Goal: Task Accomplishment & Management: Manage account settings

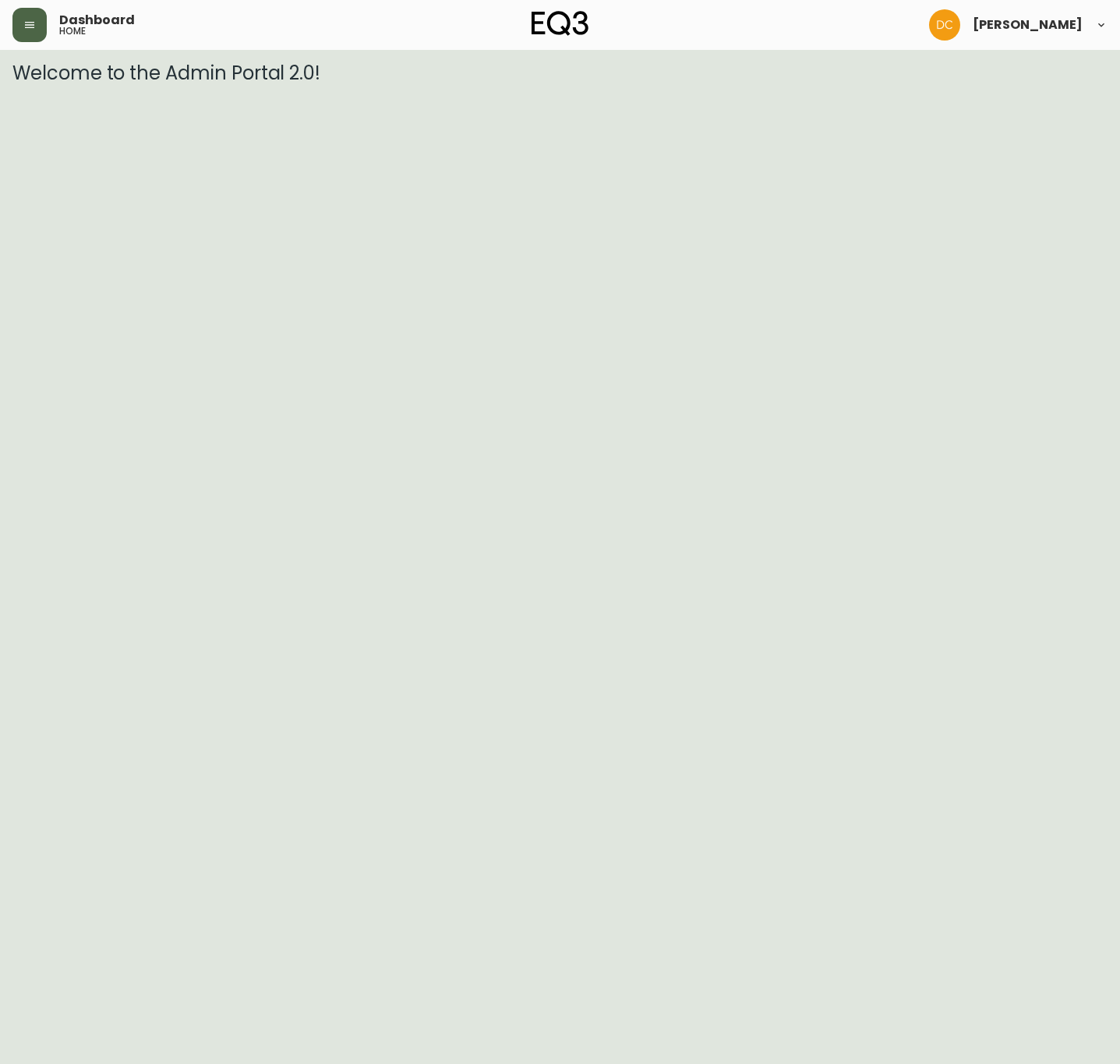
drag, startPoint x: 34, startPoint y: 29, endPoint x: 24, endPoint y: 26, distance: 10.4
click at [24, 26] on icon "button" at bounding box center [29, 25] width 12 height 12
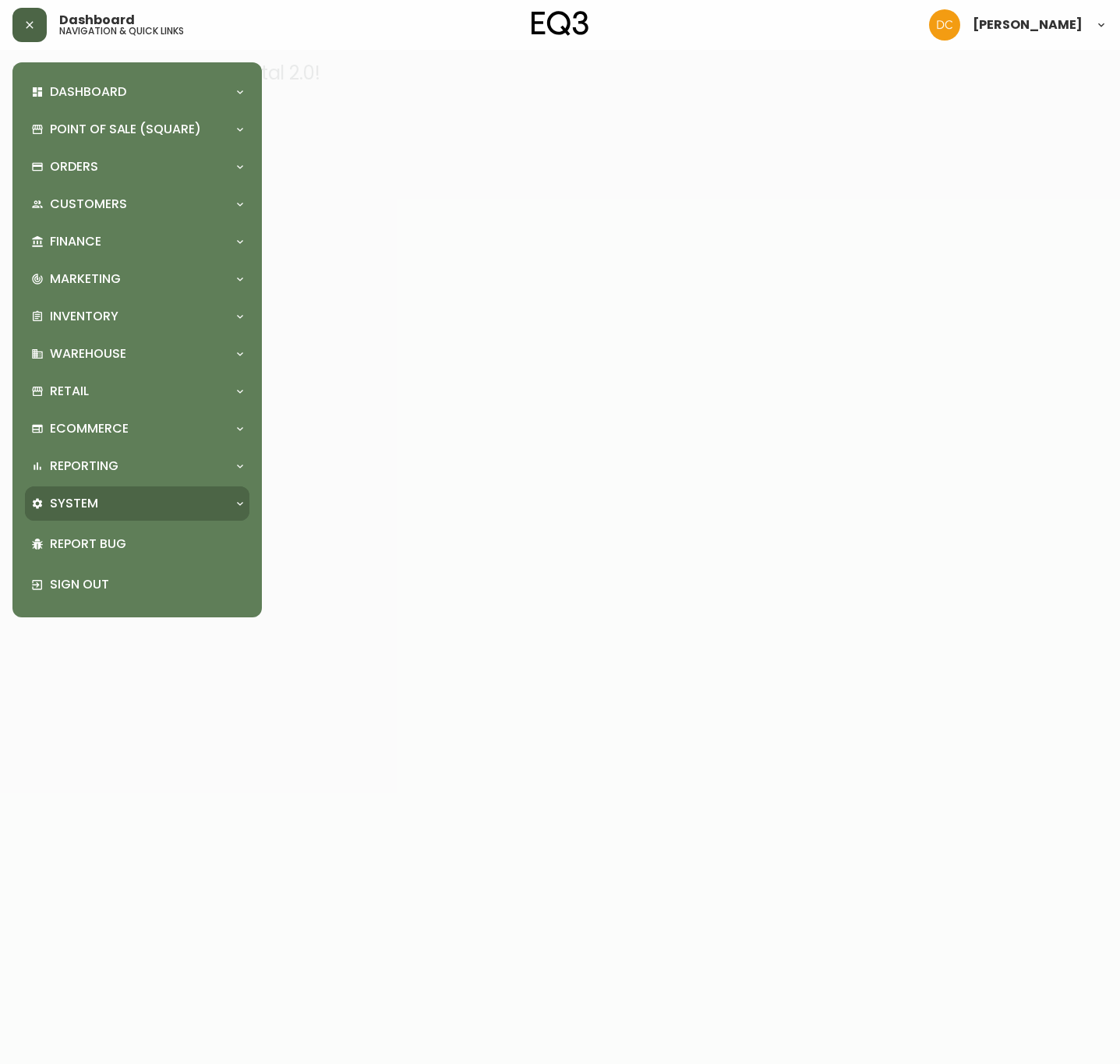
click at [145, 496] on div "System" at bounding box center [129, 504] width 196 height 17
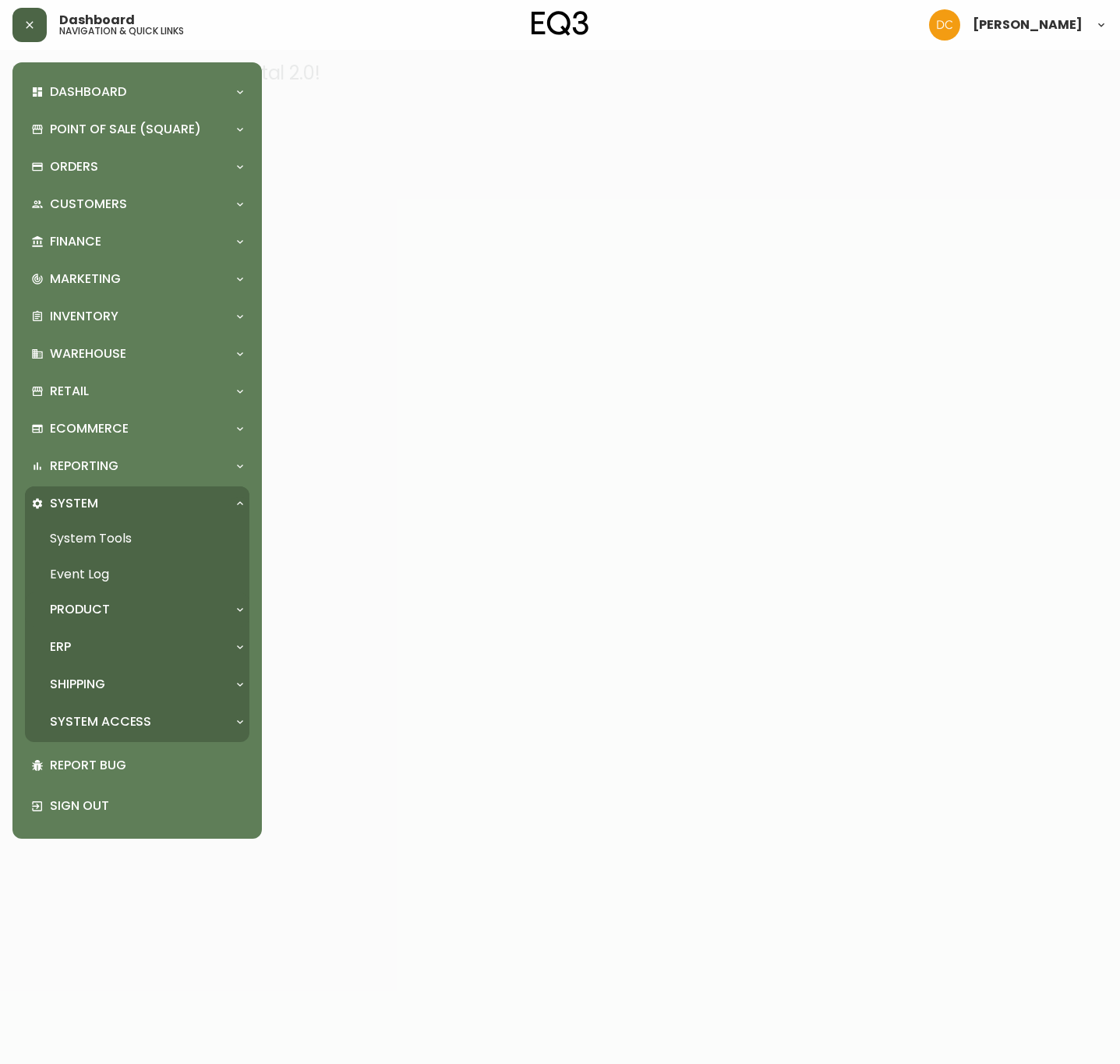
drag, startPoint x: 126, startPoint y: 608, endPoint x: 124, endPoint y: 627, distance: 19.1
click at [126, 608] on div "Product" at bounding box center [129, 609] width 196 height 17
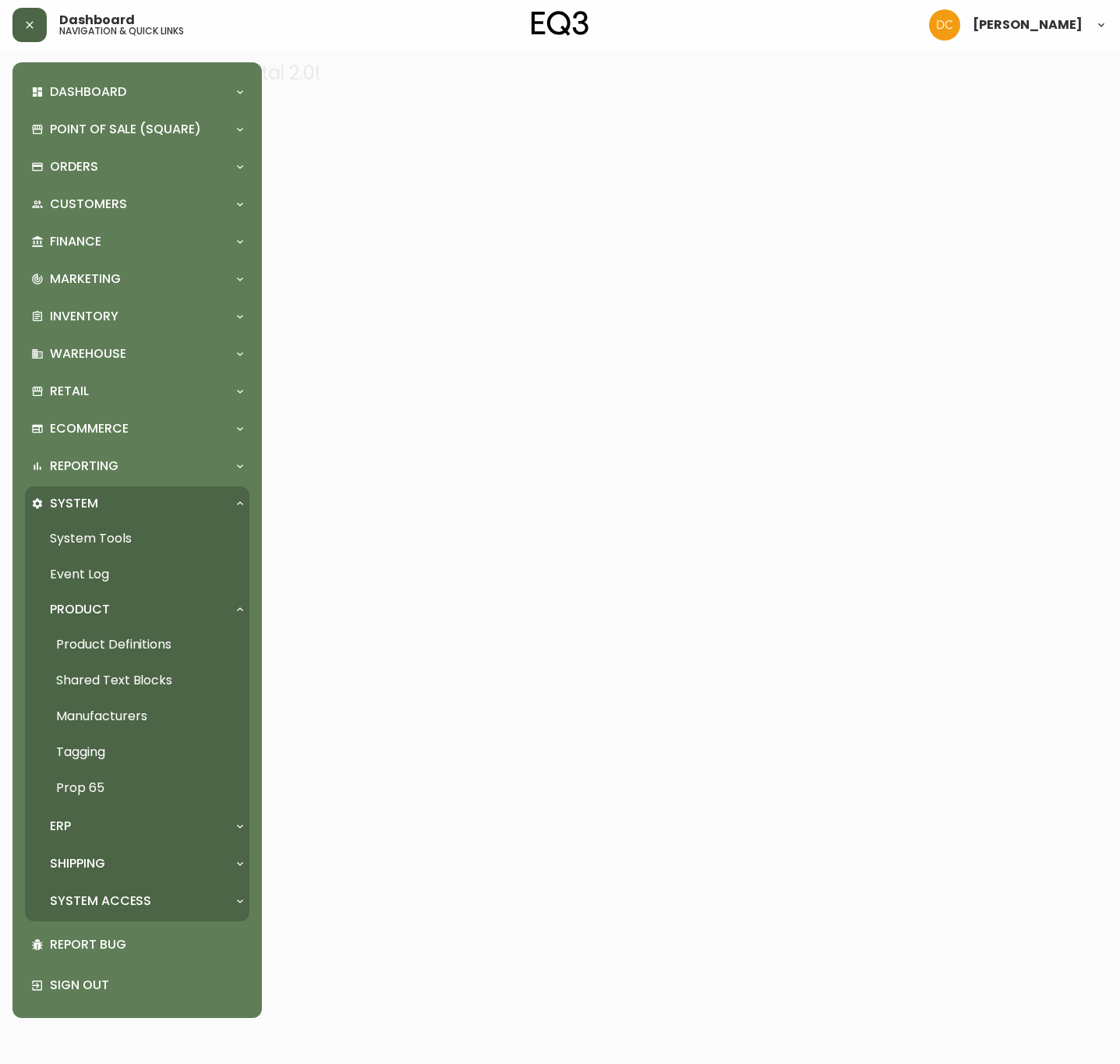
click at [120, 628] on link "Product Definitions" at bounding box center [137, 644] width 225 height 35
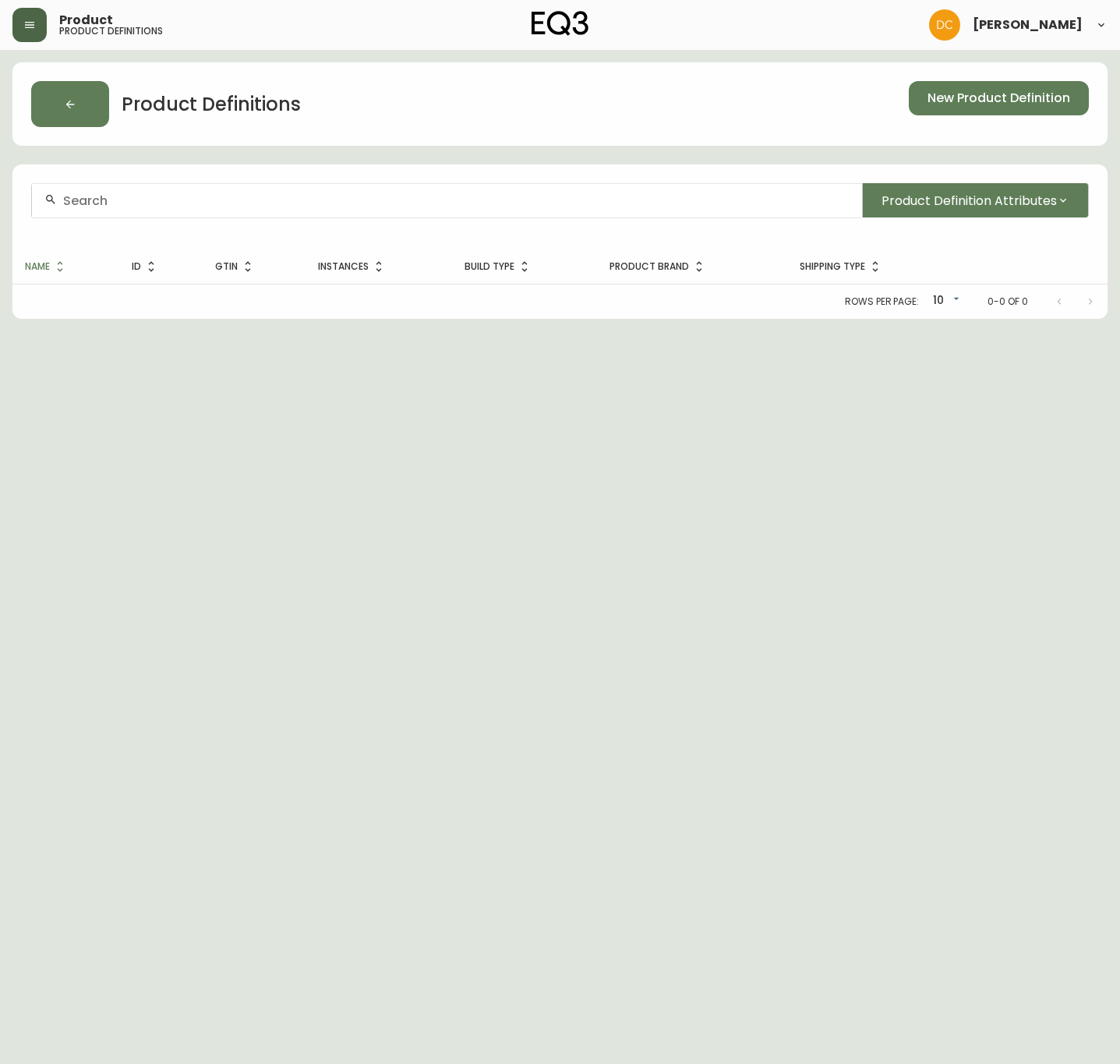
click at [14, 41] on div "Product product definitions" at bounding box center [194, 25] width 365 height 35
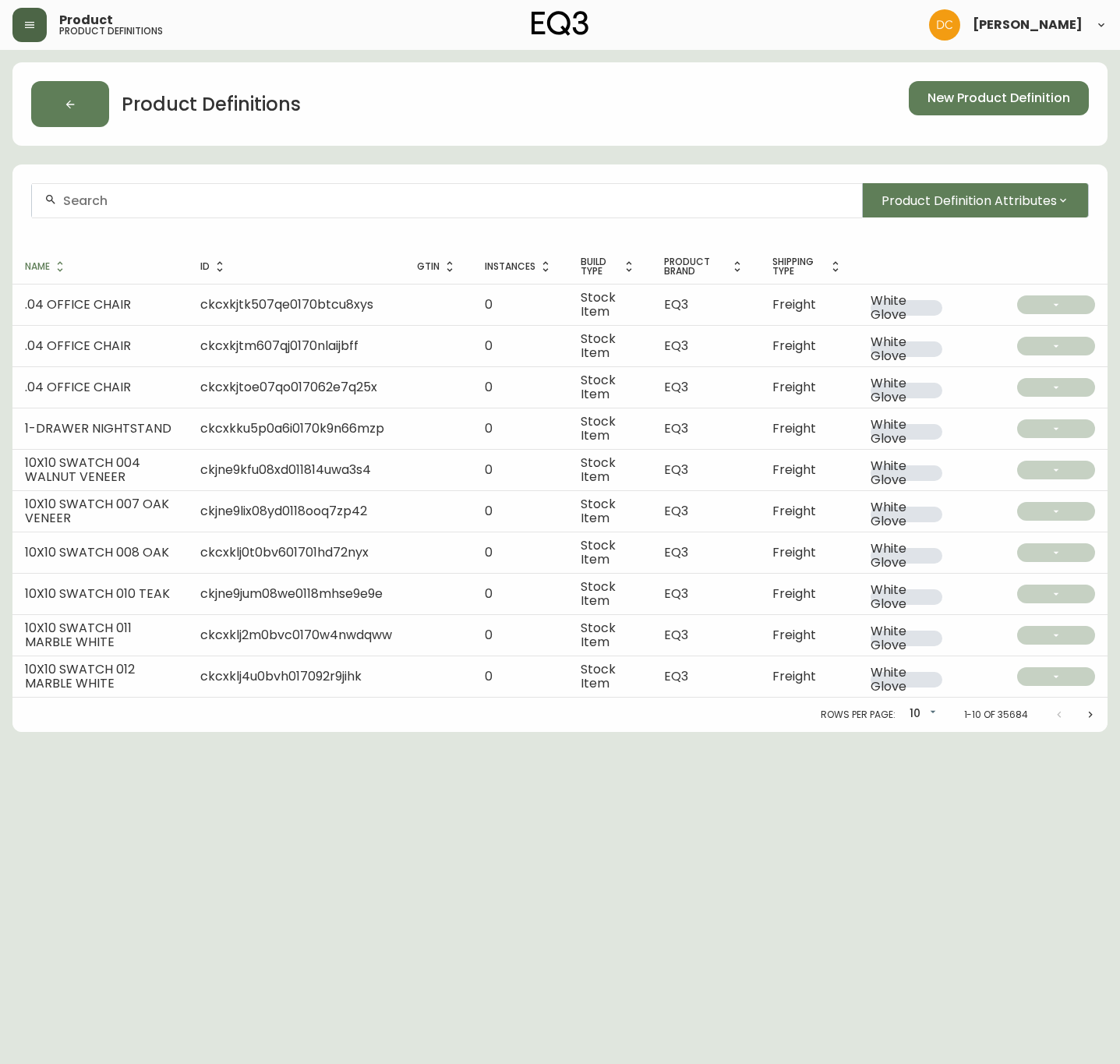
click at [17, 28] on button "button" at bounding box center [29, 25] width 35 height 35
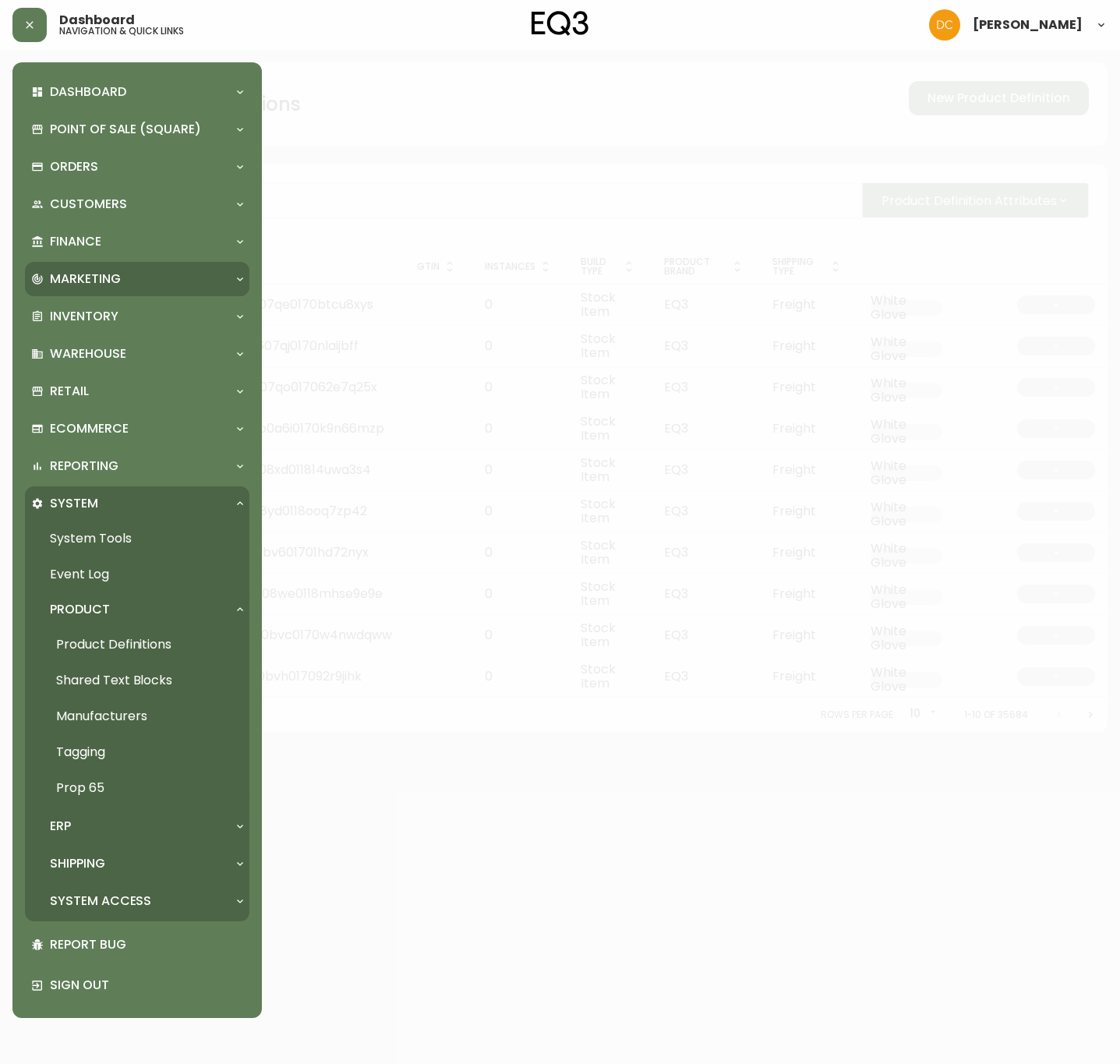
click at [130, 265] on div "Marketing" at bounding box center [137, 279] width 225 height 35
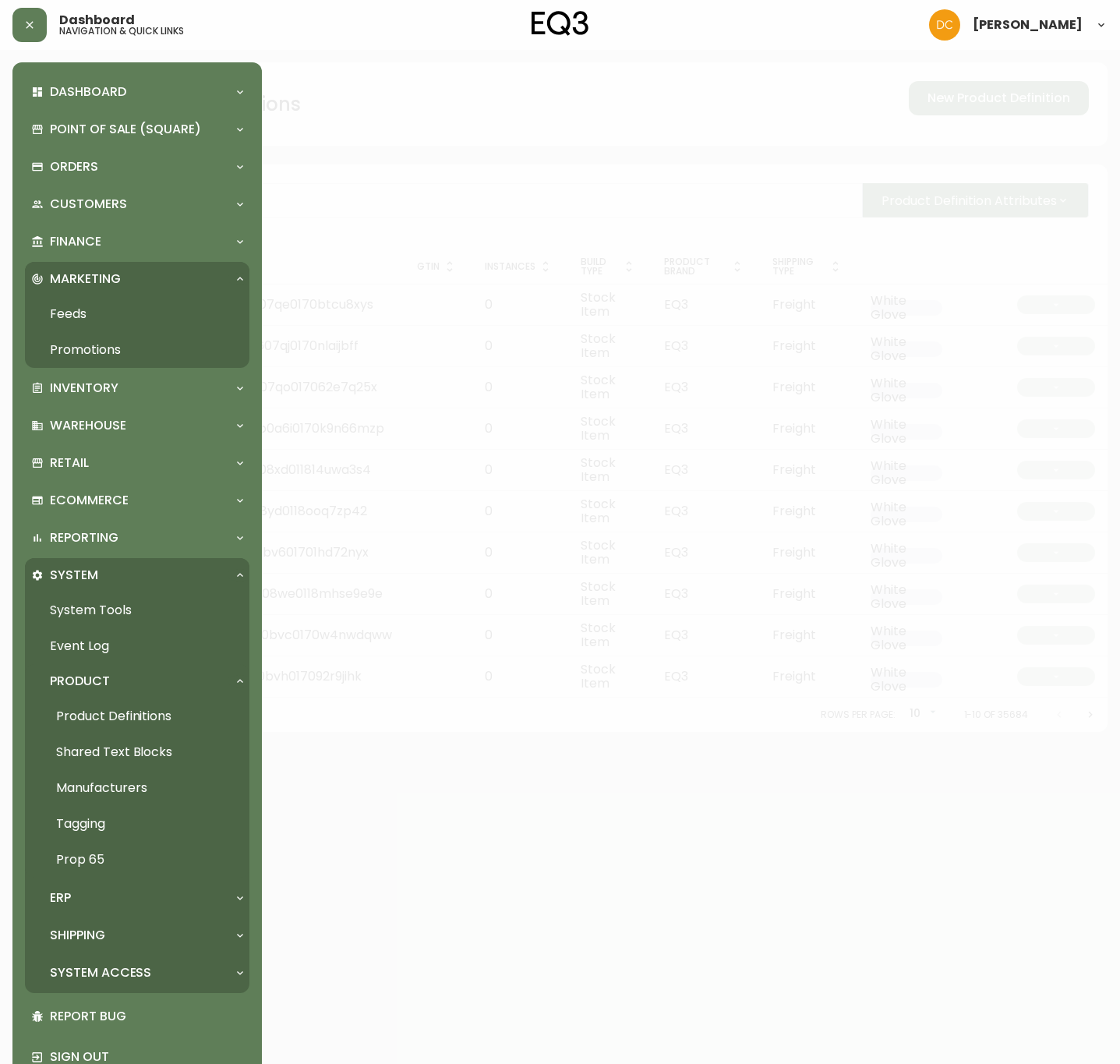
click at [120, 347] on link "Promotions" at bounding box center [137, 349] width 225 height 35
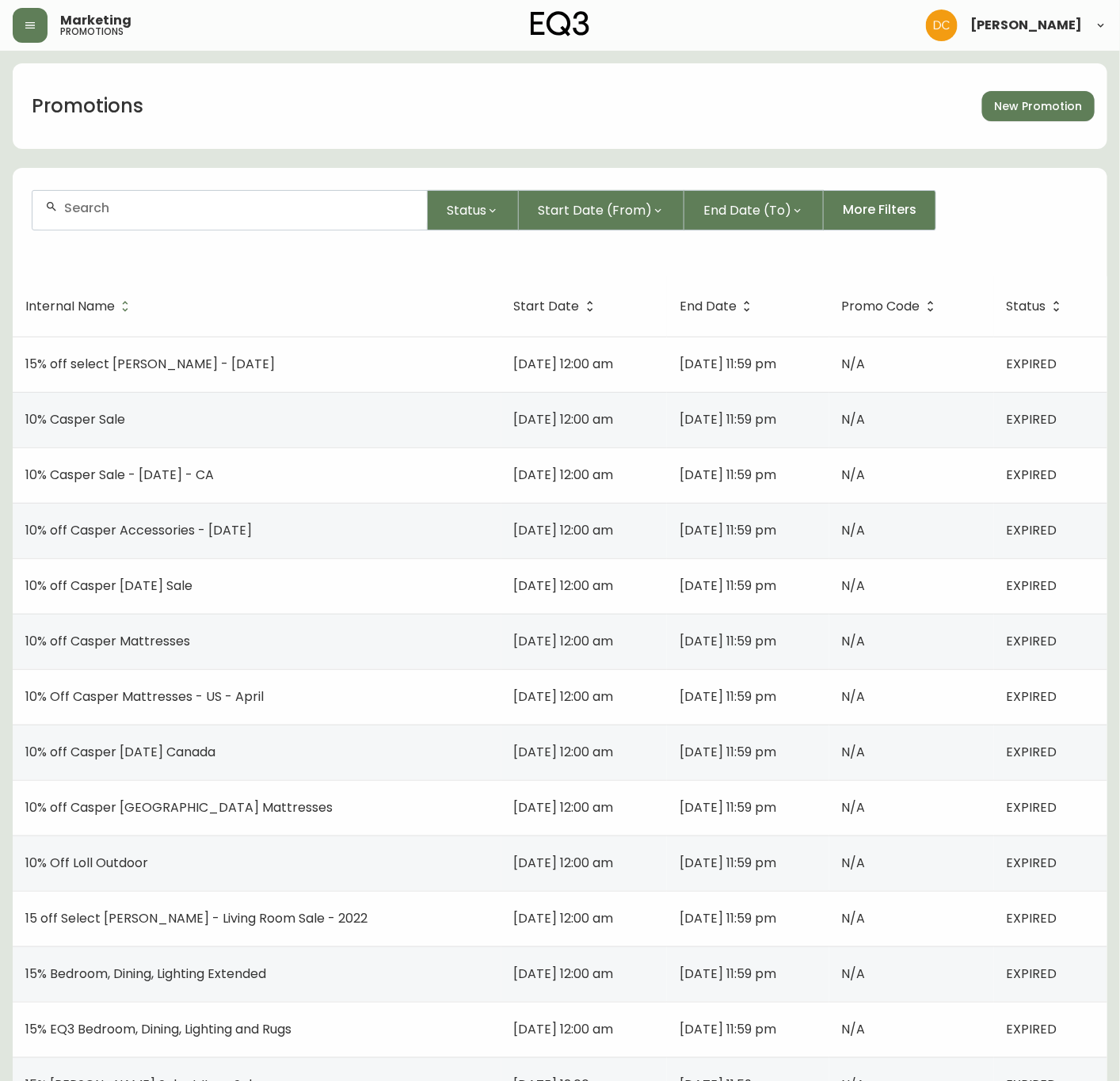
click at [28, 24] on icon "button" at bounding box center [30, 25] width 12 height 12
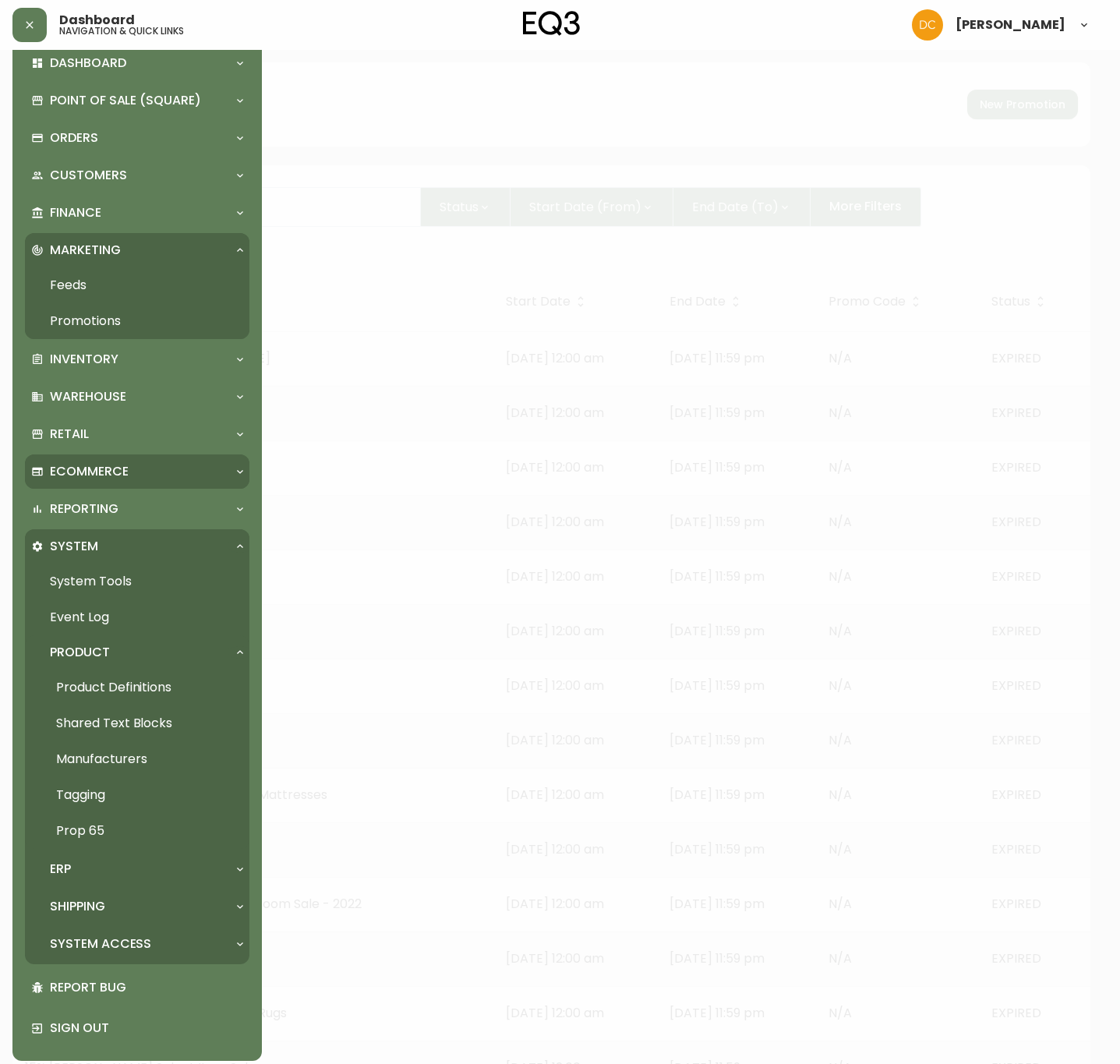
scroll to position [37, 0]
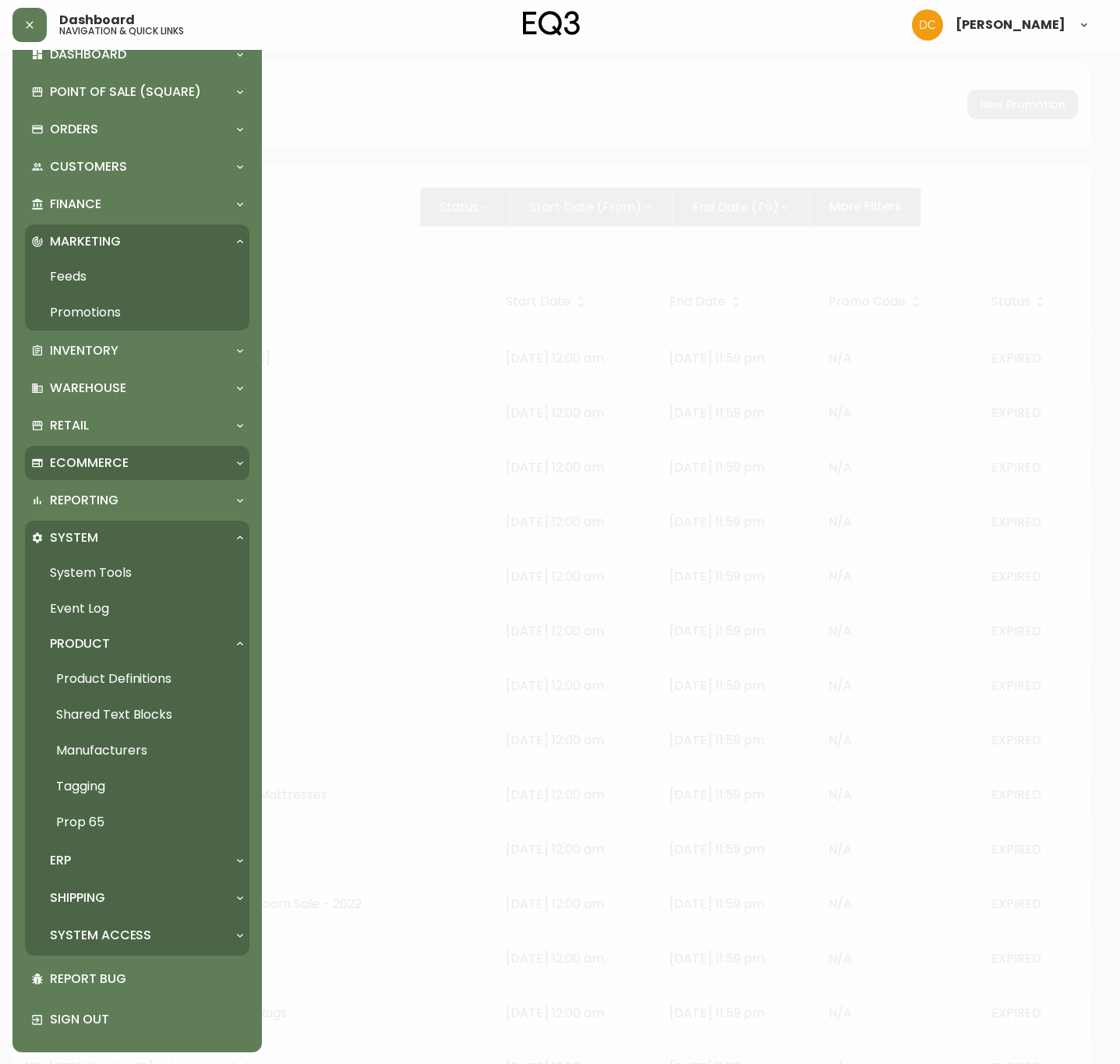
click at [156, 458] on div "Ecommerce" at bounding box center [129, 463] width 196 height 17
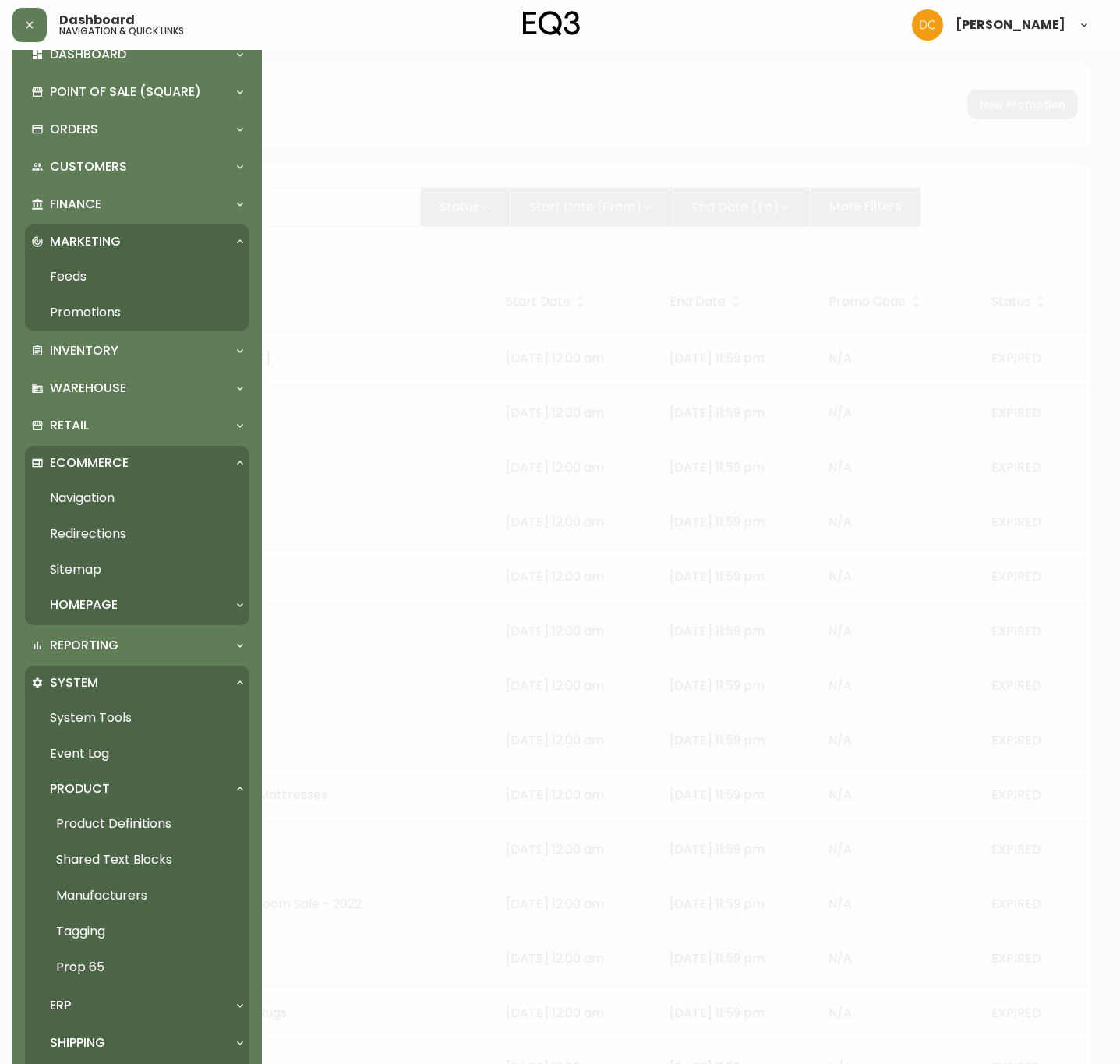
scroll to position [182, 0]
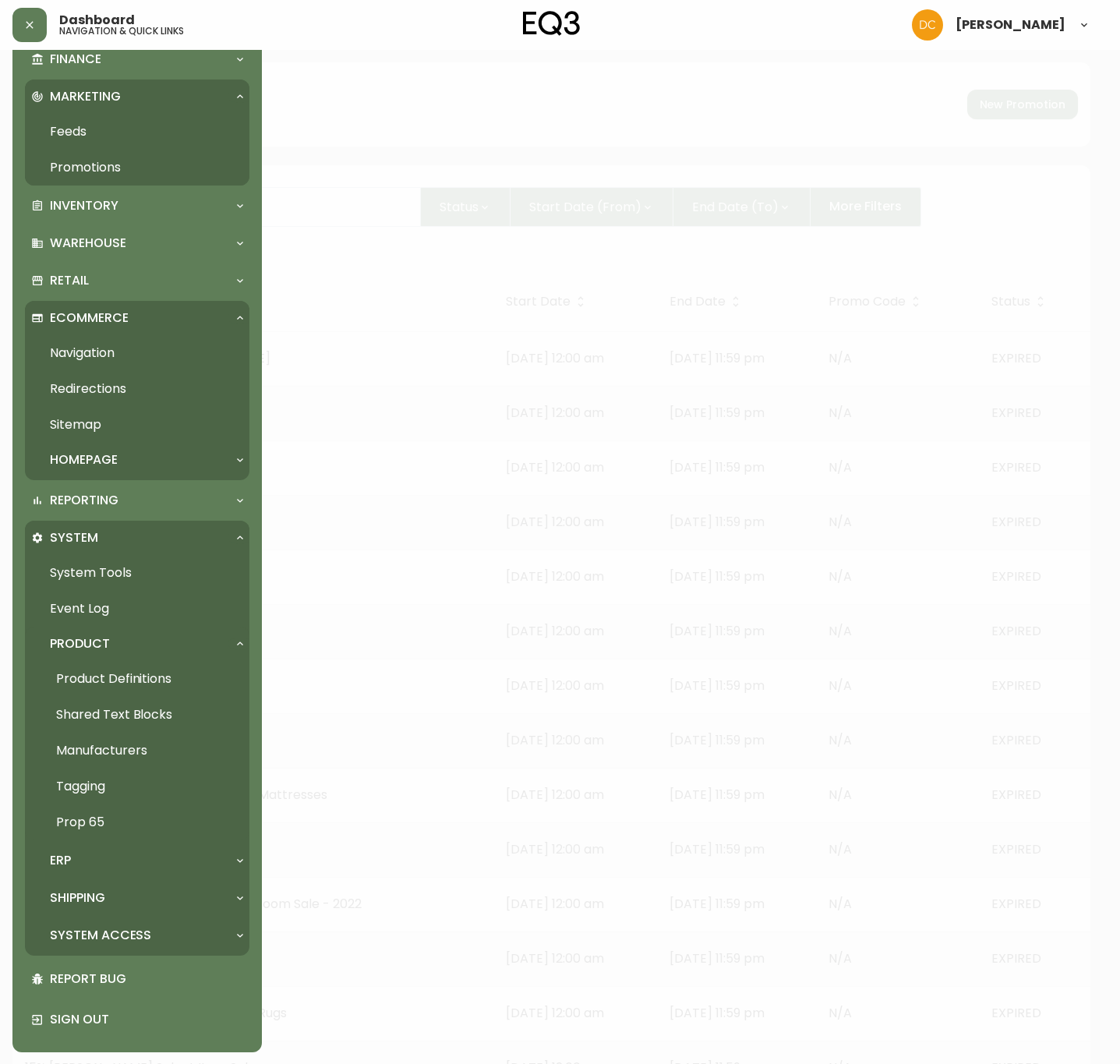
click at [143, 355] on link "Navigation" at bounding box center [137, 353] width 225 height 35
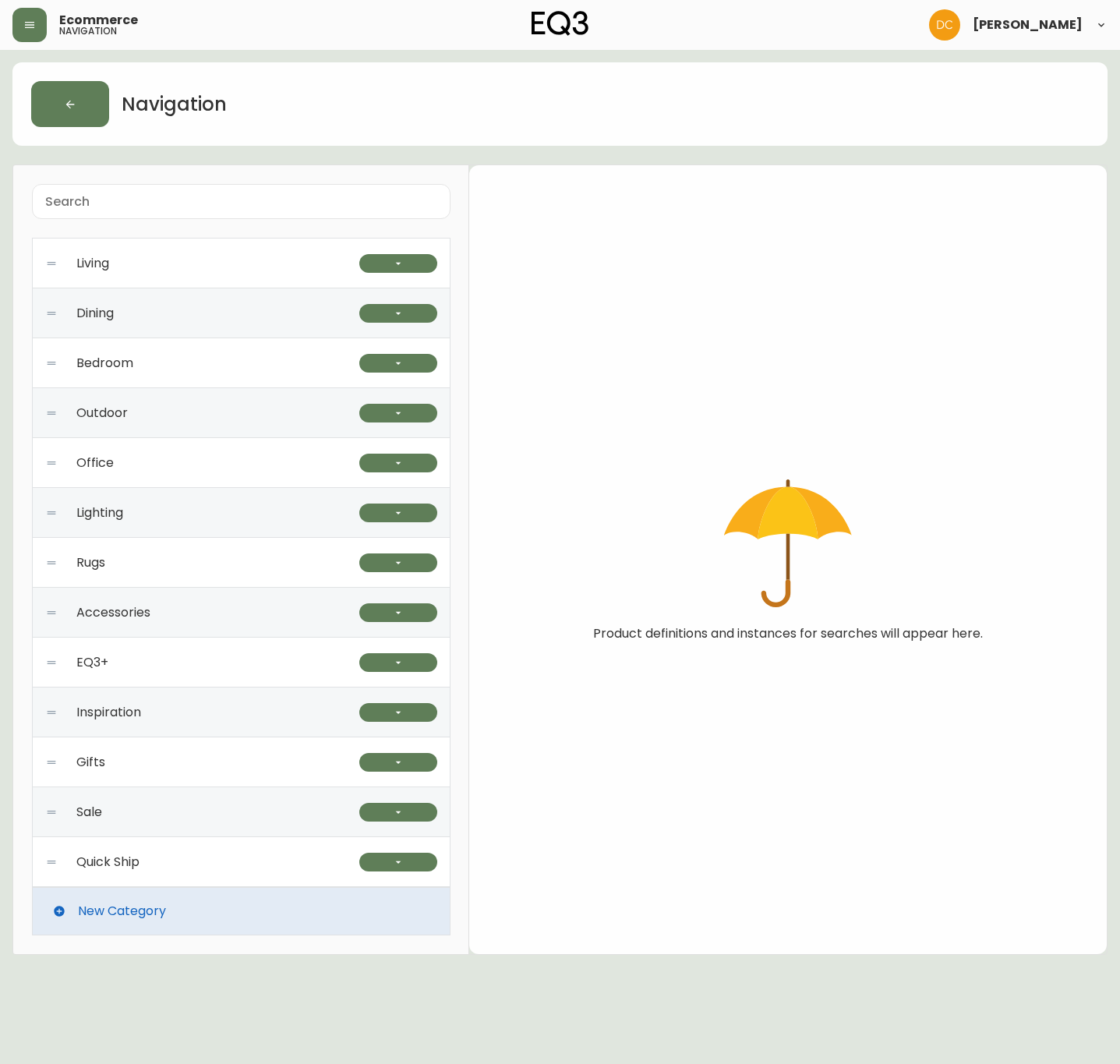
drag, startPoint x: 35, startPoint y: 21, endPoint x: 38, endPoint y: 35, distance: 14.3
click at [35, 20] on icon "button" at bounding box center [29, 25] width 12 height 12
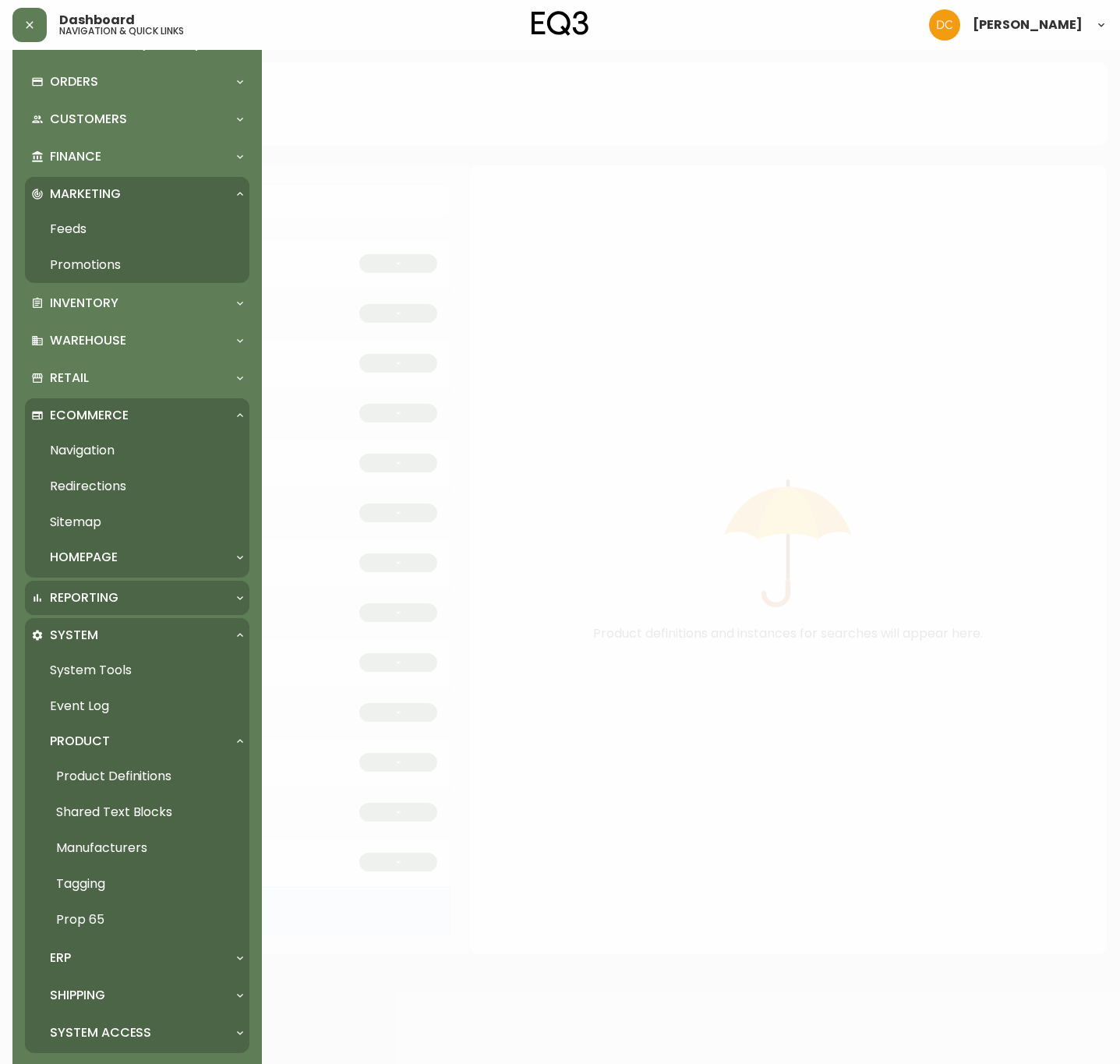
scroll to position [182, 0]
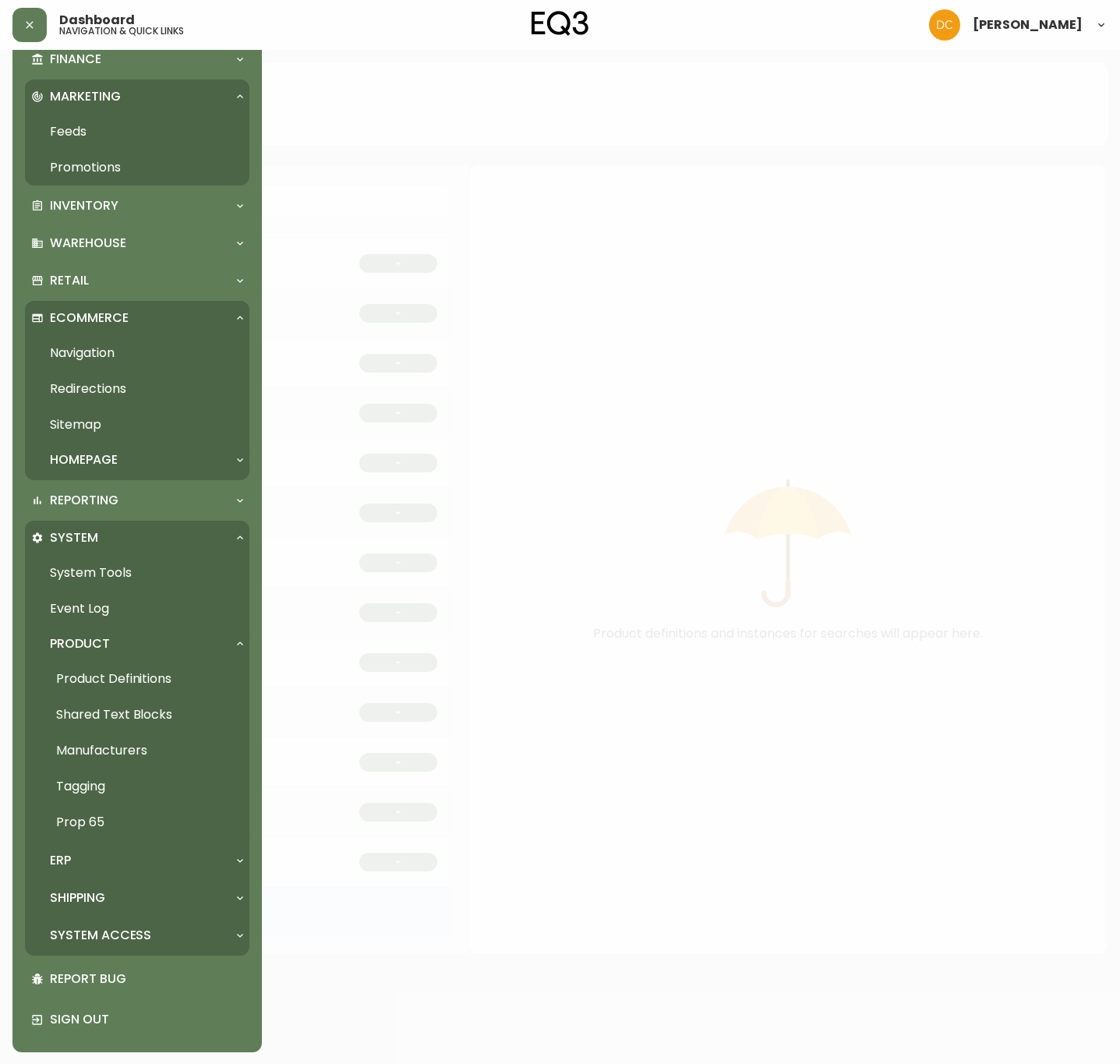
click at [129, 463] on div "Homepage" at bounding box center [129, 460] width 196 height 17
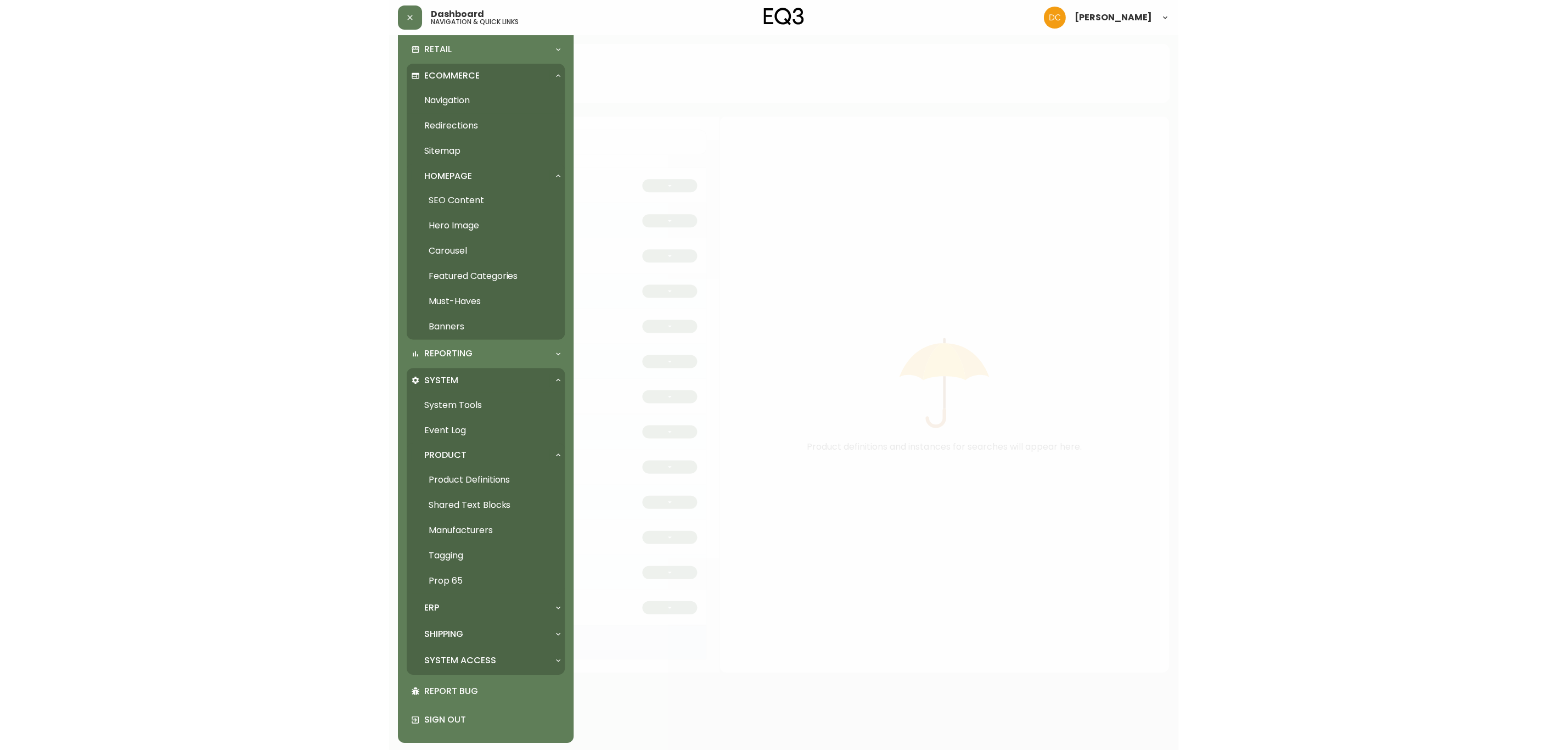
scroll to position [277, 0]
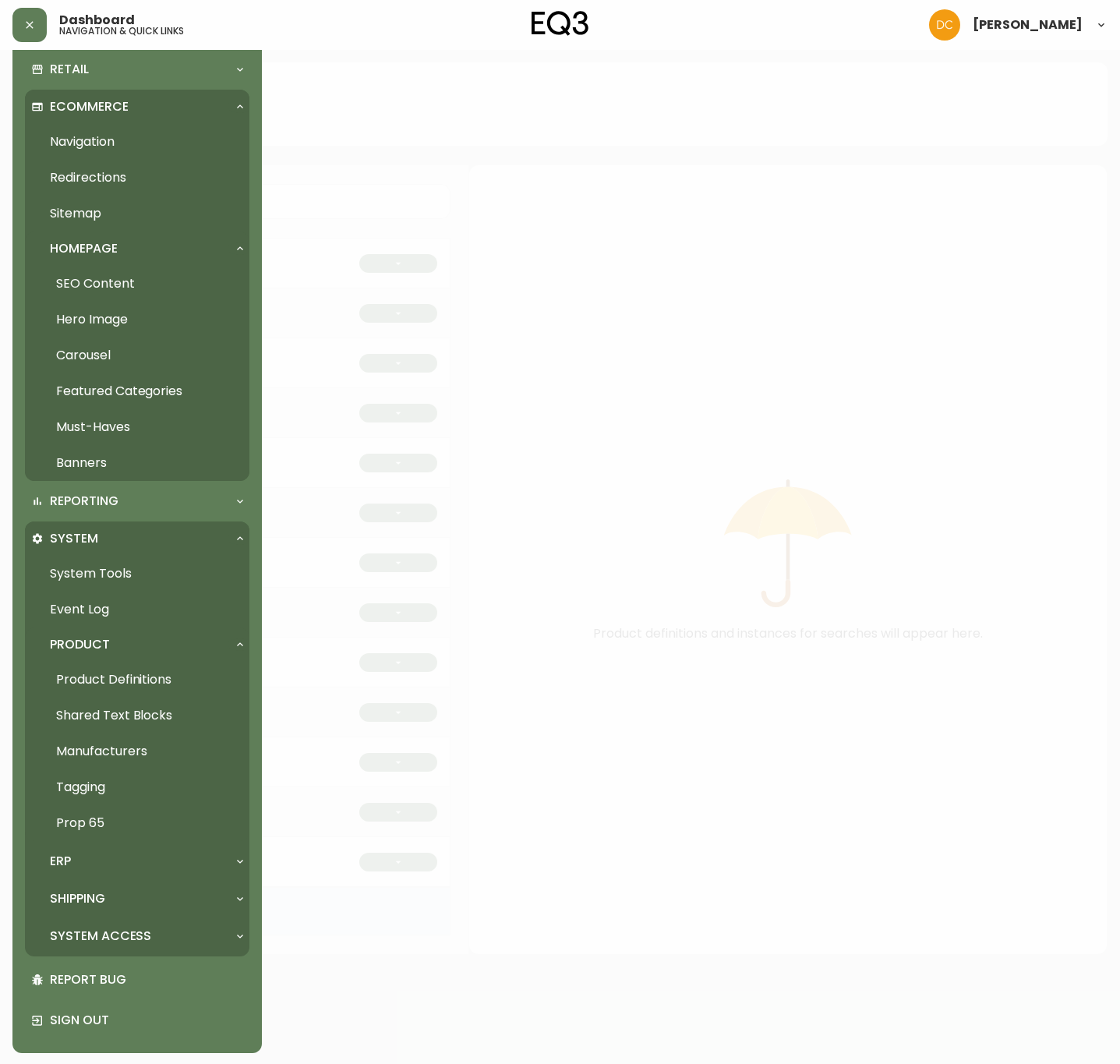
click at [106, 462] on link "Banners" at bounding box center [137, 462] width 225 height 35
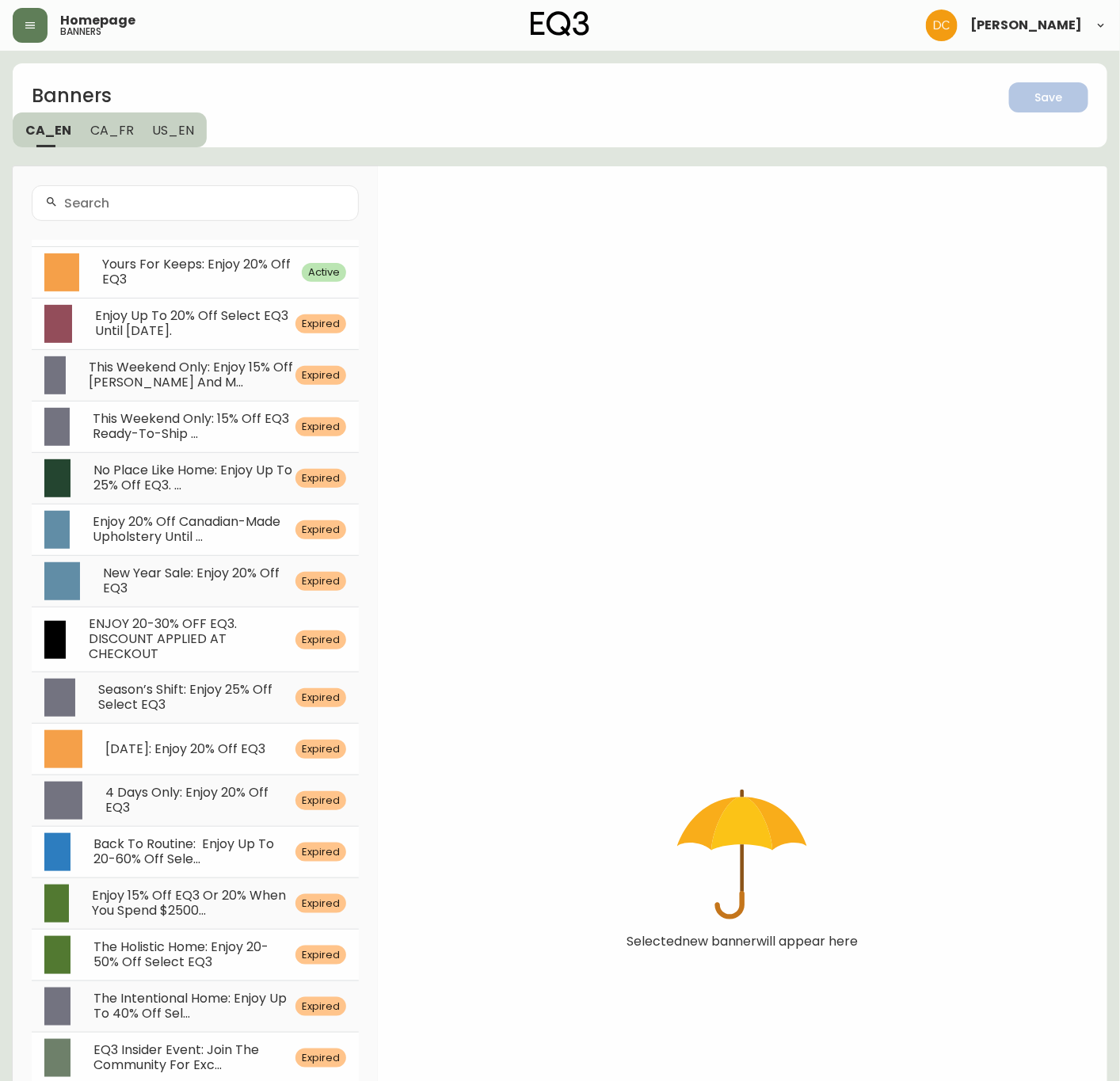
click at [249, 283] on div "Yours For Keeps: Enjoy 20% Off EQ3" at bounding box center [192, 272] width 219 height 30
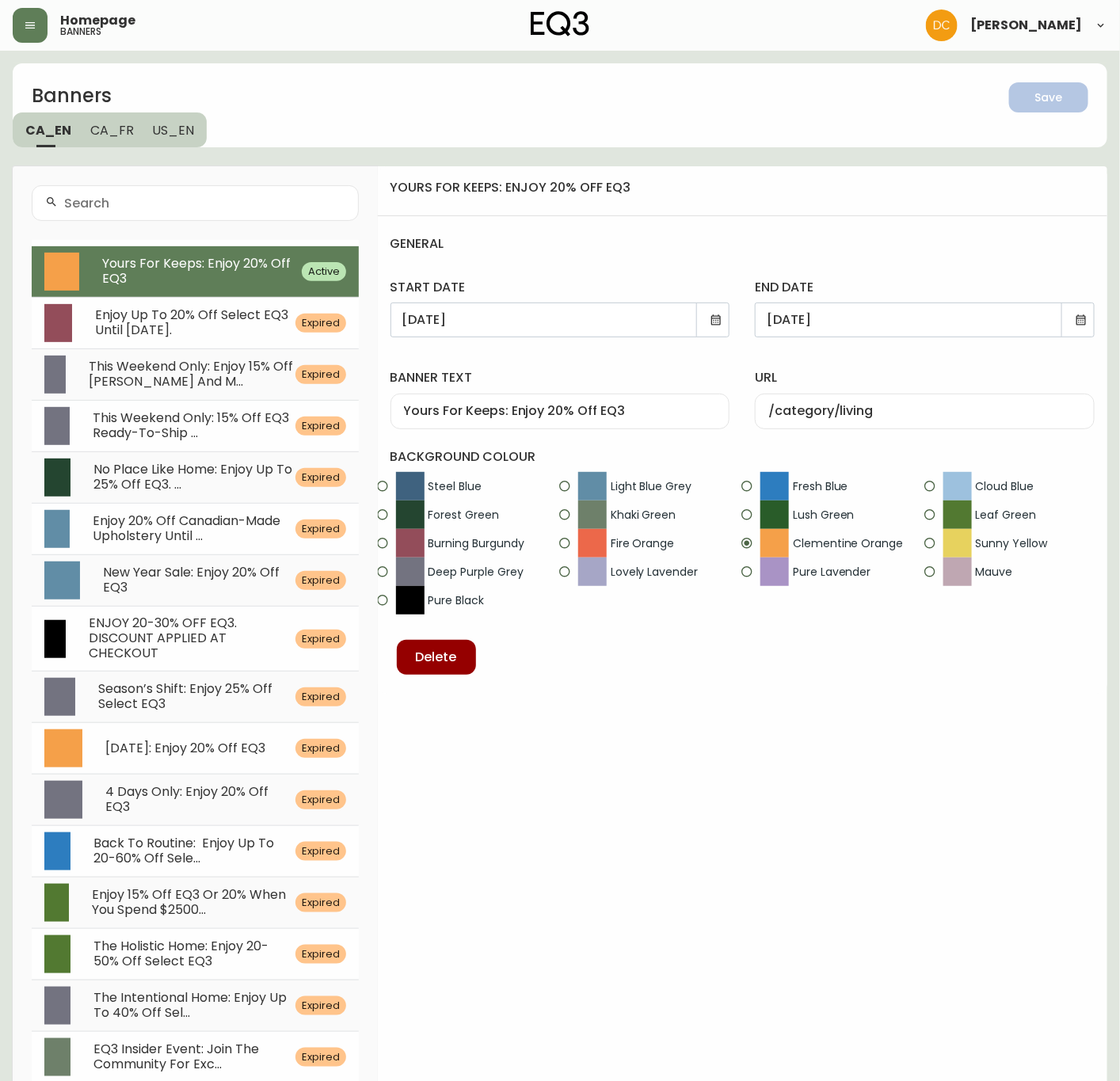
click at [867, 416] on input "/category/living" at bounding box center [925, 411] width 313 height 15
click at [974, 405] on input "/category/bedroom" at bounding box center [925, 411] width 313 height 15
type input "/category/bedroom"
click at [1053, 102] on div "Save" at bounding box center [1049, 97] width 28 height 20
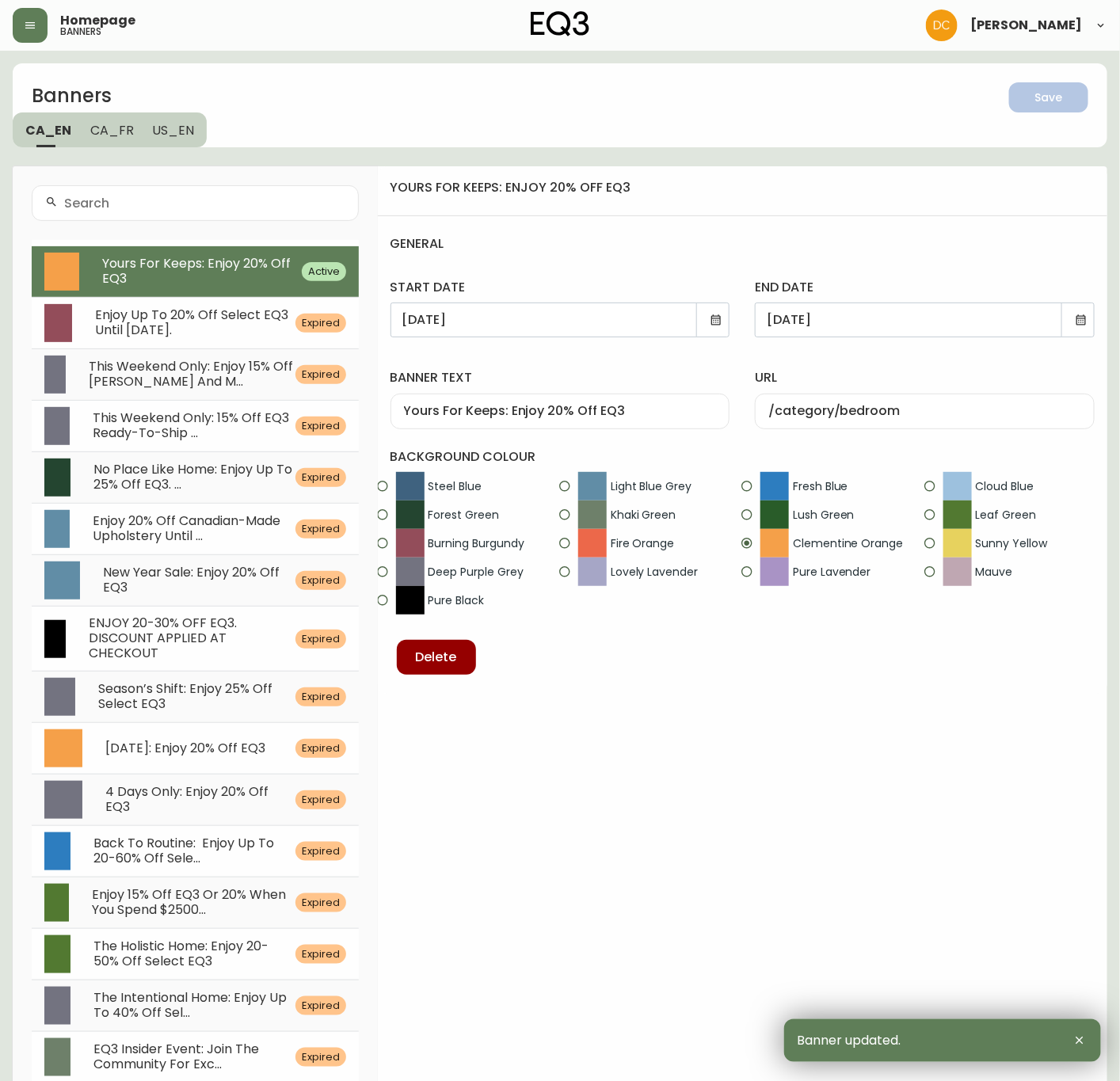
click at [117, 142] on button "CA_FR" at bounding box center [112, 130] width 62 height 35
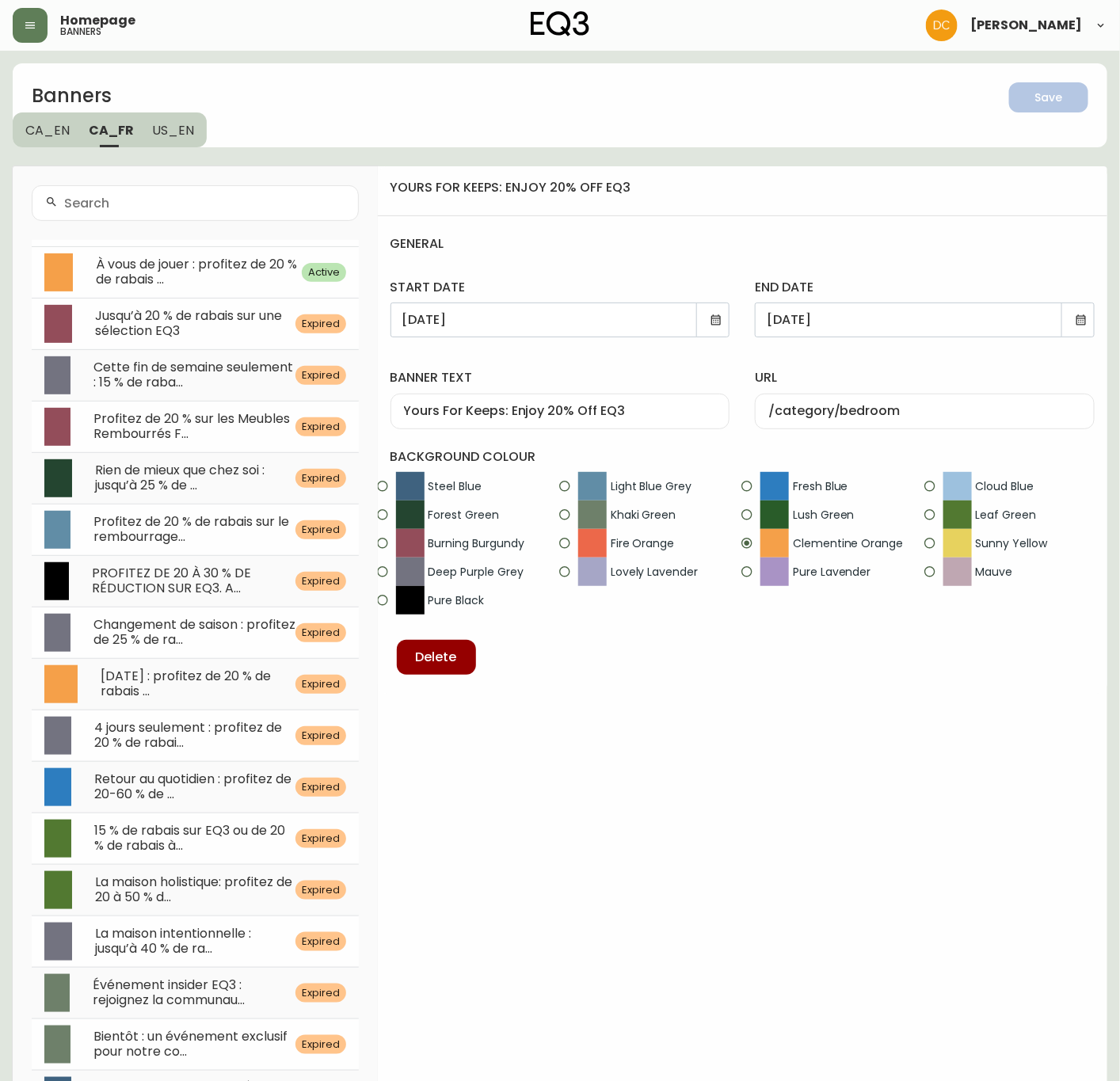
click at [245, 274] on div "À vous de jouer : profitez de 20 % de rabais ..." at bounding box center [189, 272] width 225 height 30
type input "À vous de jouer : profitez de 20 % de rabais sur EQ3"
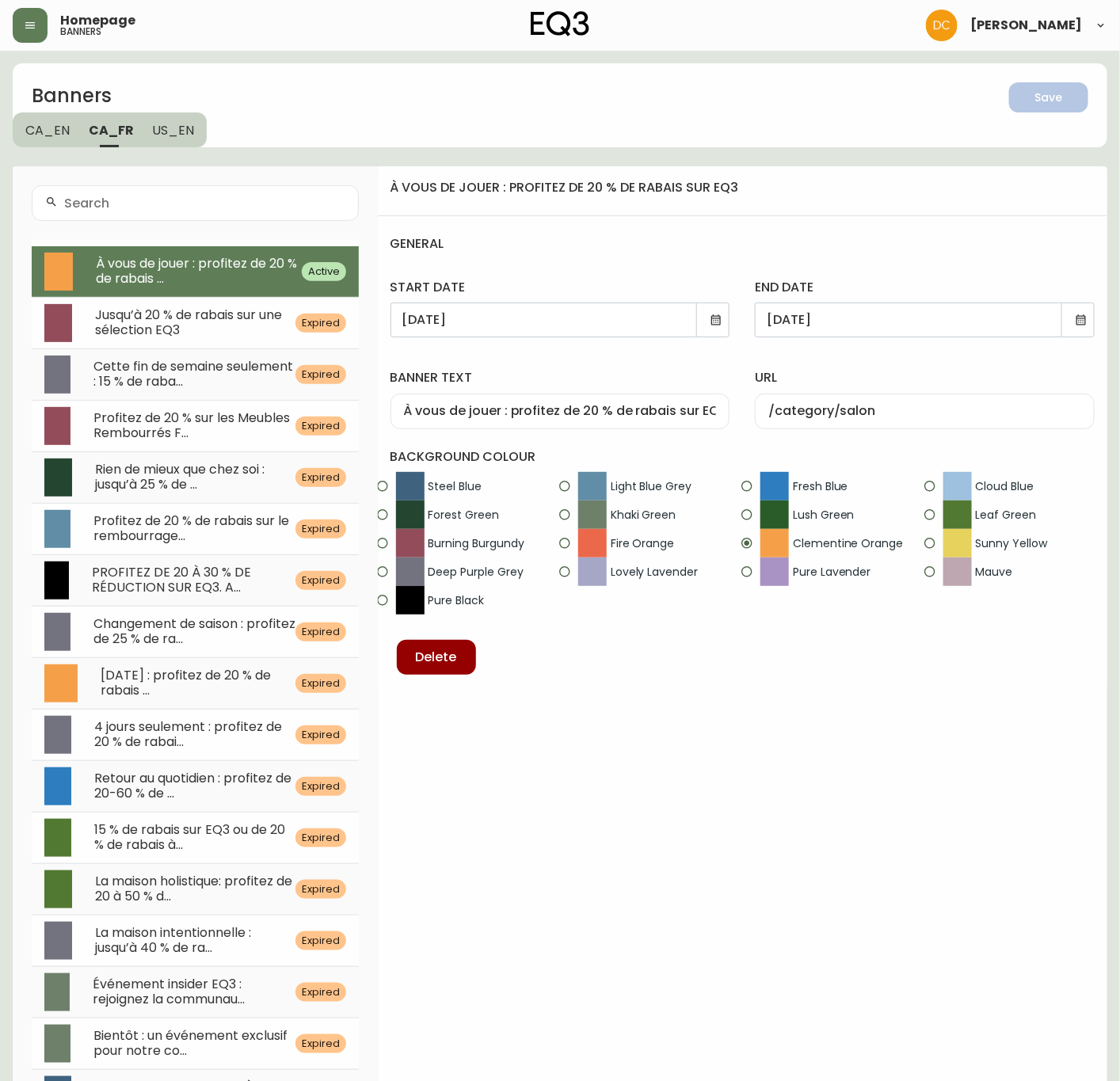
drag, startPoint x: 871, startPoint y: 414, endPoint x: 875, endPoint y: 404, distance: 10.8
click at [871, 414] on input "/category/salon" at bounding box center [925, 411] width 313 height 15
paste input "bedroom"
click at [870, 414] on input "/category/bedroom" at bounding box center [925, 411] width 313 height 15
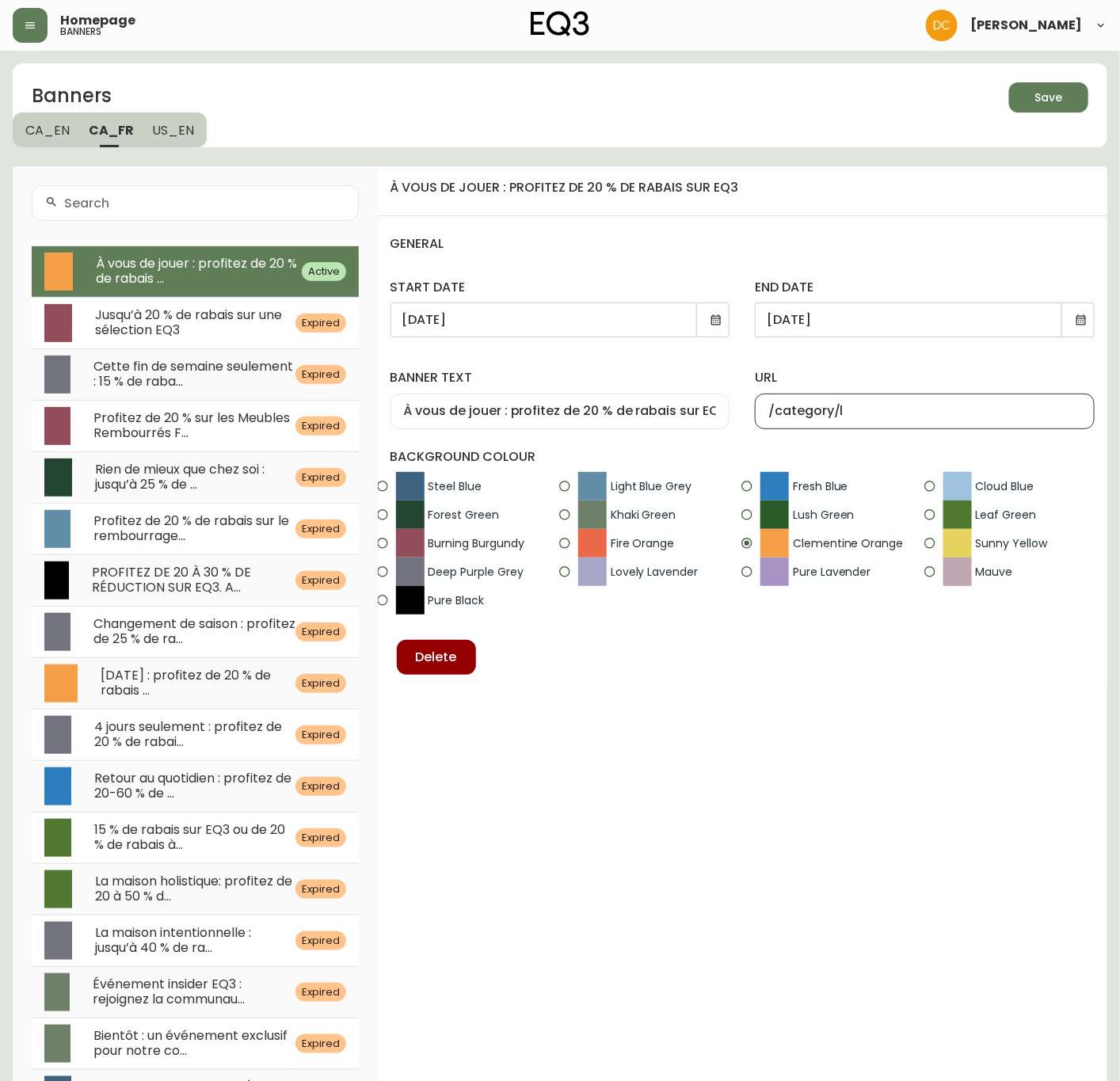
click at [851, 405] on input "/category/l" at bounding box center [925, 411] width 313 height 15
paste input "chambre-a-coucher"
type input "/category/chambre-a-coucher"
drag, startPoint x: 914, startPoint y: 362, endPoint x: 988, endPoint y: 277, distance: 112.7
click at [914, 361] on div "url /category/chambre-a-coucher" at bounding box center [925, 396] width 365 height 91
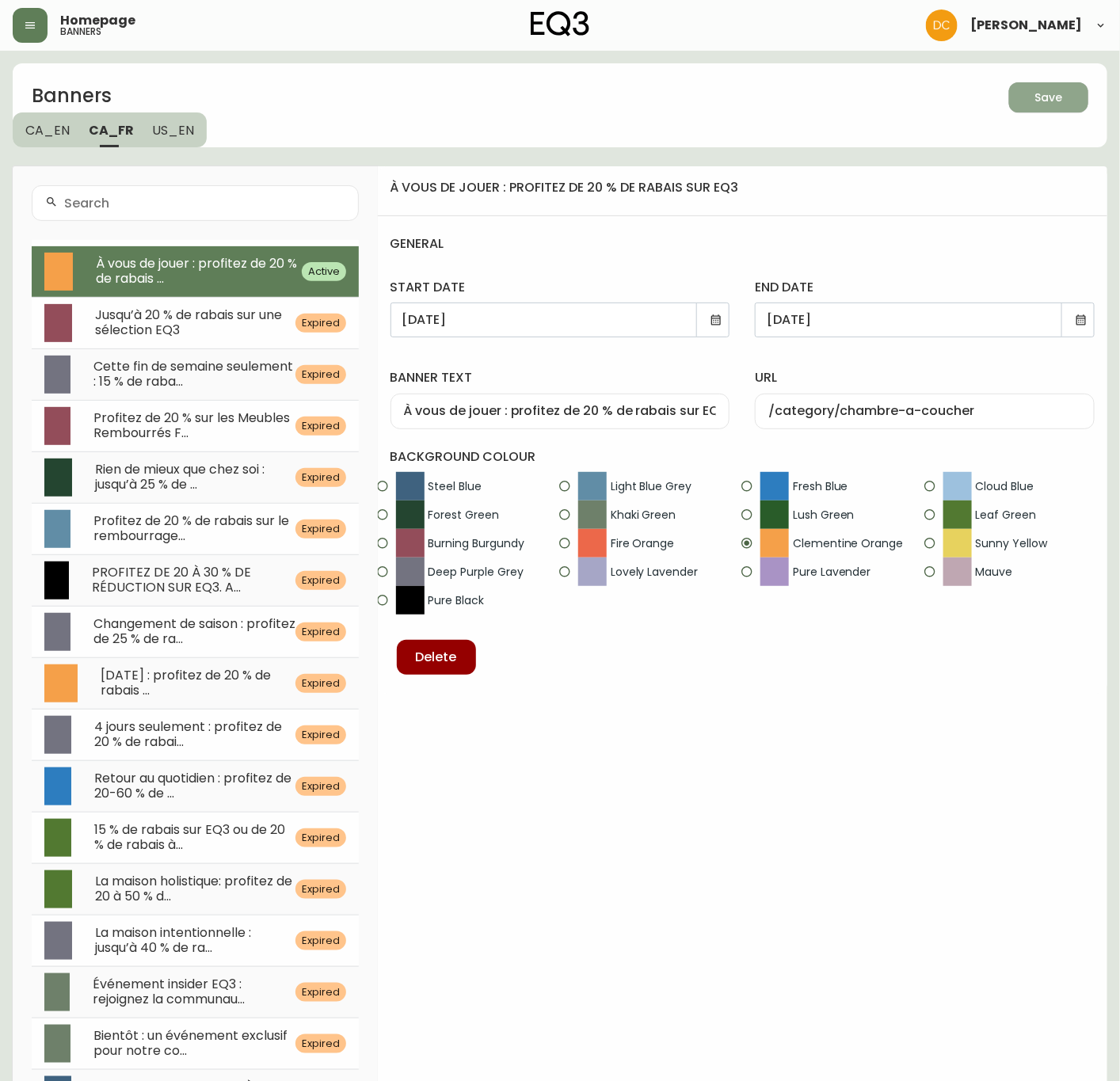
click at [1055, 100] on div "Save" at bounding box center [1049, 97] width 28 height 20
click at [160, 132] on span "US_EN" at bounding box center [174, 130] width 42 height 17
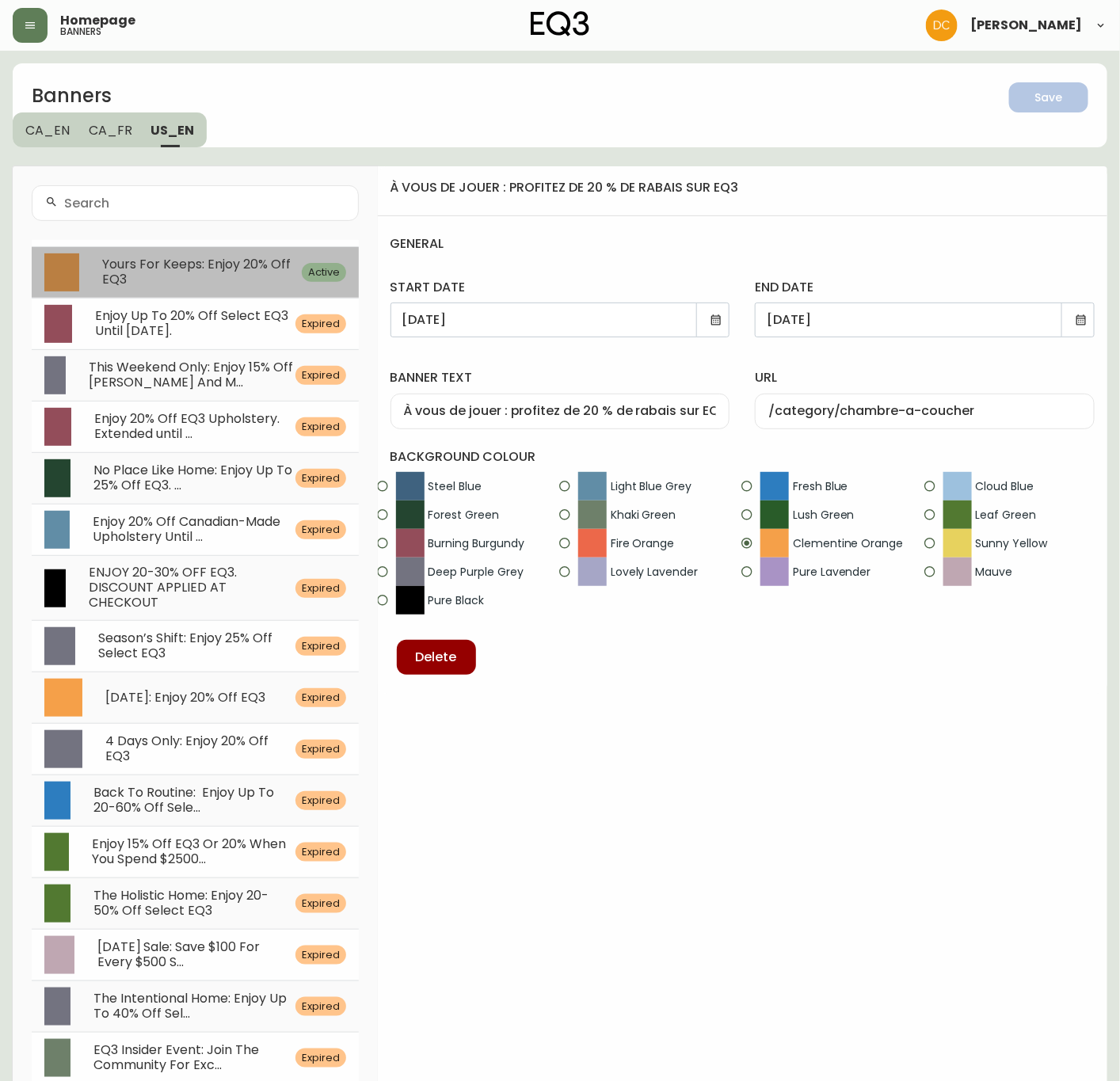
click at [231, 263] on span "Yours For Keeps: Enjoy 20% Off EQ3" at bounding box center [196, 271] width 189 height 33
type input "Yours For Keeps: Enjoy 20% Off EQ3"
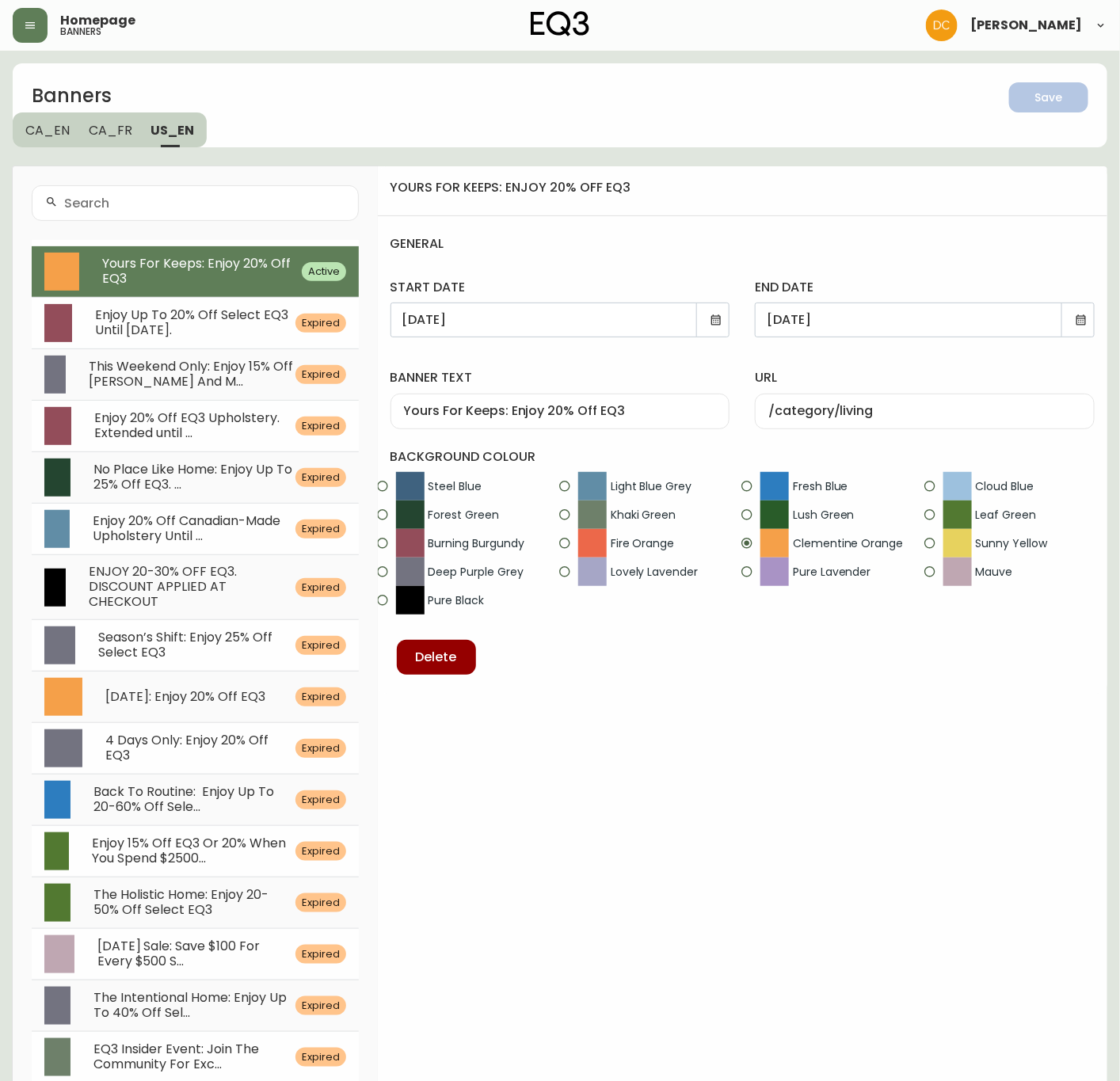
click at [29, 126] on span "CA_EN" at bounding box center [47, 130] width 44 height 17
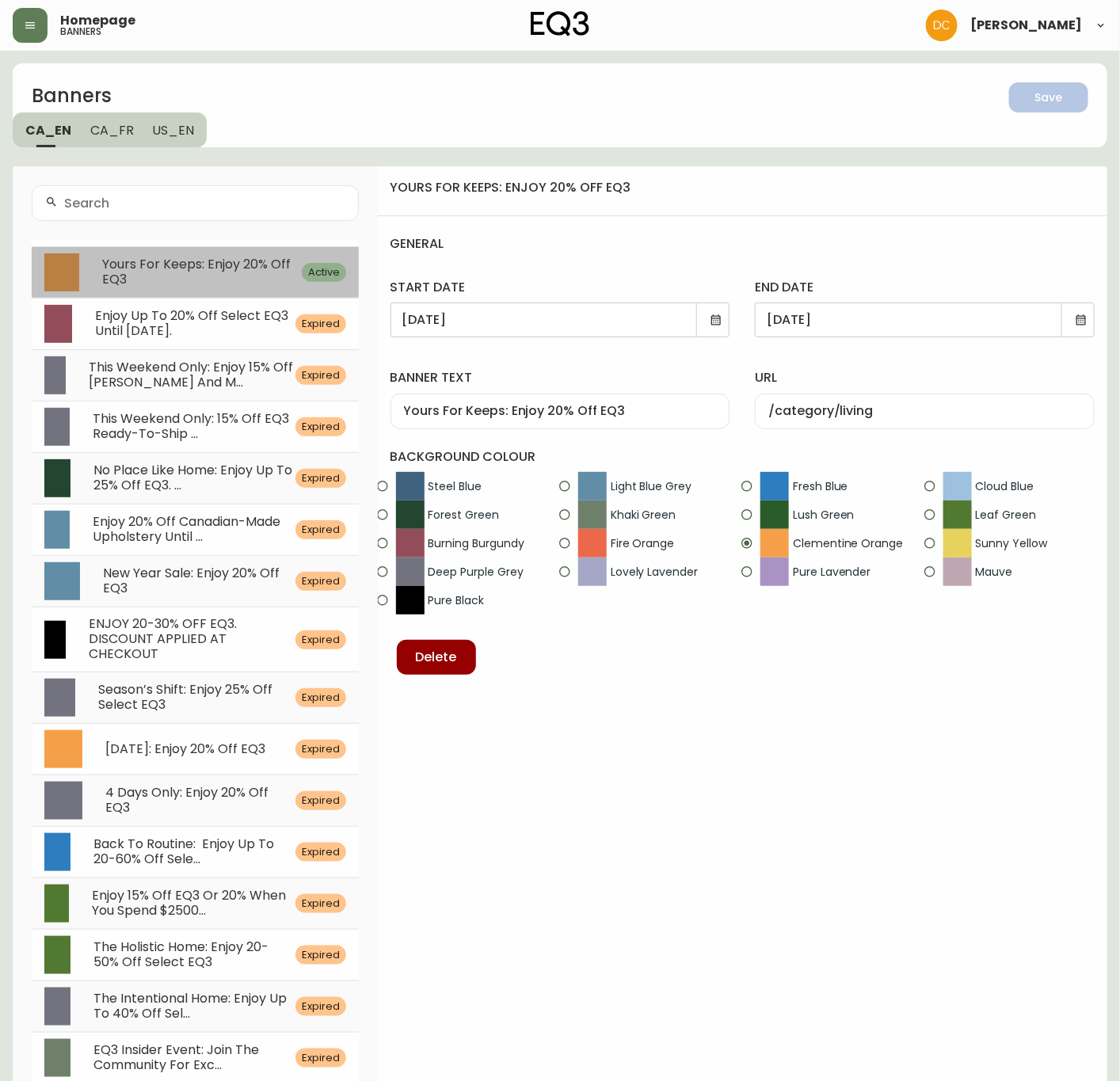
click at [195, 267] on span "Yours For Keeps: Enjoy 20% Off EQ3" at bounding box center [196, 271] width 189 height 33
type input "/category/bedroom"
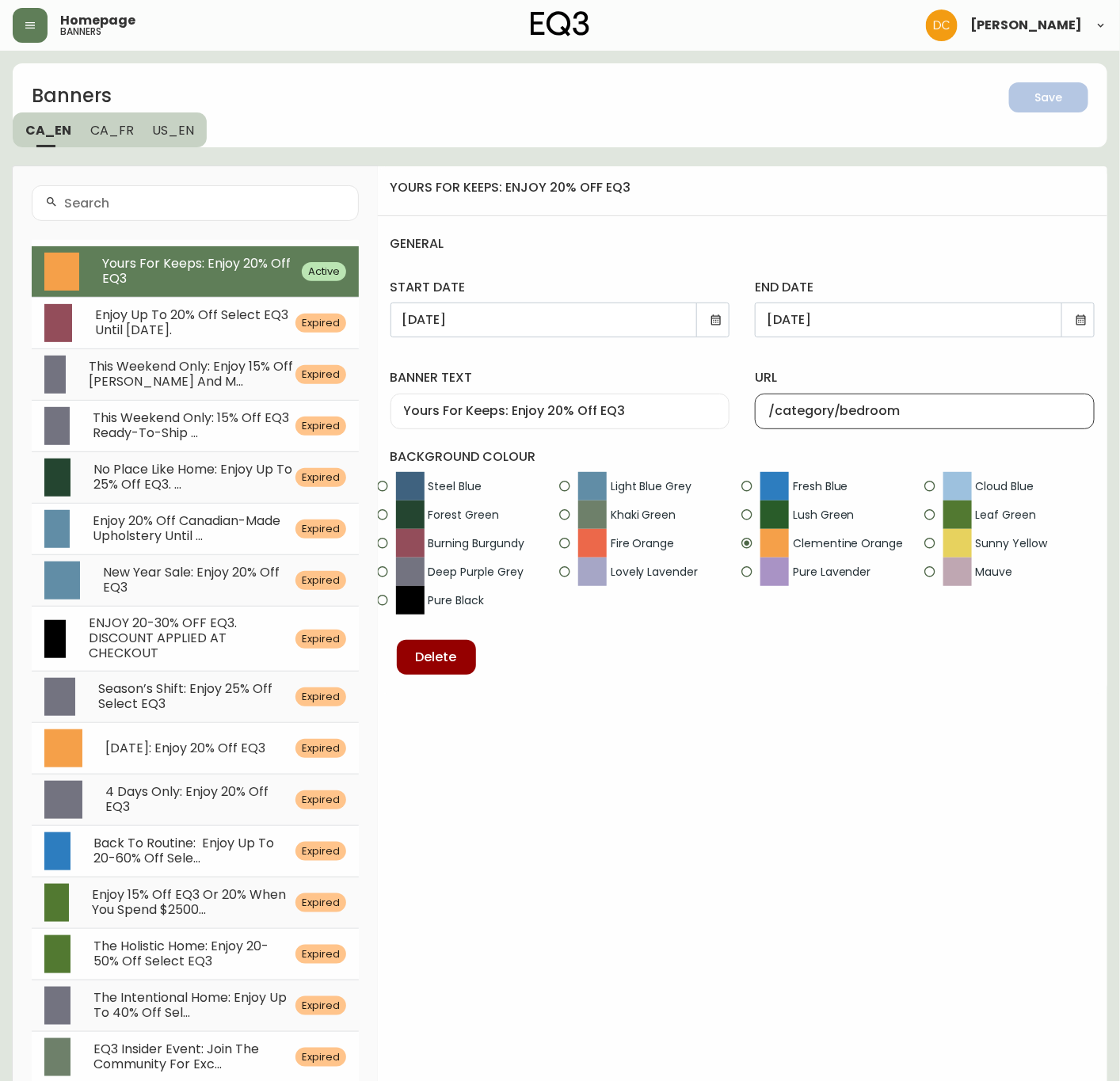
click at [882, 419] on div "/category/bedroom" at bounding box center [924, 411] width 340 height 36
click at [188, 143] on button "US_EN" at bounding box center [175, 130] width 64 height 35
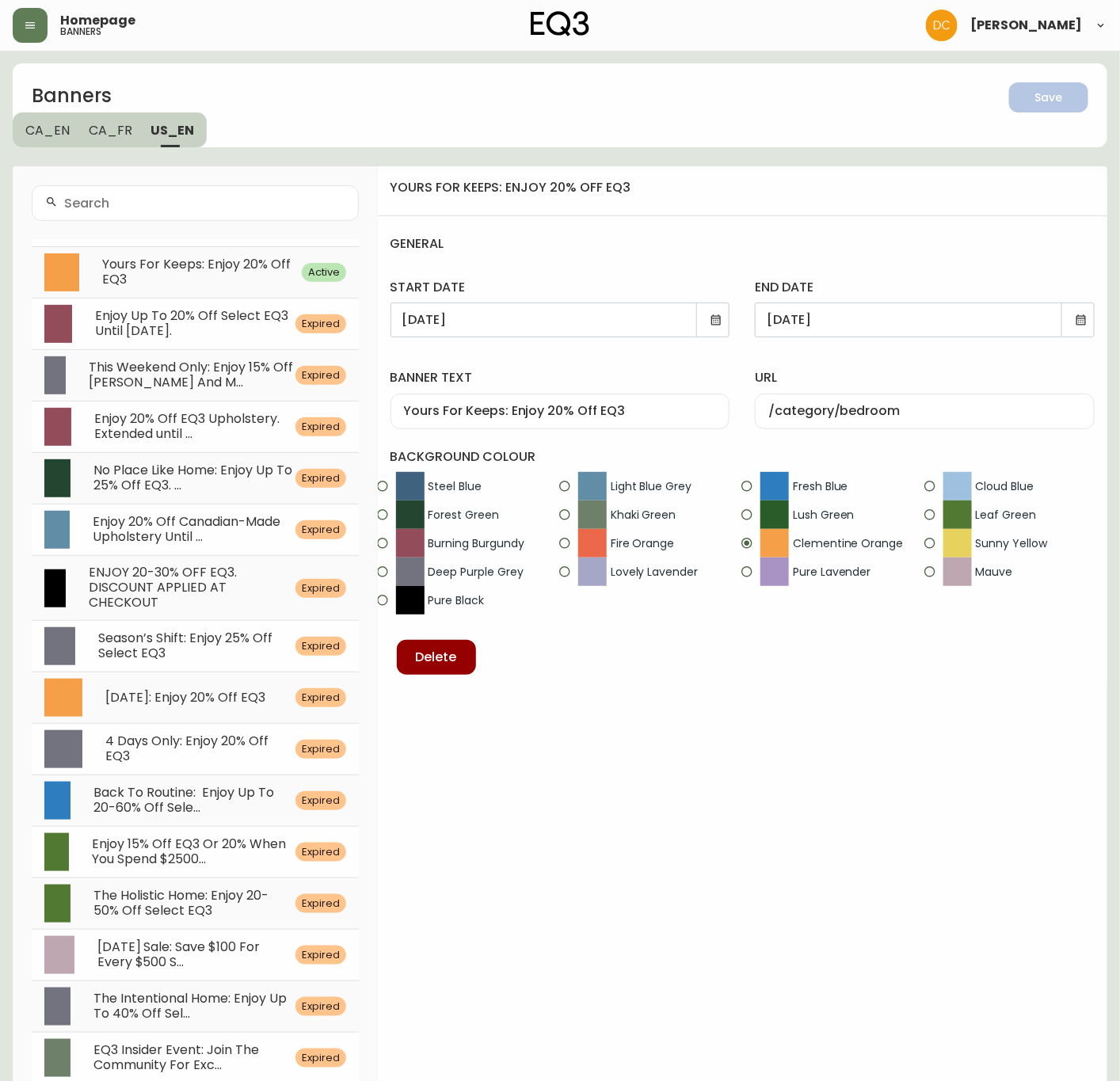
click at [900, 419] on div "/category/bedroom" at bounding box center [924, 411] width 340 height 36
click at [942, 373] on label "url" at bounding box center [924, 378] width 340 height 18
click at [942, 404] on input "/category/bedroom" at bounding box center [925, 411] width 313 height 15
click at [62, 122] on span "CA_EN" at bounding box center [47, 130] width 44 height 17
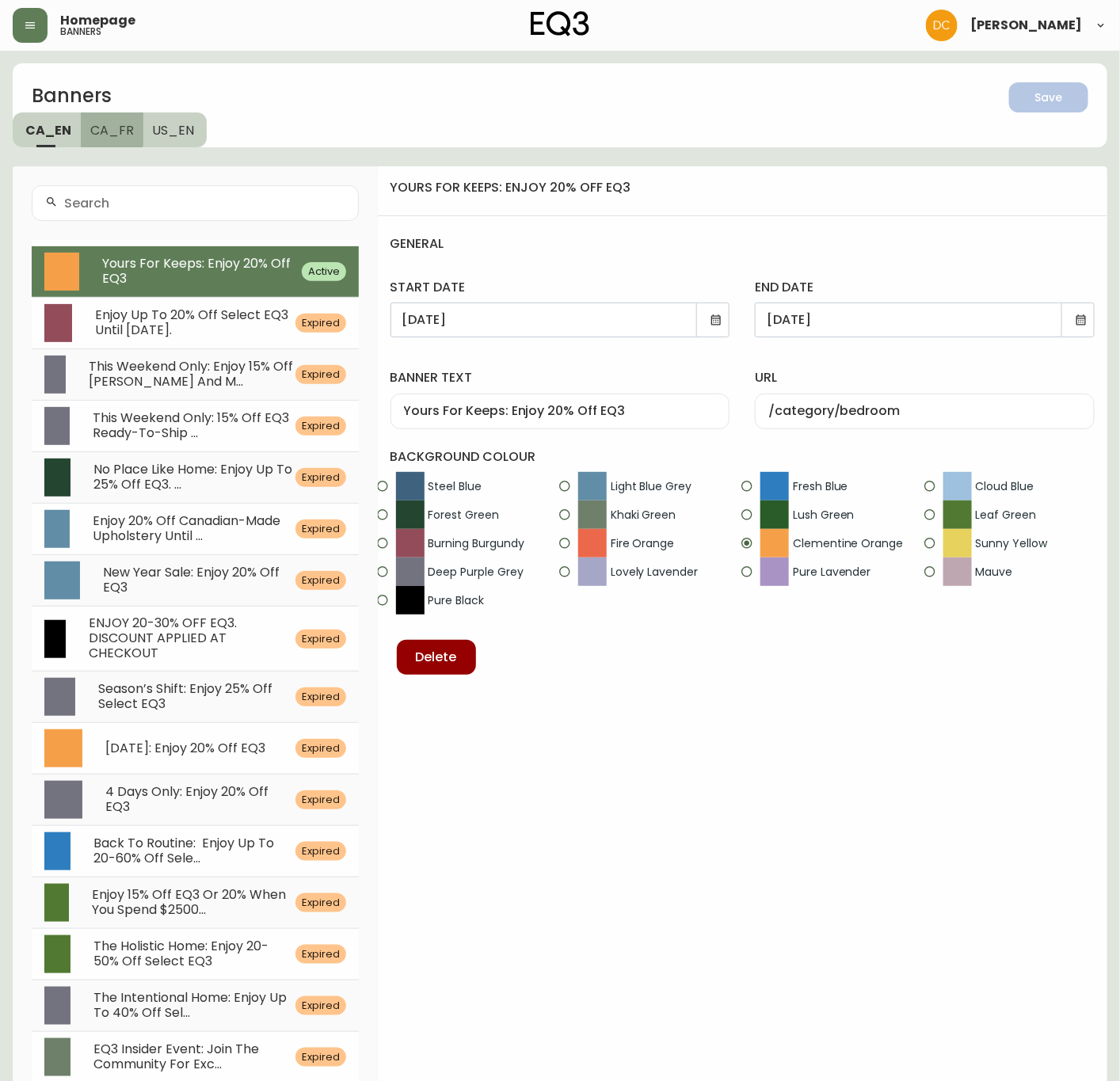
click at [107, 128] on span "CA_FR" at bounding box center [112, 130] width 44 height 17
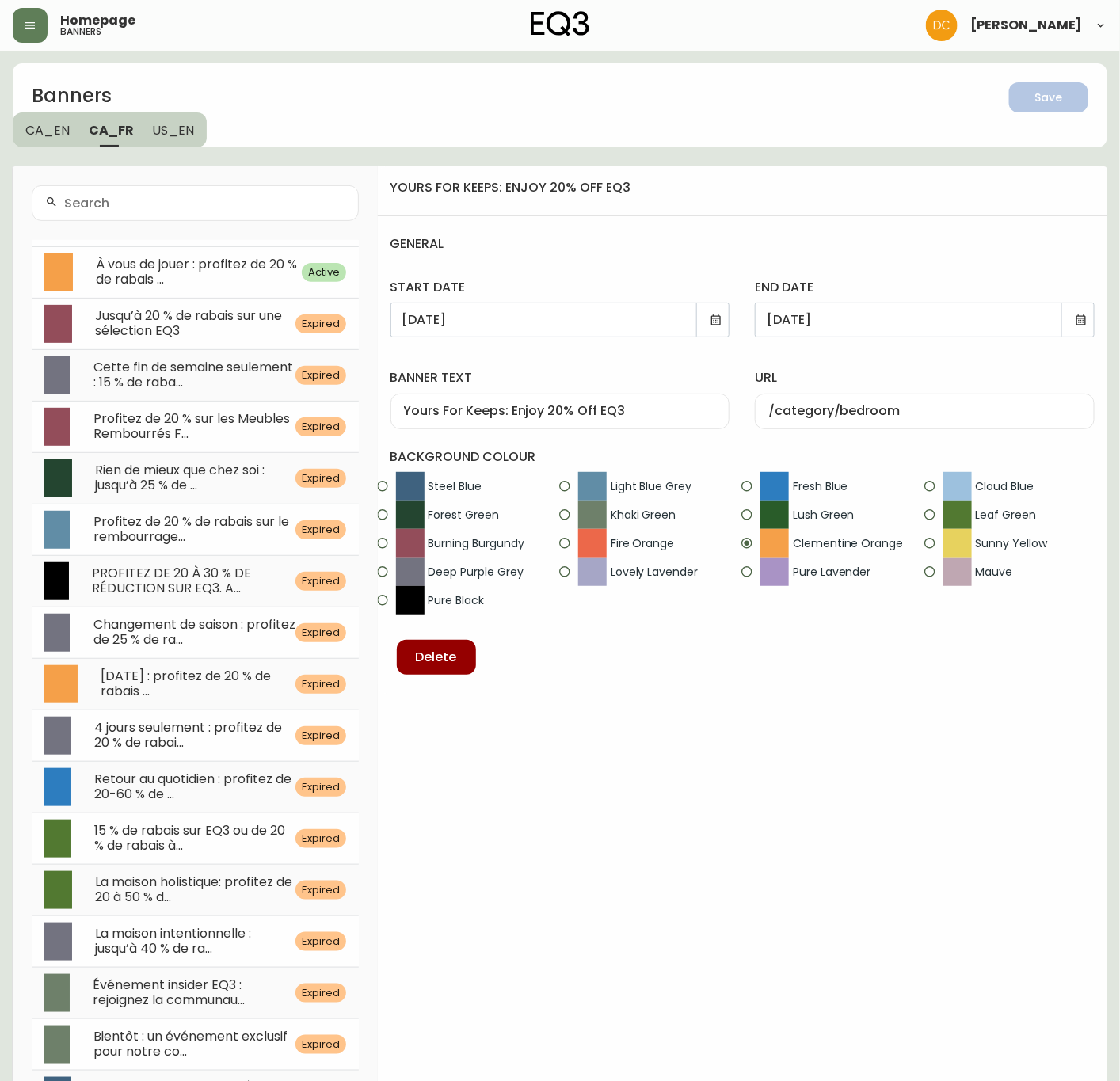
click at [226, 270] on span "À vous de jouer : profitez de 20 % de rabais ..." at bounding box center [196, 271] width 201 height 33
type input "À vous de jouer : profitez de 20 % de rabais sur EQ3"
type input "/category/chambre-a-coucher"
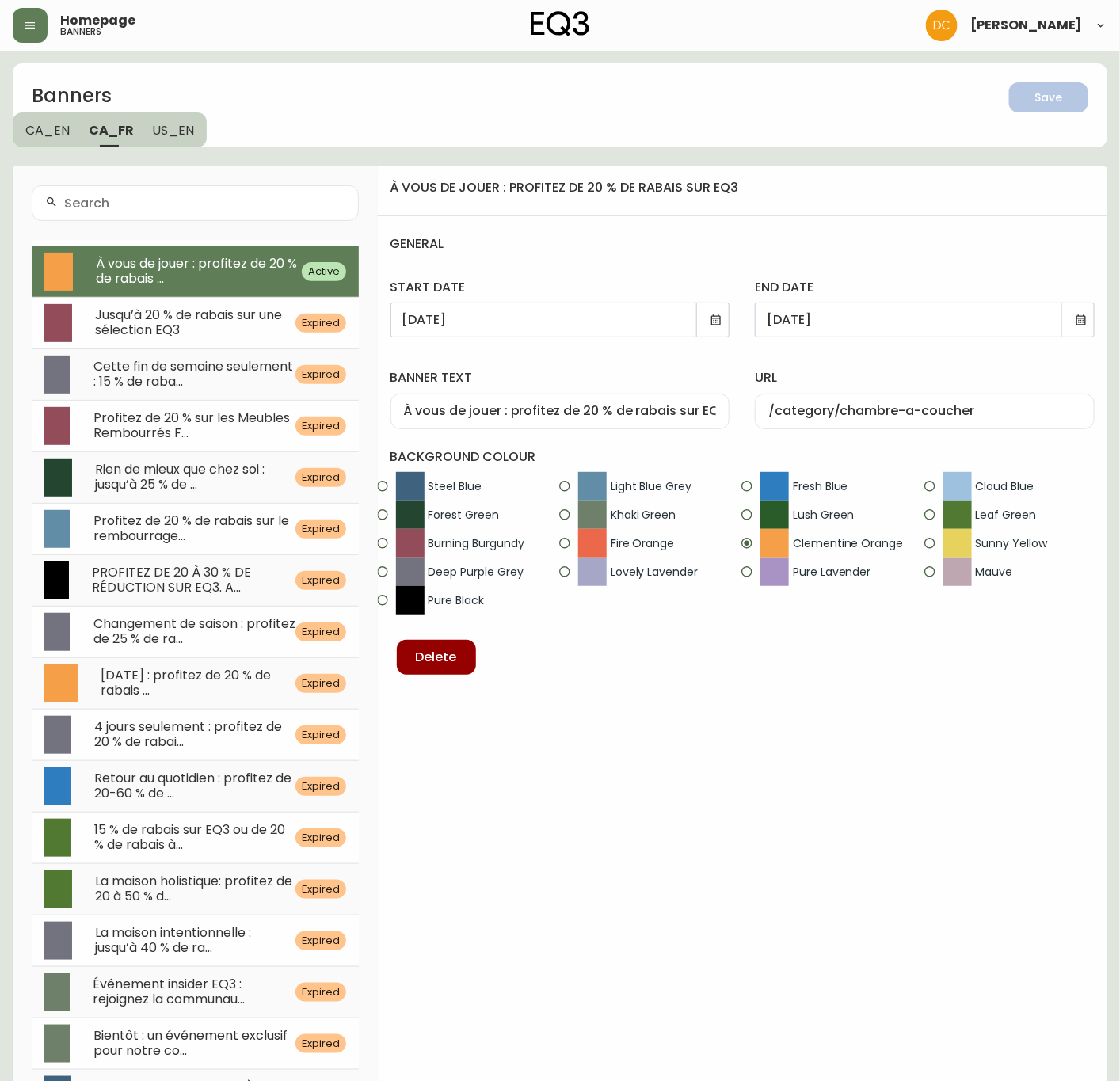
click at [186, 128] on span "US_EN" at bounding box center [174, 130] width 42 height 17
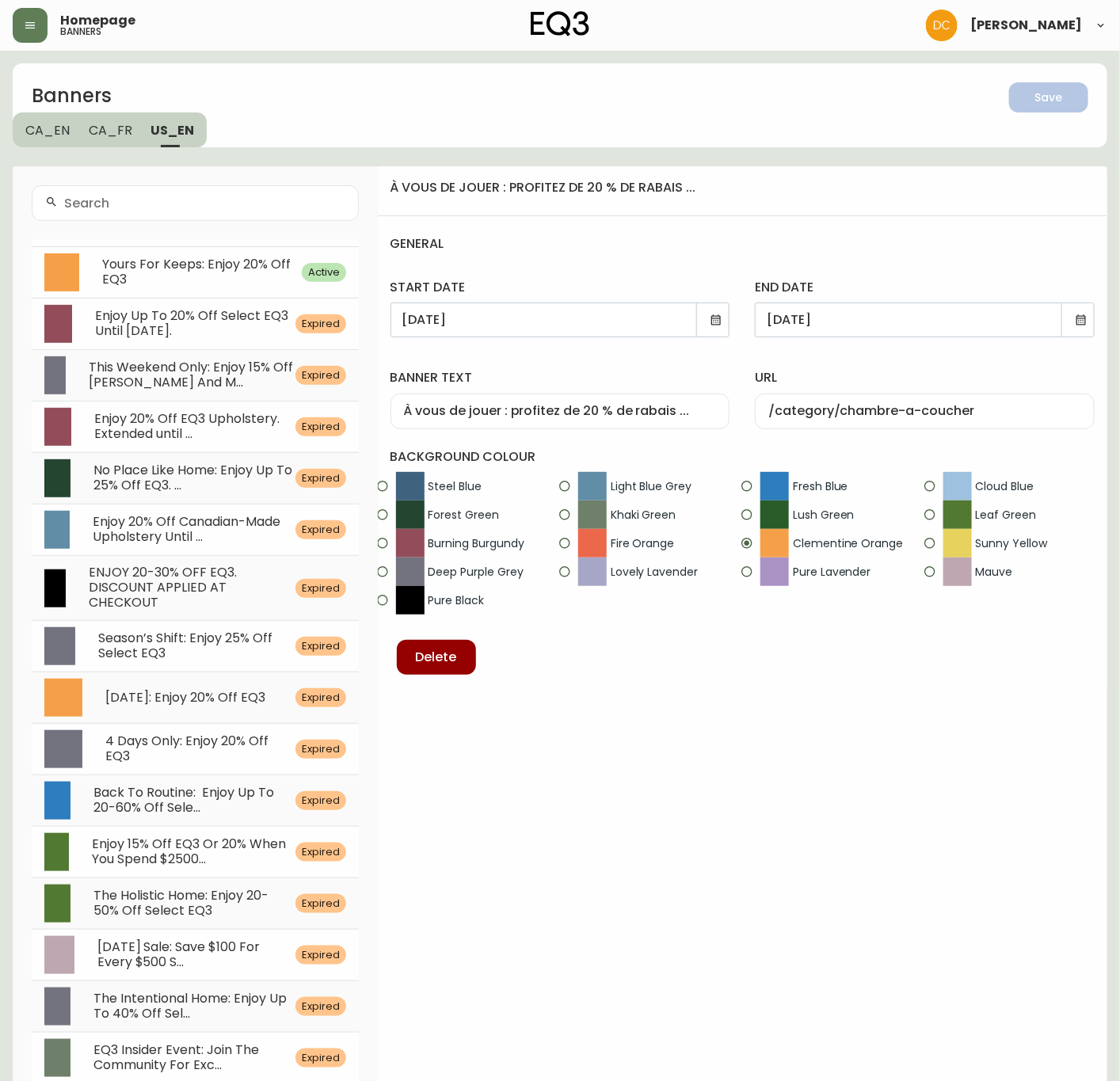
drag, startPoint x: 213, startPoint y: 270, endPoint x: 229, endPoint y: 270, distance: 16.0
click at [213, 270] on span "Yours For Keeps: Enjoy 20% Off EQ3" at bounding box center [196, 271] width 189 height 33
type input "Yours For Keeps: Enjoy 20% Off EQ3"
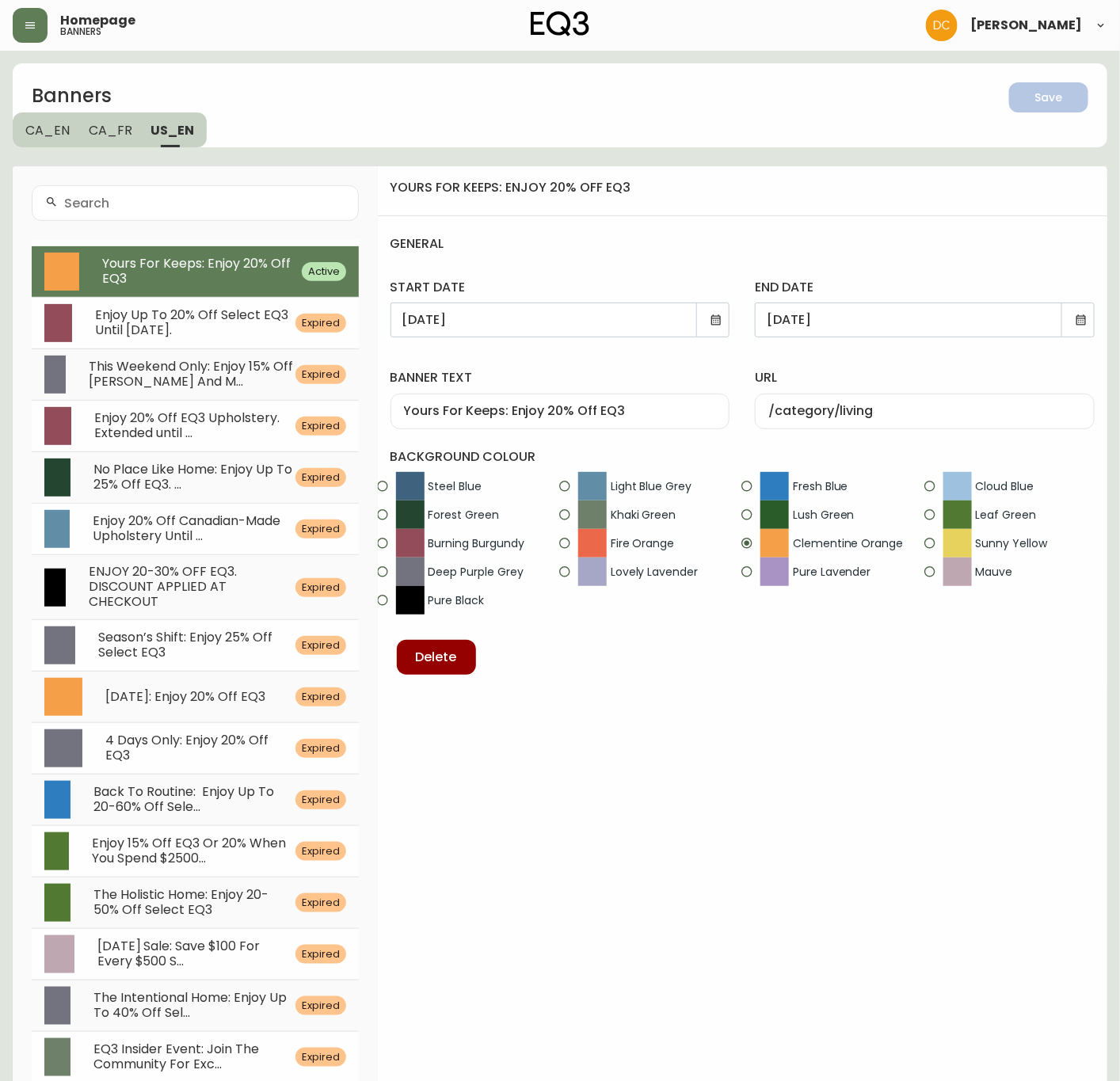
click at [874, 412] on input "/category/living" at bounding box center [925, 411] width 313 height 15
paste input "bedroom"
type input "/category/bedroom"
click at [935, 361] on div "url /category/bedroom" at bounding box center [925, 396] width 365 height 91
click at [1038, 101] on icon "button" at bounding box center [1043, 96] width 16 height 16
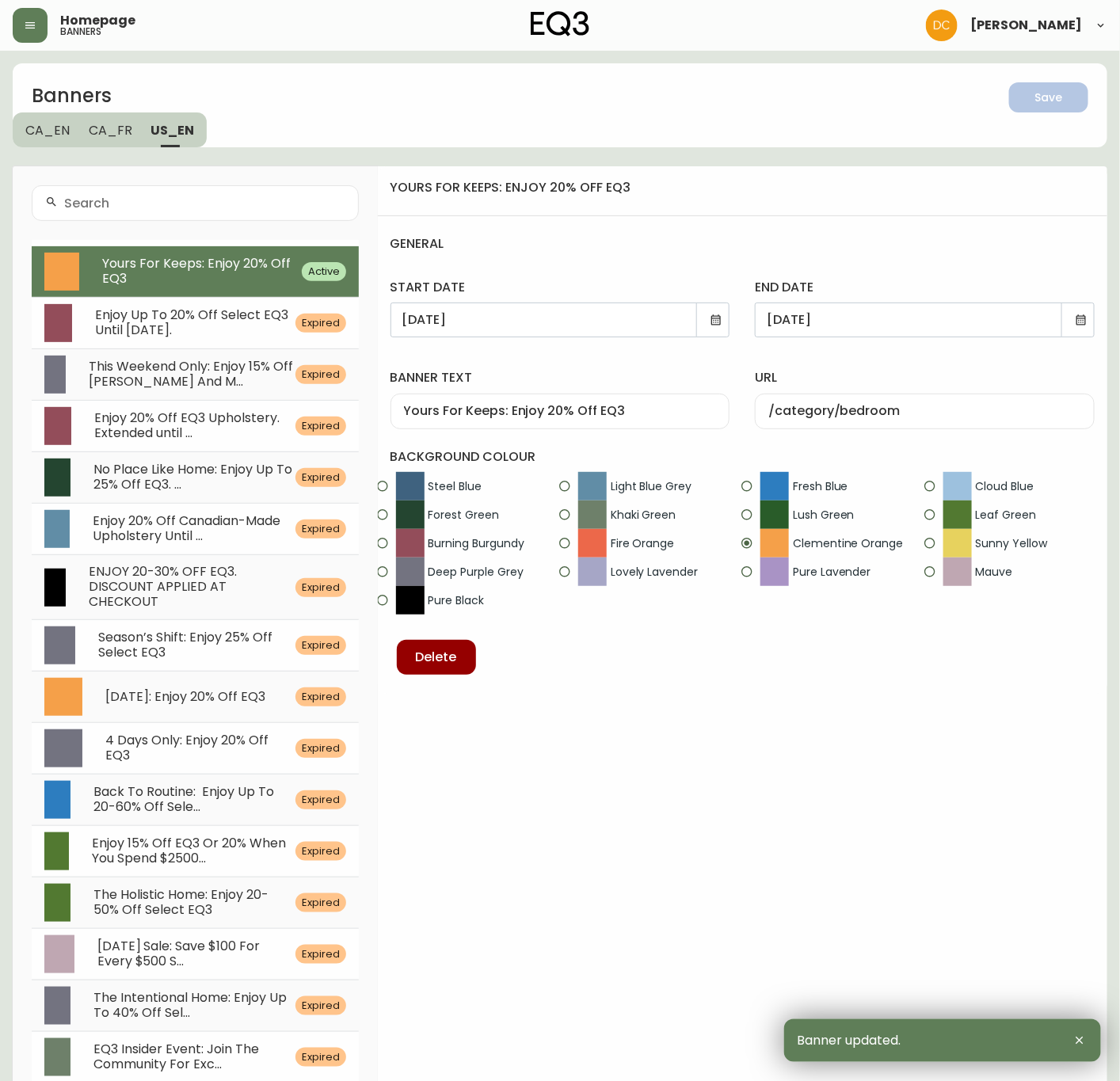
drag, startPoint x: 139, startPoint y: 100, endPoint x: 119, endPoint y: 141, distance: 45.6
click at [139, 107] on h2 "Banners" at bounding box center [119, 97] width 175 height 30
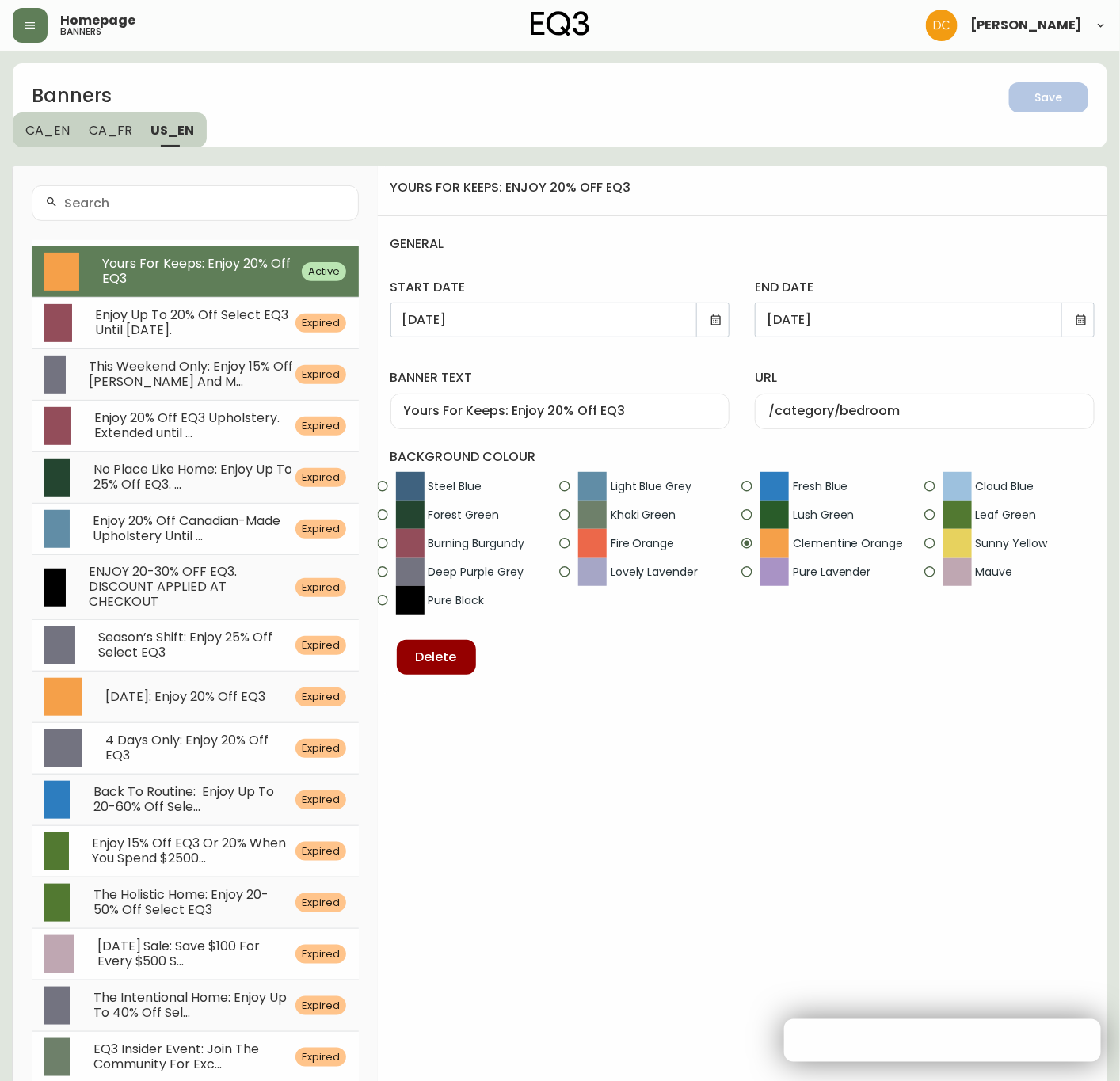
drag, startPoint x: 119, startPoint y: 141, endPoint x: 109, endPoint y: 145, distance: 10.8
click at [117, 143] on button "CA_FR" at bounding box center [110, 130] width 62 height 35
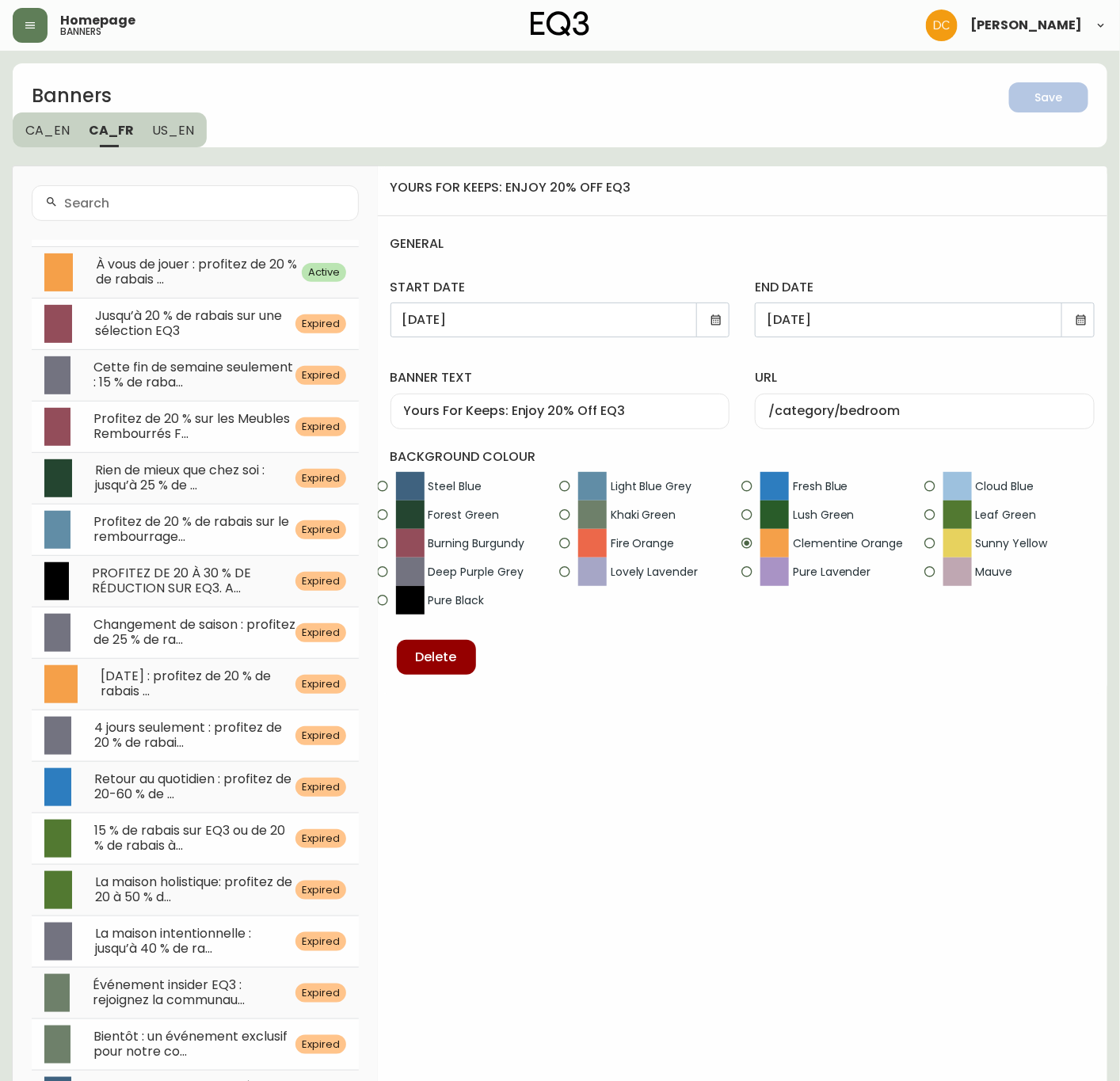
click at [39, 139] on button "CA_EN" at bounding box center [46, 130] width 67 height 35
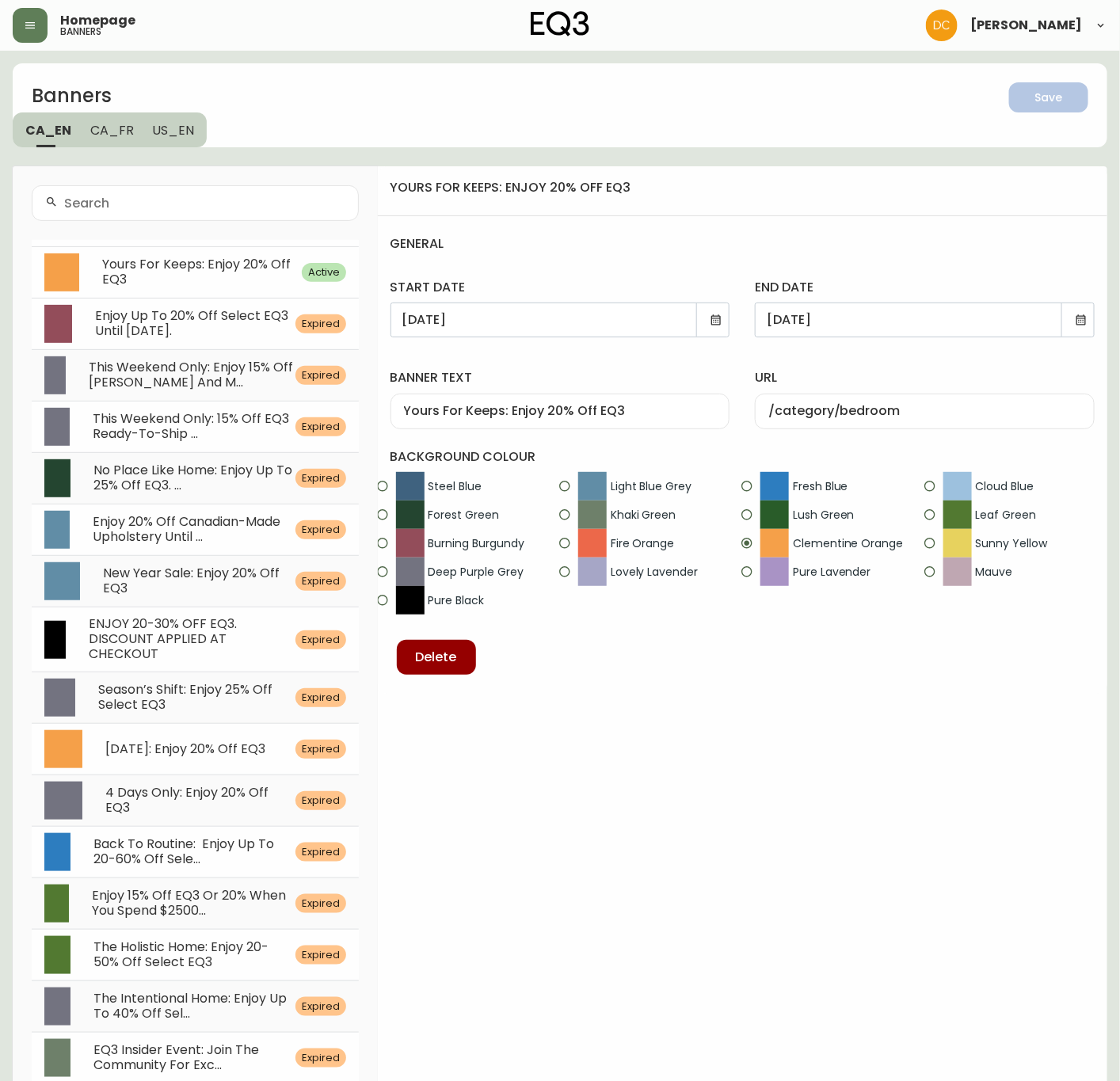
click at [135, 259] on span "Yours For Keeps: Enjoy 20% Off EQ3" at bounding box center [196, 271] width 189 height 33
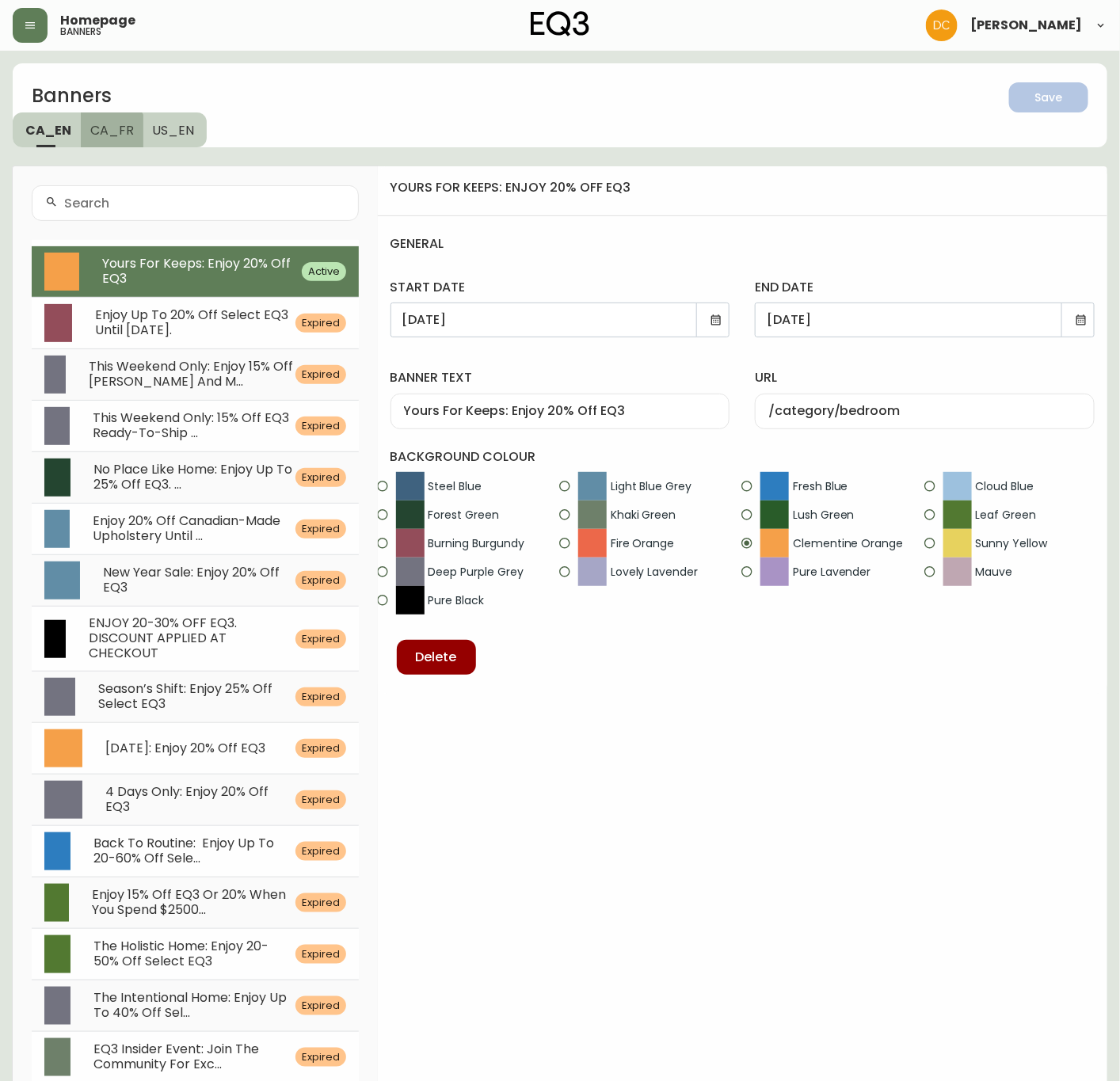
click at [105, 138] on button "CA_FR" at bounding box center [112, 130] width 62 height 35
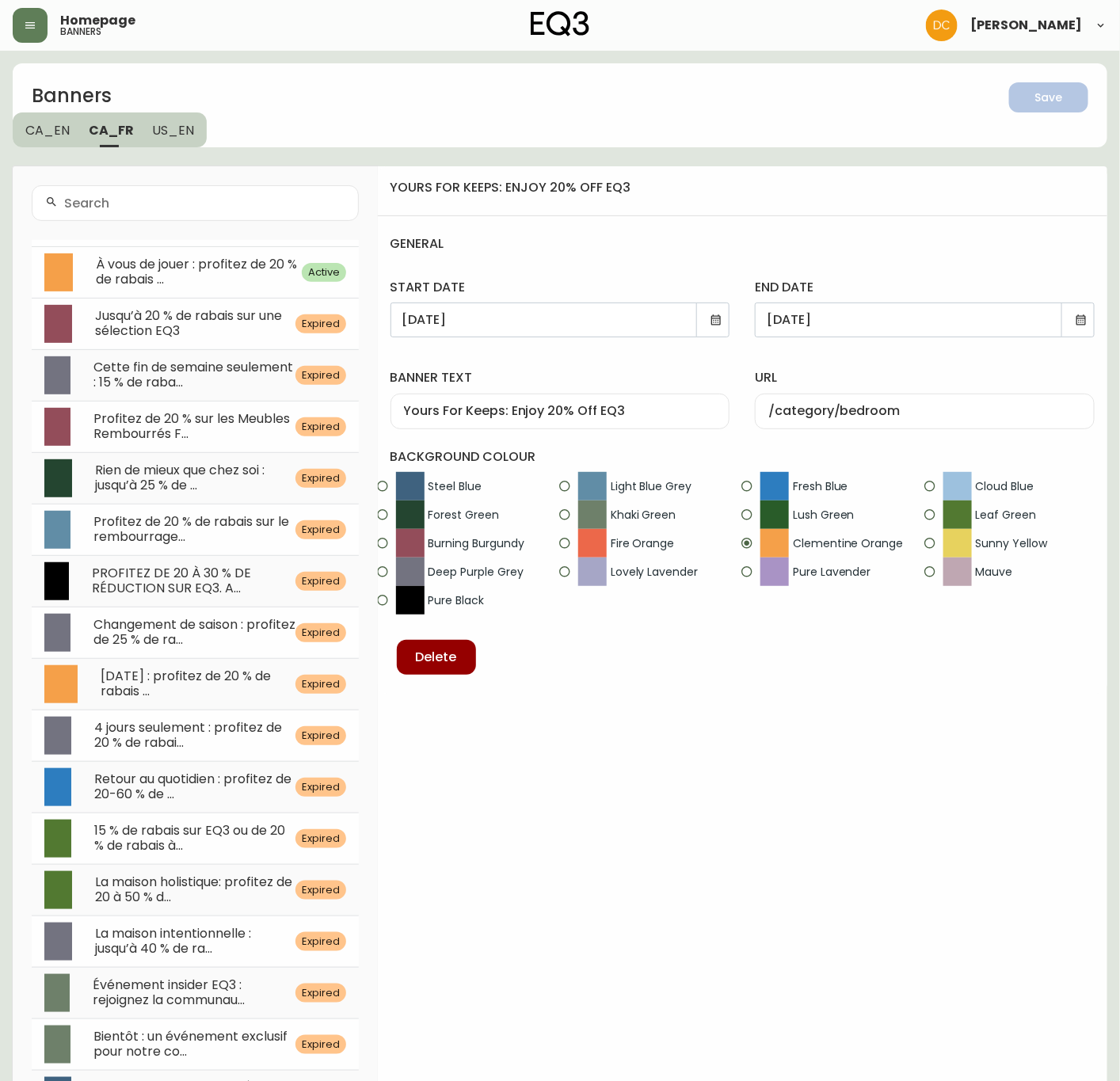
click at [216, 270] on span "À vous de jouer : profitez de 20 % de rabais ..." at bounding box center [196, 271] width 201 height 33
type input "À vous de jouer : profitez de 20 % de rabais sur EQ3"
type input "/category/chambre-a-coucher"
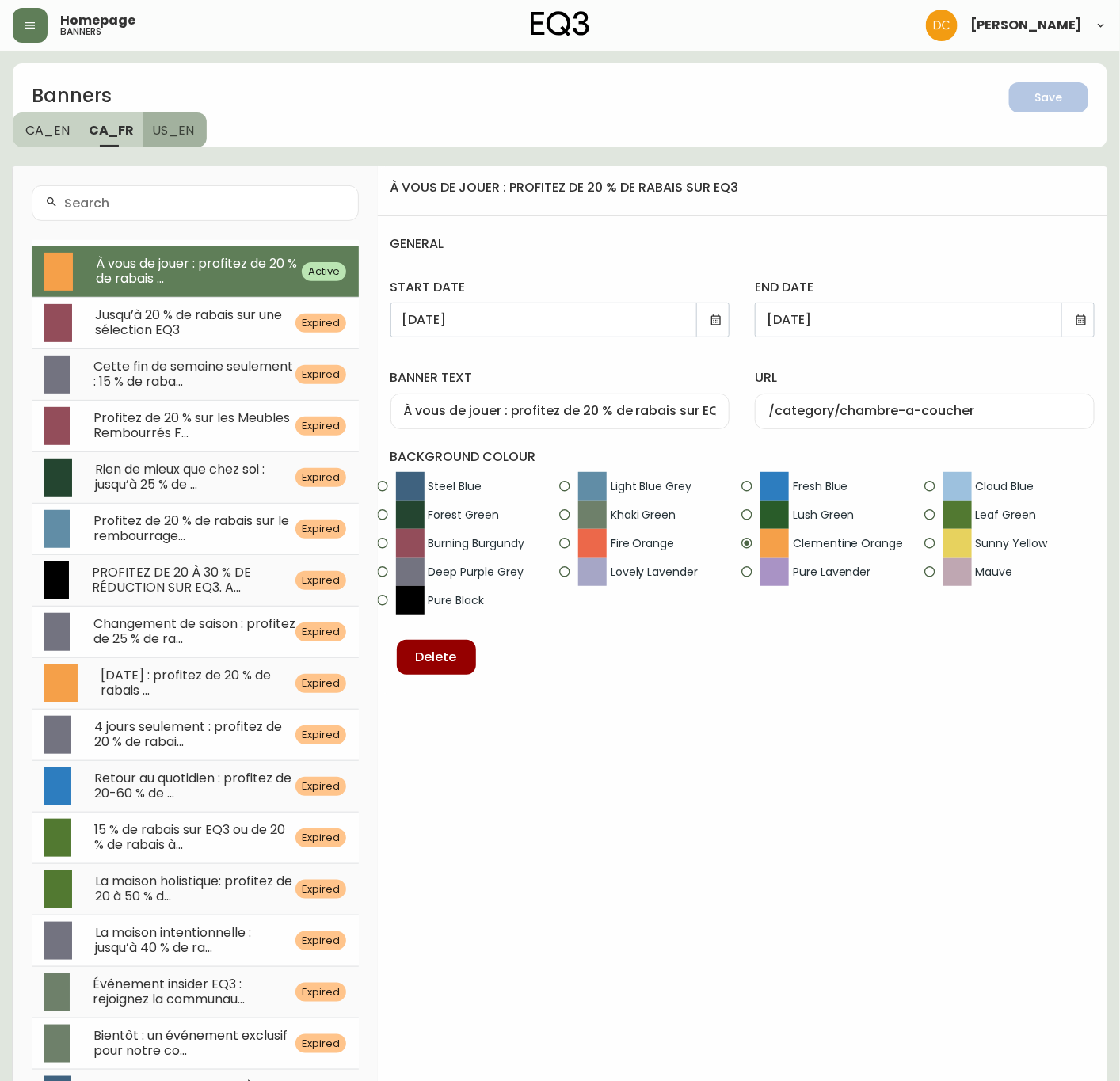
drag, startPoint x: 192, startPoint y: 121, endPoint x: 192, endPoint y: 131, distance: 10.0
click at [192, 119] on button "US_EN" at bounding box center [175, 130] width 64 height 35
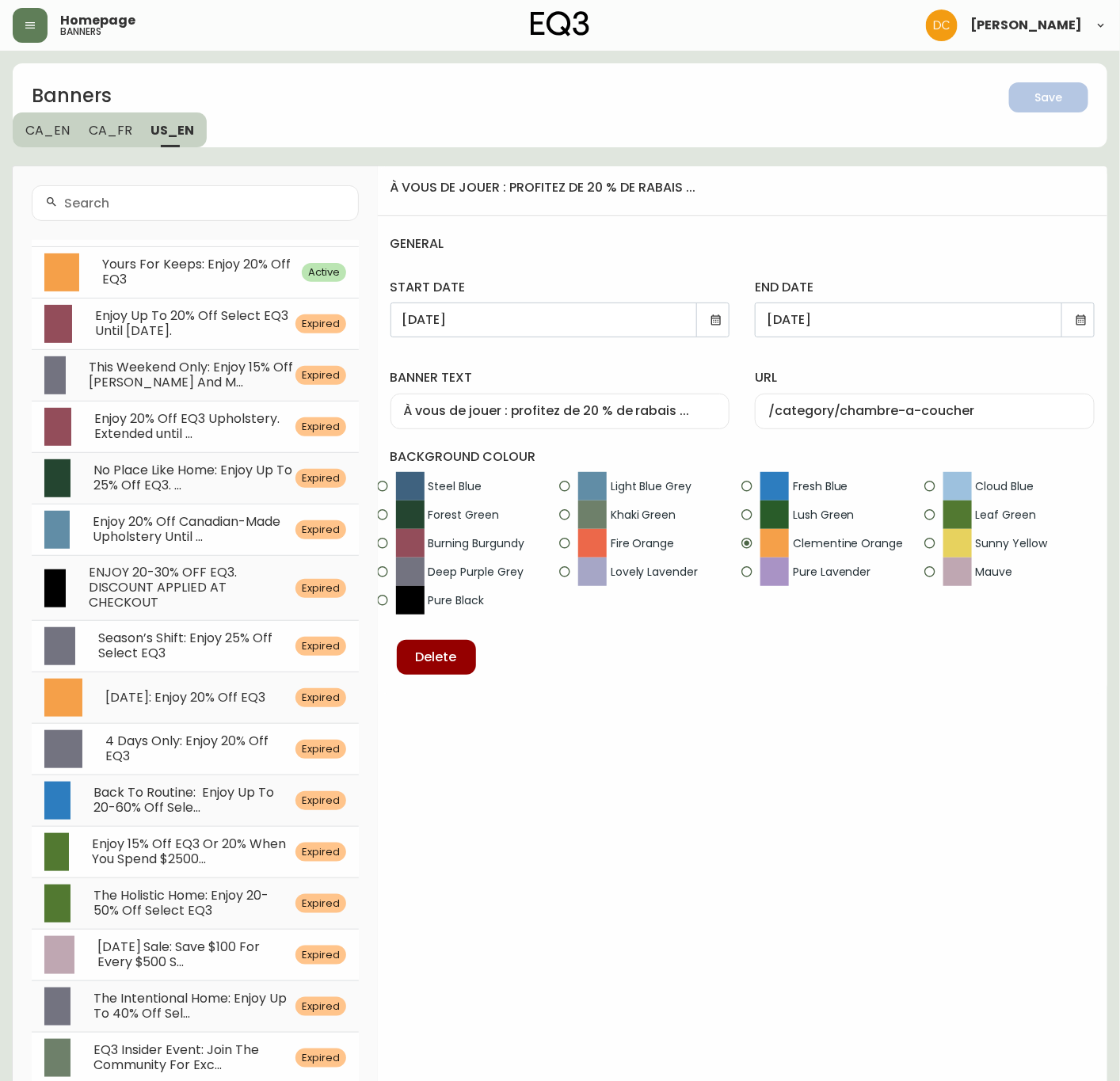
drag, startPoint x: 221, startPoint y: 276, endPoint x: 205, endPoint y: 259, distance: 23.3
click at [221, 274] on div "Yours For Keeps: Enjoy 20% Off EQ3" at bounding box center [192, 272] width 219 height 30
type input "Yours For Keeps: Enjoy 20% Off EQ3"
type input "/category/bedroom"
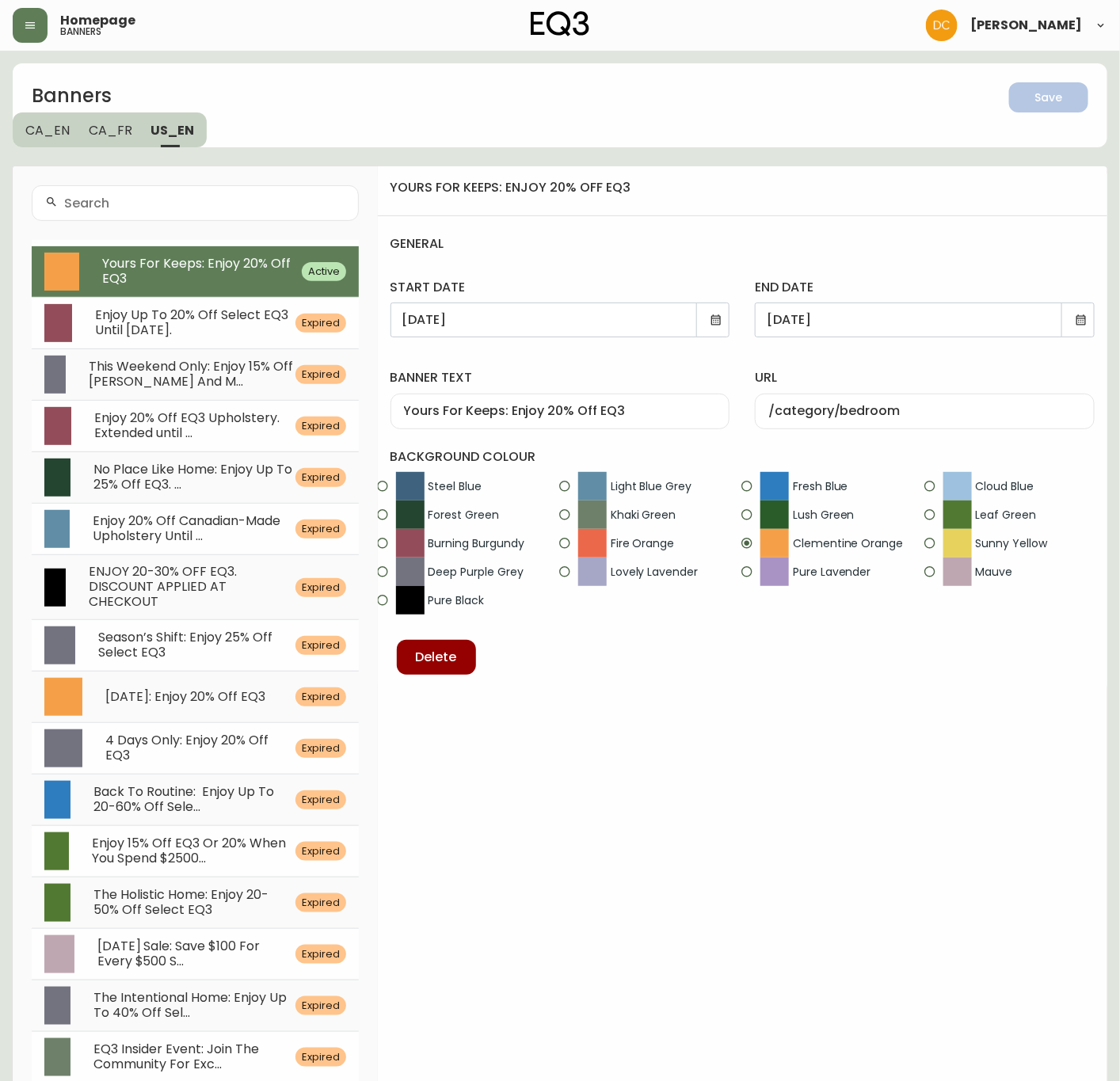
click at [119, 122] on span "CA_FR" at bounding box center [111, 130] width 44 height 17
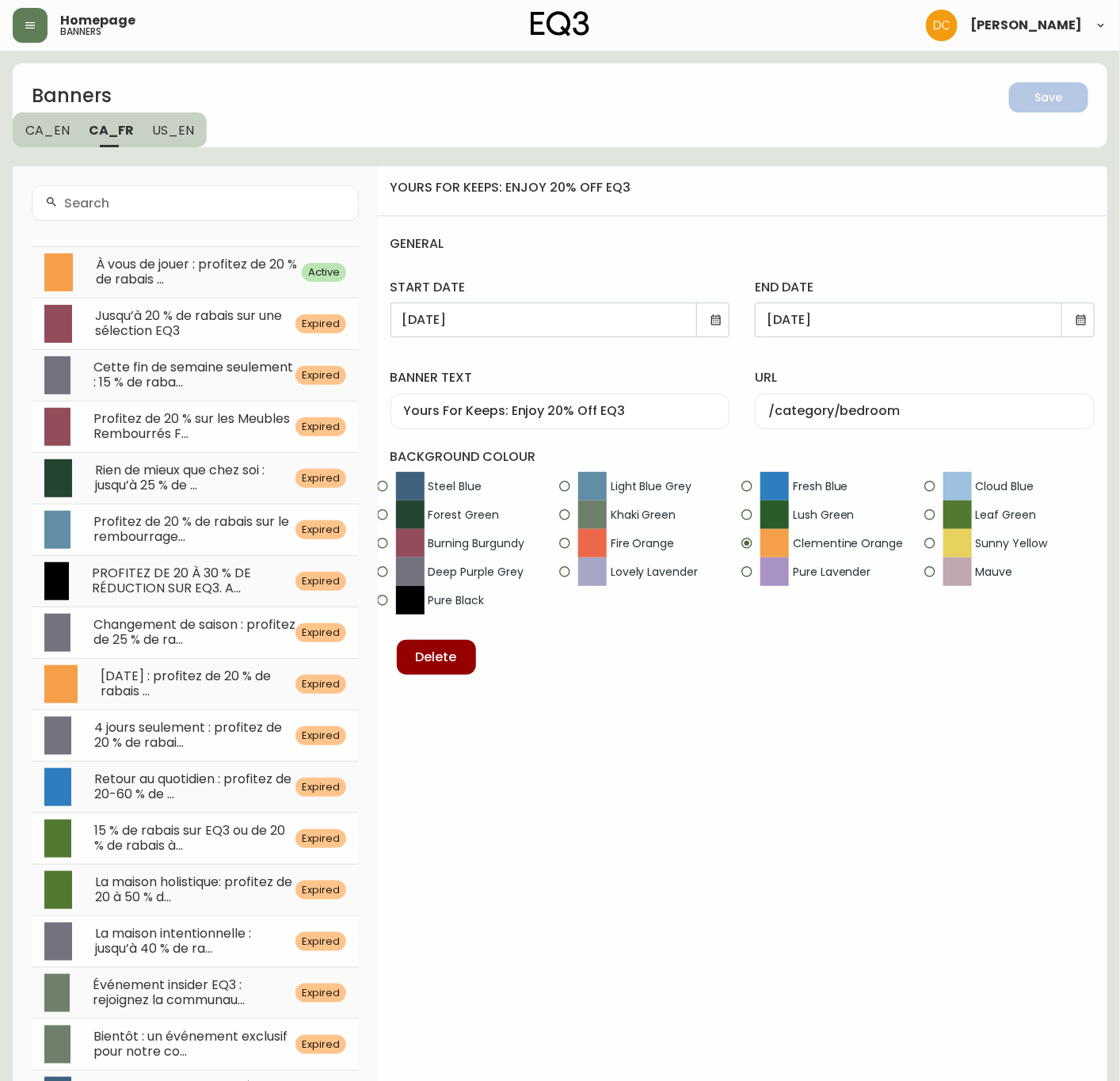
click at [38, 124] on span "CA_EN" at bounding box center [47, 130] width 44 height 17
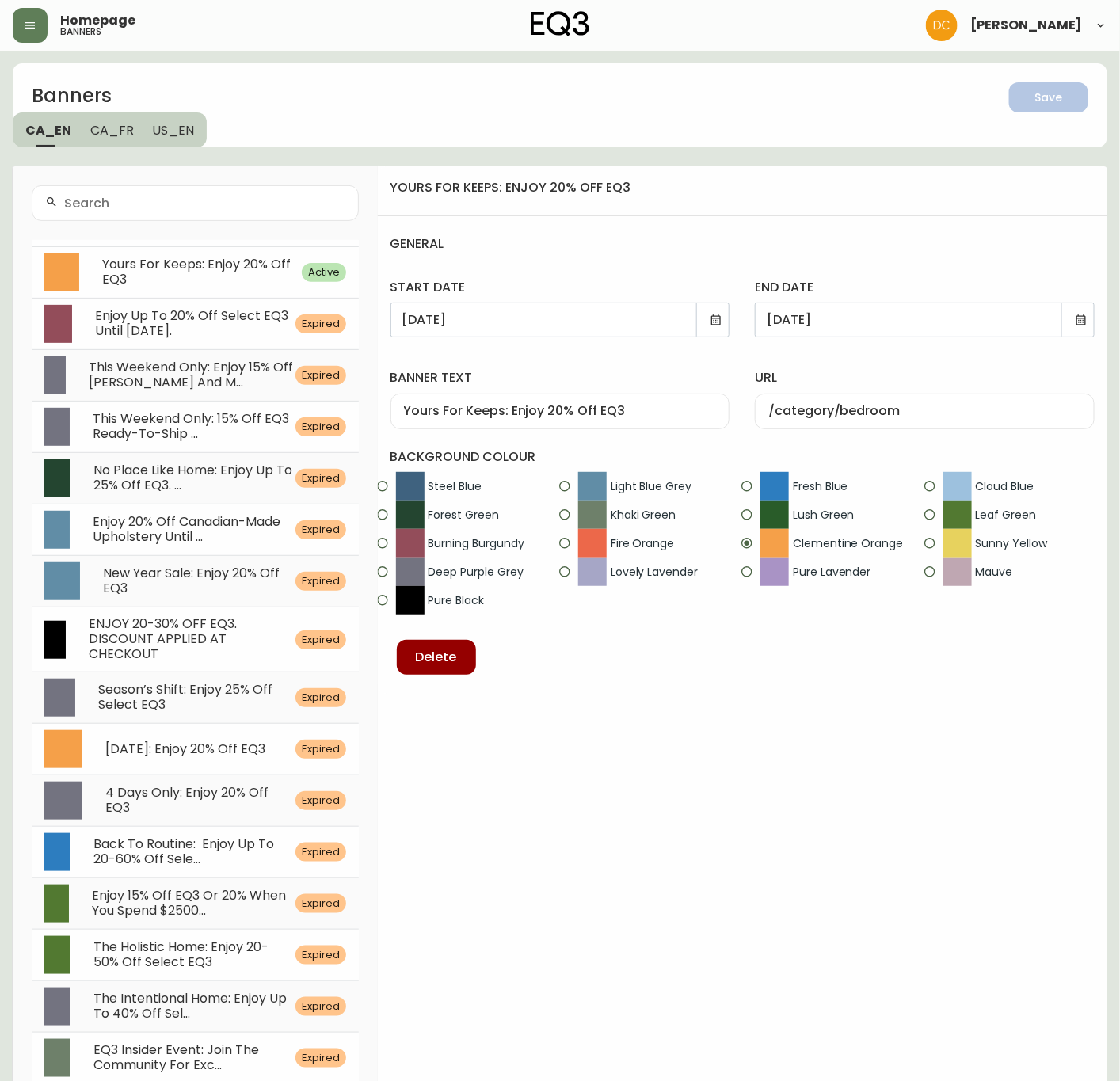
click at [170, 260] on span "Yours For Keeps: Enjoy 20% Off EQ3" at bounding box center [196, 271] width 189 height 33
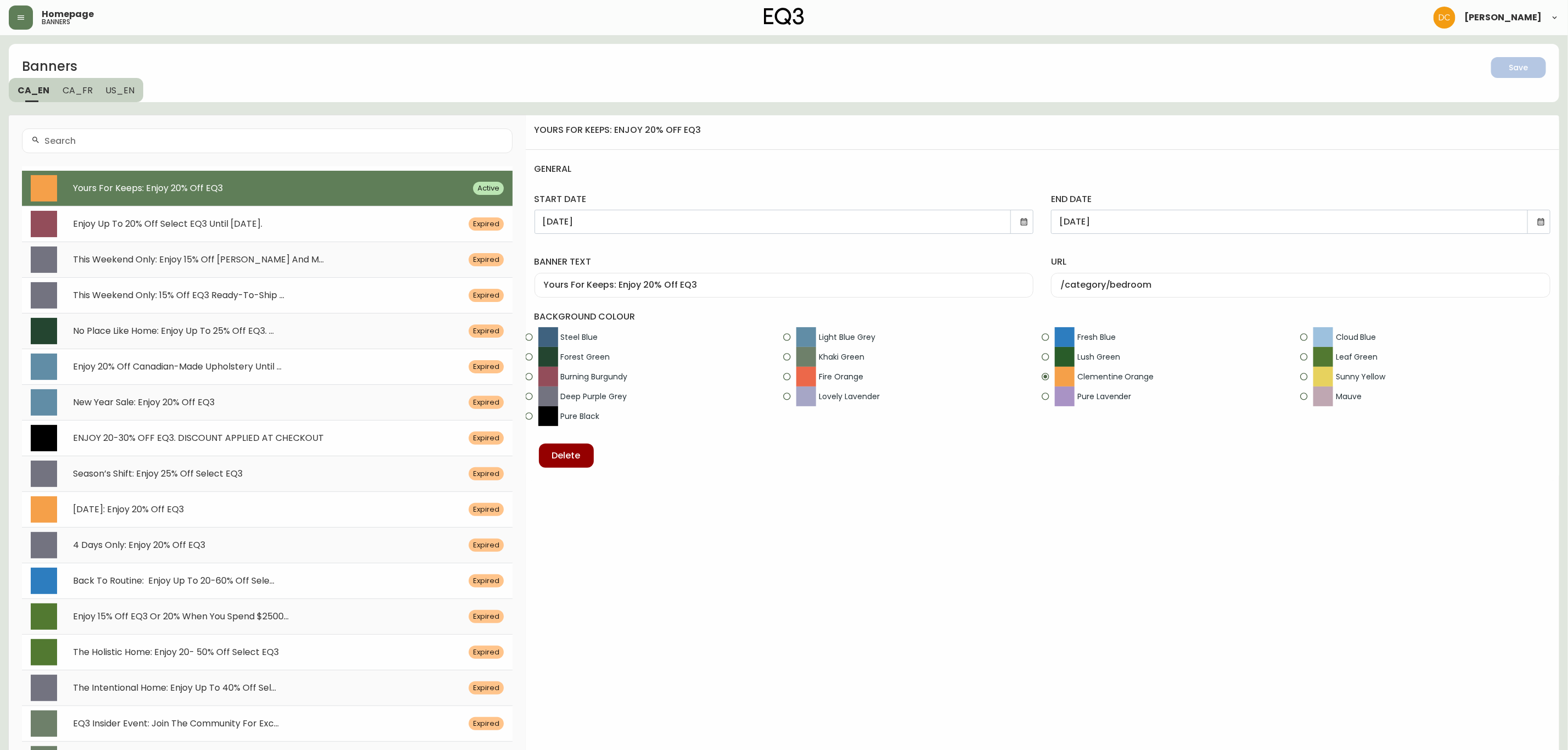
click at [80, 96] on button "CA_FR" at bounding box center [77, 90] width 43 height 24
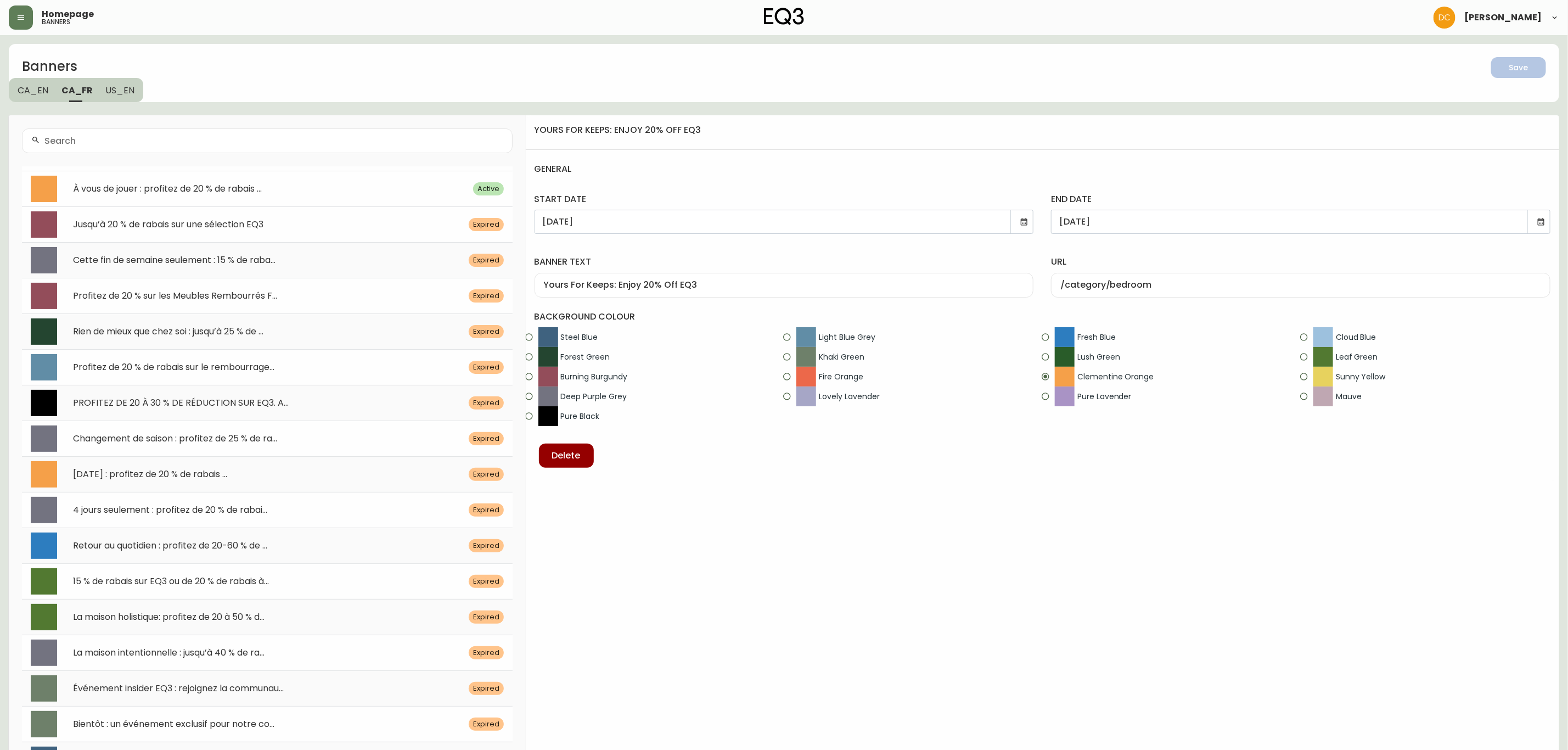
click at [195, 176] on div "À vous de jouer : profitez de 20 % de rabais ... Active" at bounding box center [267, 188] width 491 height 36
type input "À vous de jouer : profitez de 20 % de rabais sur EQ3"
type input "/category/chambre-a-coucher"
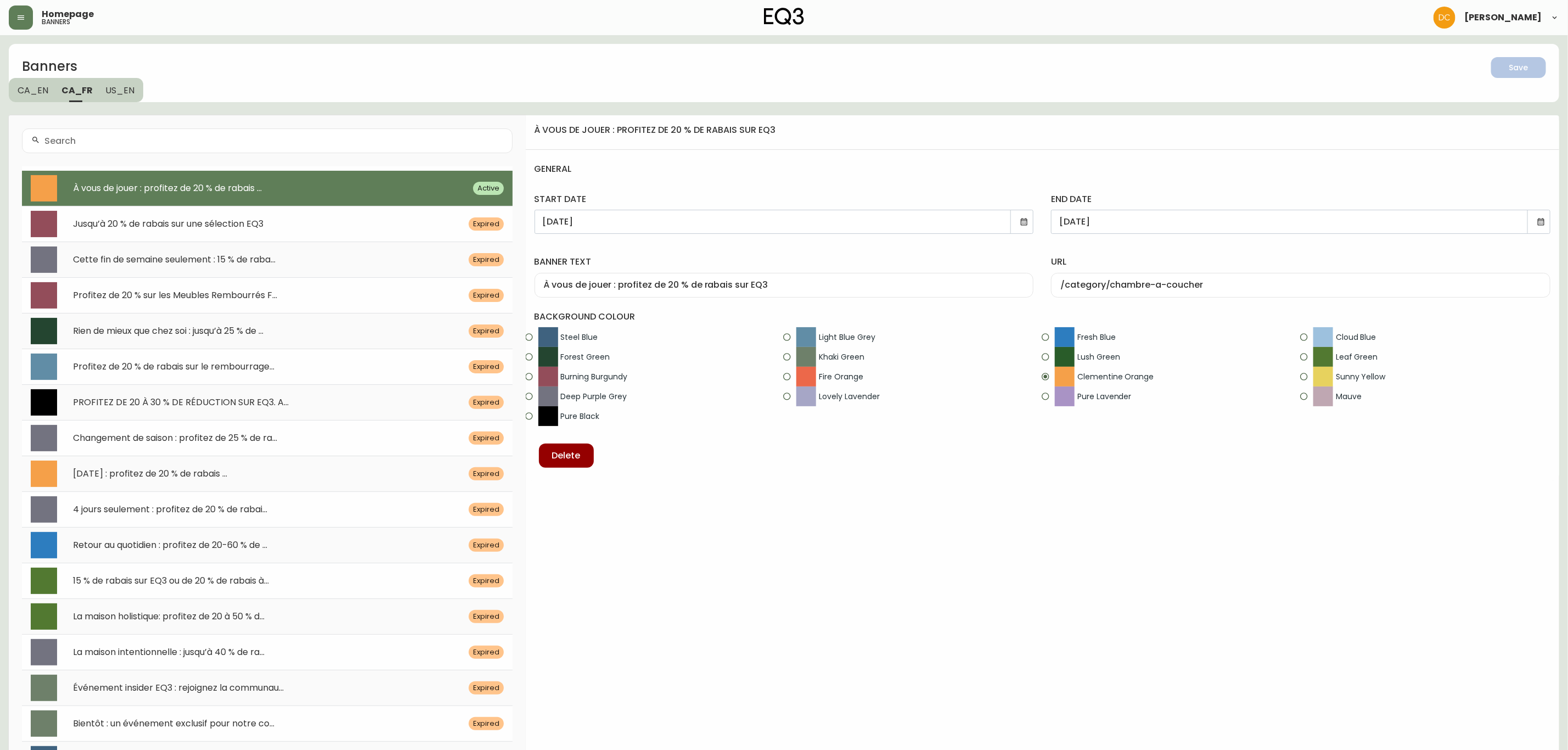
click at [129, 94] on span "US_EN" at bounding box center [121, 90] width 29 height 12
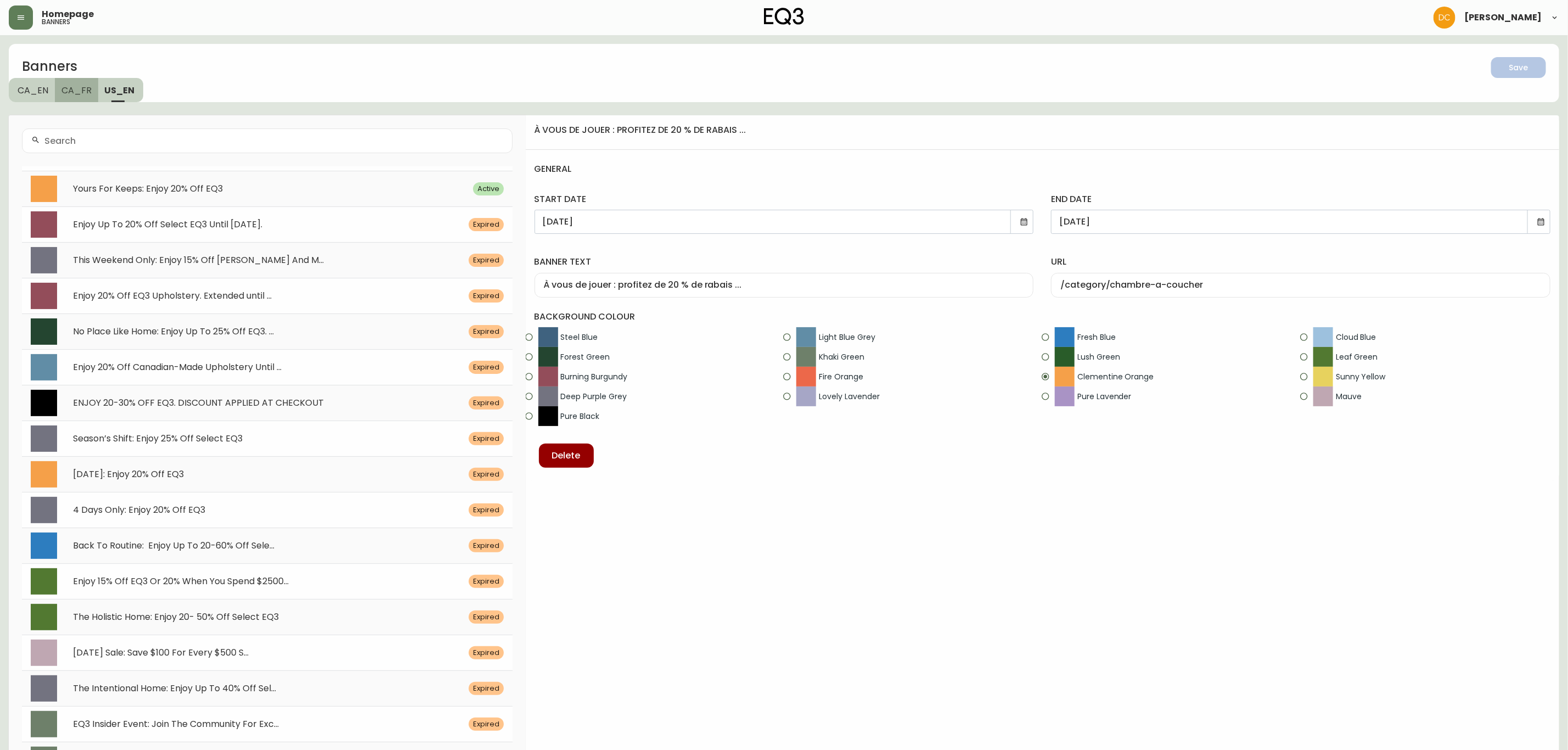
click at [83, 96] on button "CA_FR" at bounding box center [76, 90] width 43 height 24
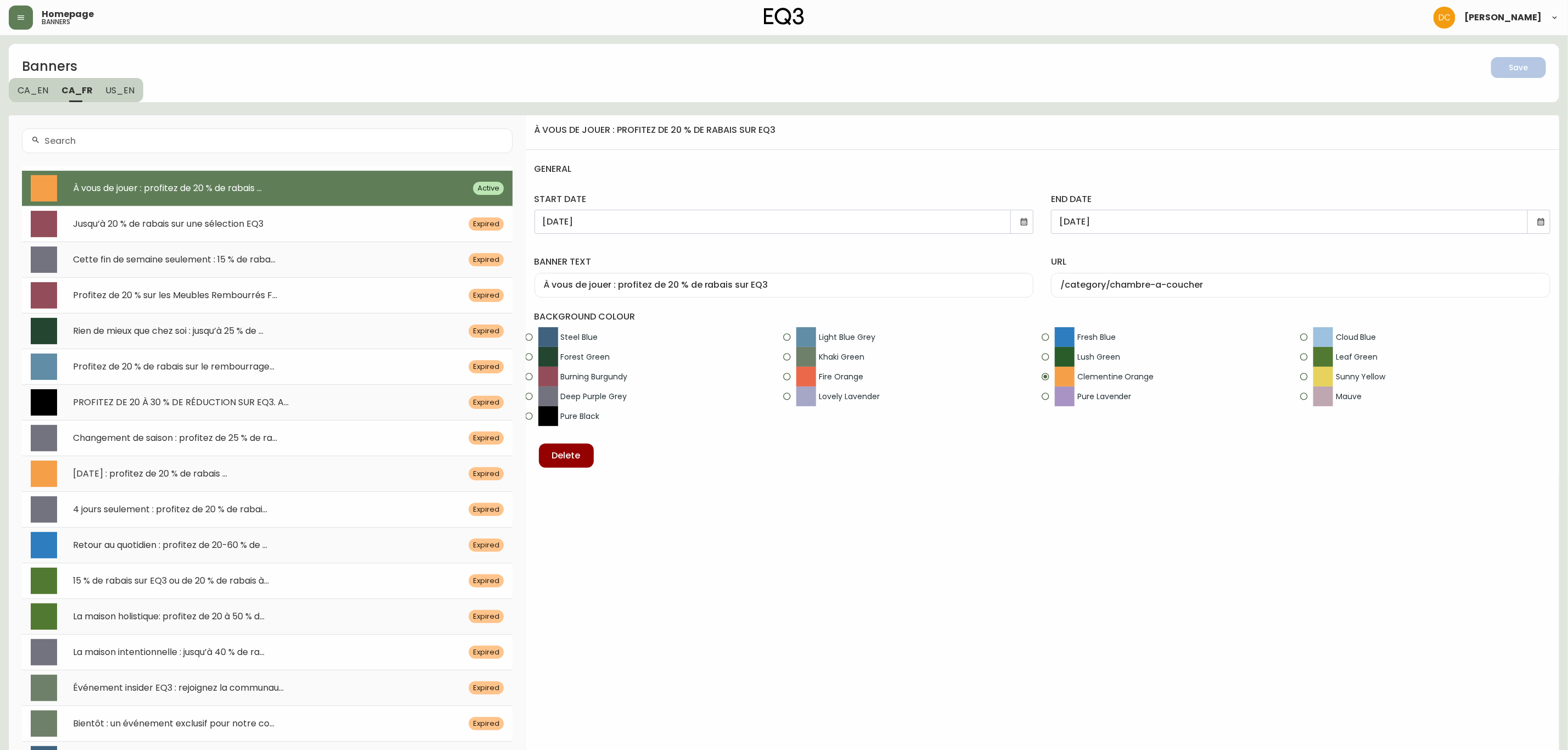
click at [127, 85] on span "US_EN" at bounding box center [121, 90] width 29 height 12
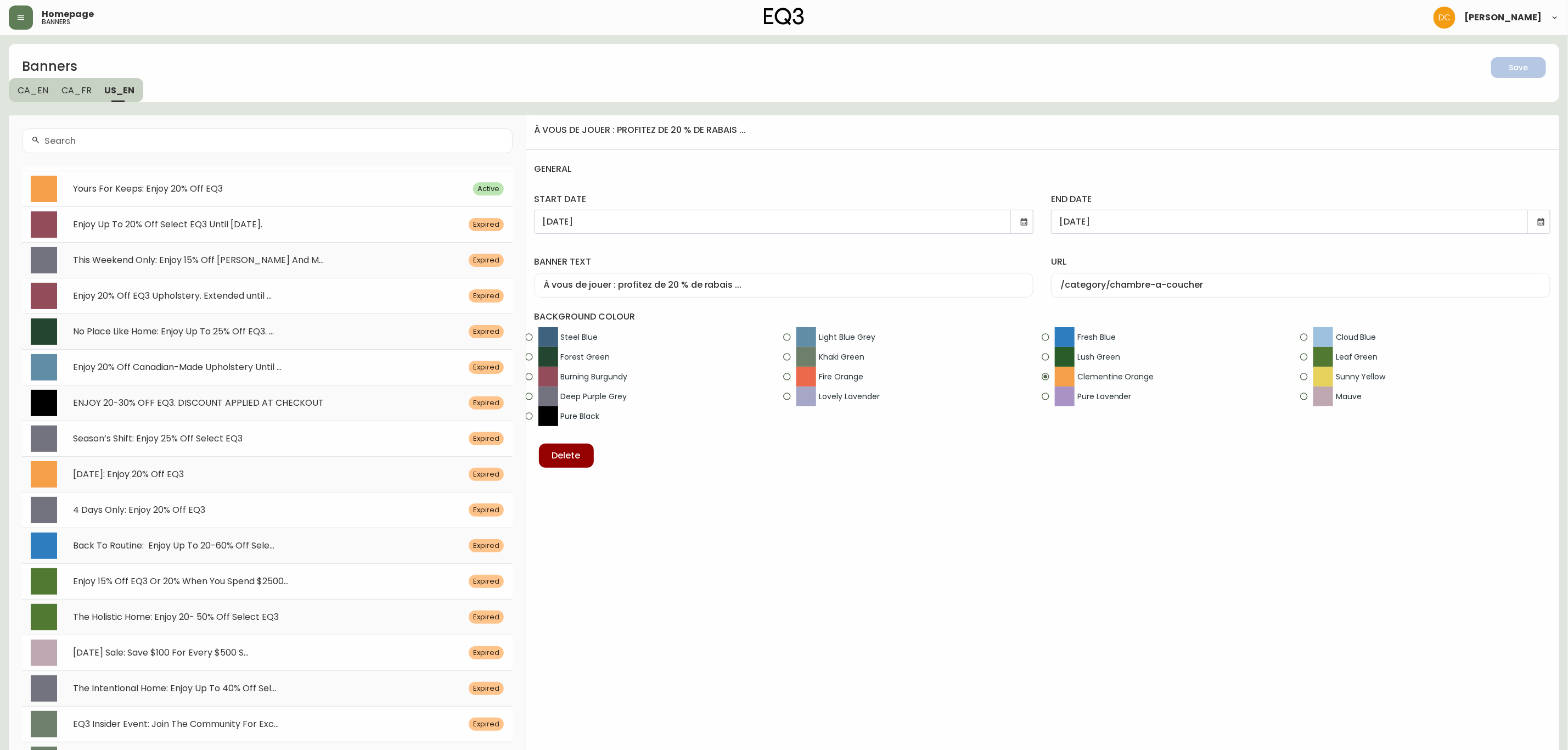
click at [219, 190] on span "Yours For Keeps: Enjoy 20% Off EQ3" at bounding box center [148, 188] width 150 height 13
type input "Yours For Keeps: Enjoy 20% Off EQ3"
type input "/category/bedroom"
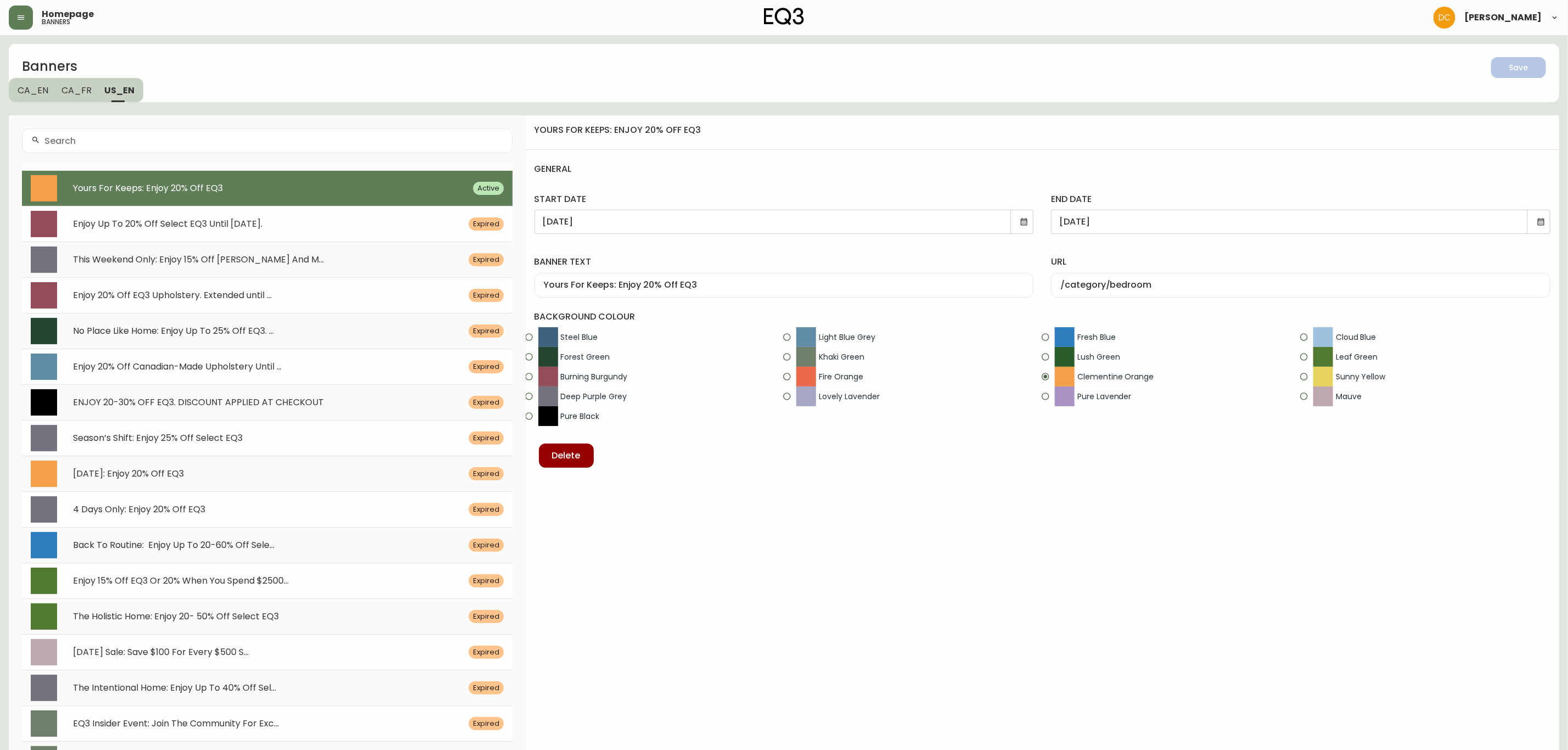
click at [76, 86] on span "CA_FR" at bounding box center [77, 90] width 30 height 12
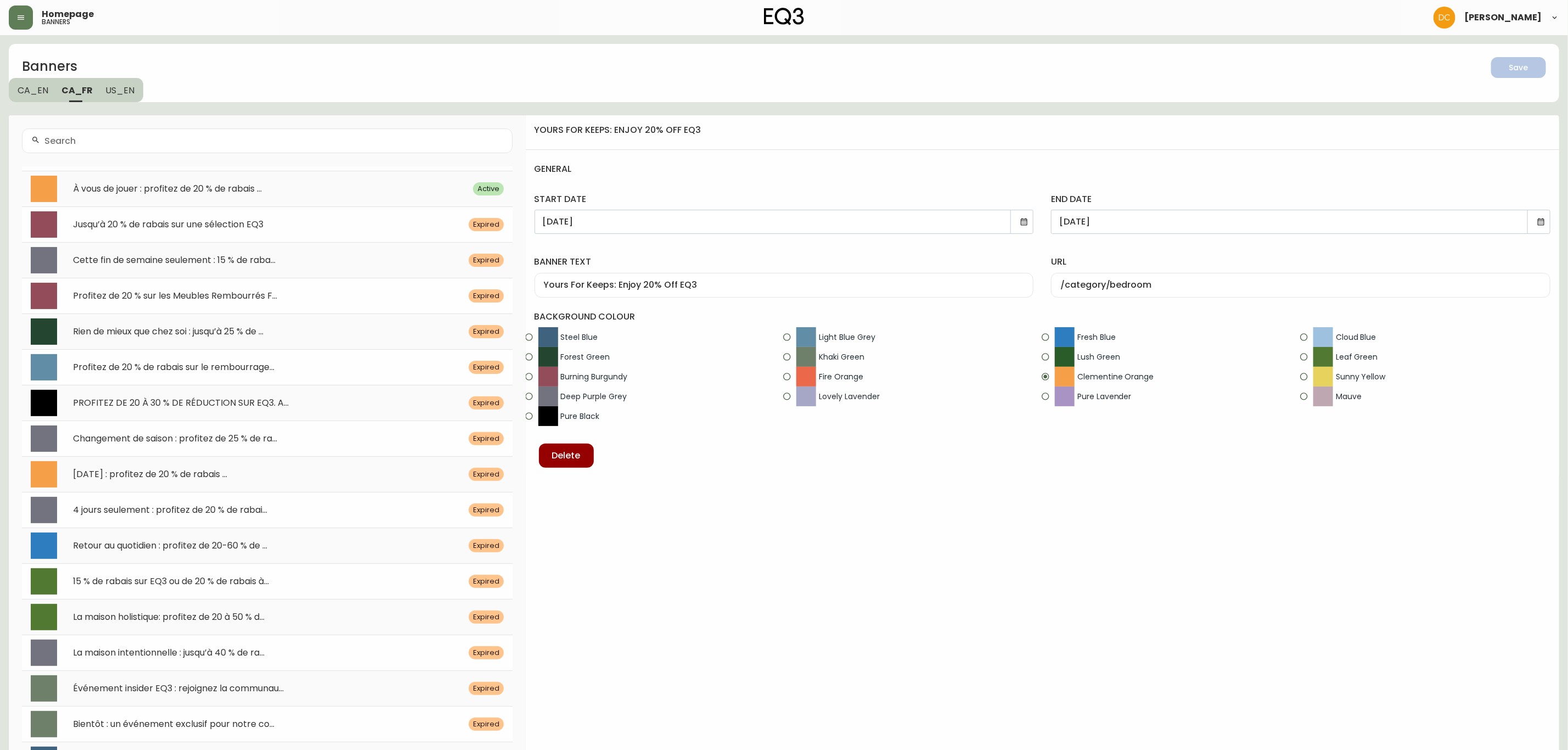
click at [27, 89] on span "CA_EN" at bounding box center [33, 90] width 30 height 12
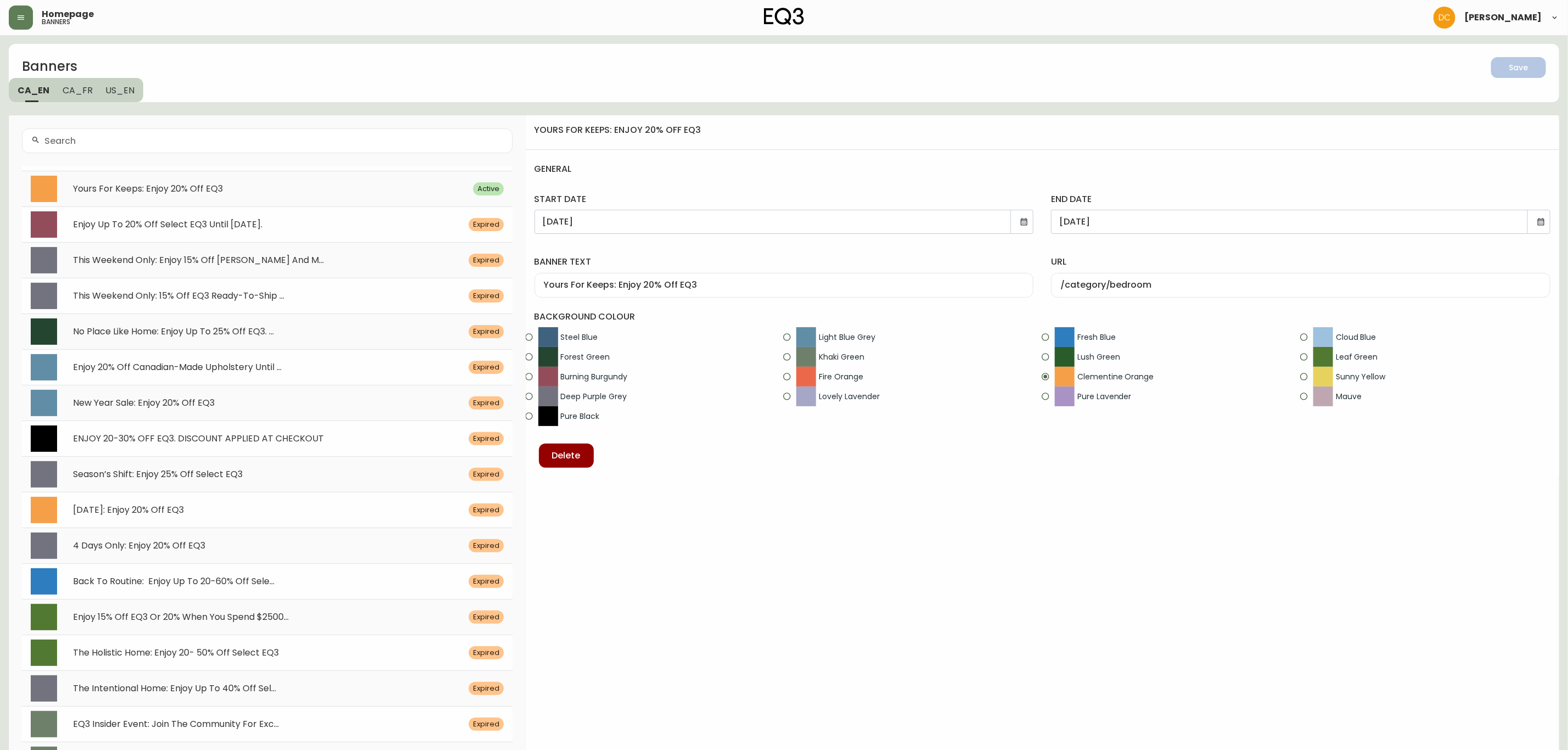
drag, startPoint x: 79, startPoint y: 93, endPoint x: 86, endPoint y: 104, distance: 13.0
click at [79, 92] on span "CA_FR" at bounding box center [78, 90] width 30 height 12
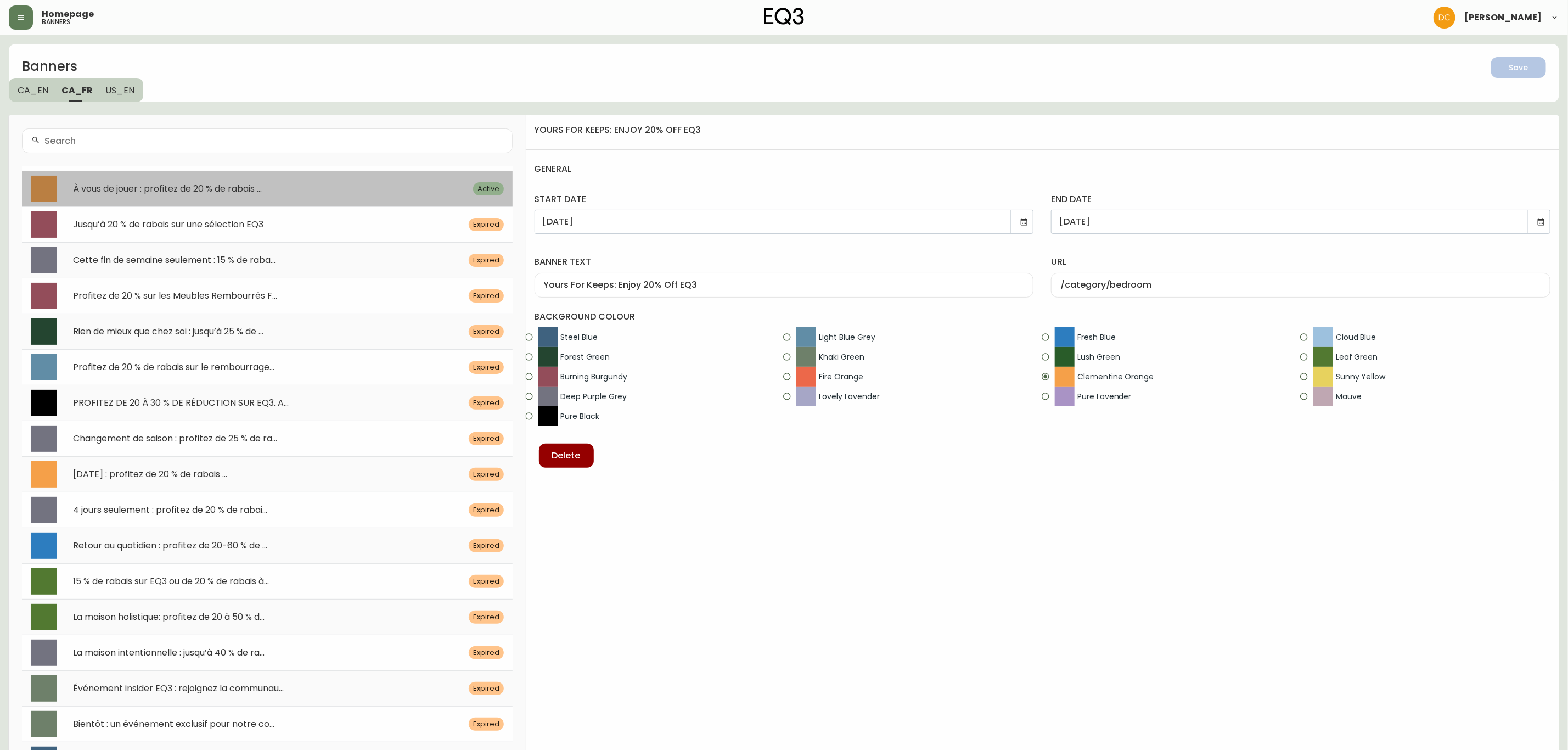
click at [122, 183] on span "À vous de jouer : profitez de 20 % de rabais ..." at bounding box center [167, 188] width 189 height 13
type input "À vous de jouer : profitez de 20 % de rabais sur EQ3"
type input "/category/chambre-a-coucher"
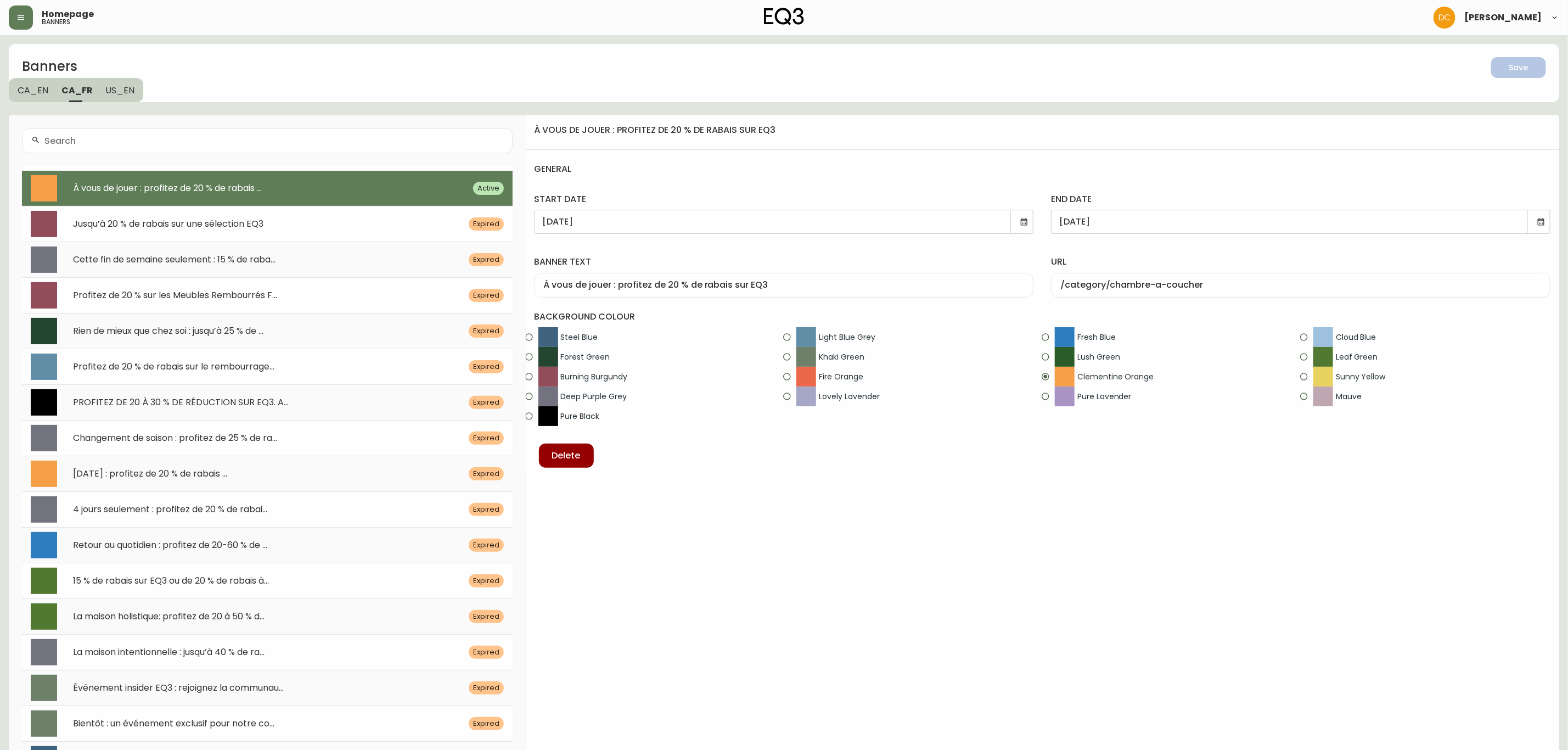
drag, startPoint x: 121, startPoint y: 86, endPoint x: 122, endPoint y: 92, distance: 6.1
click at [121, 85] on span "US_EN" at bounding box center [121, 90] width 29 height 12
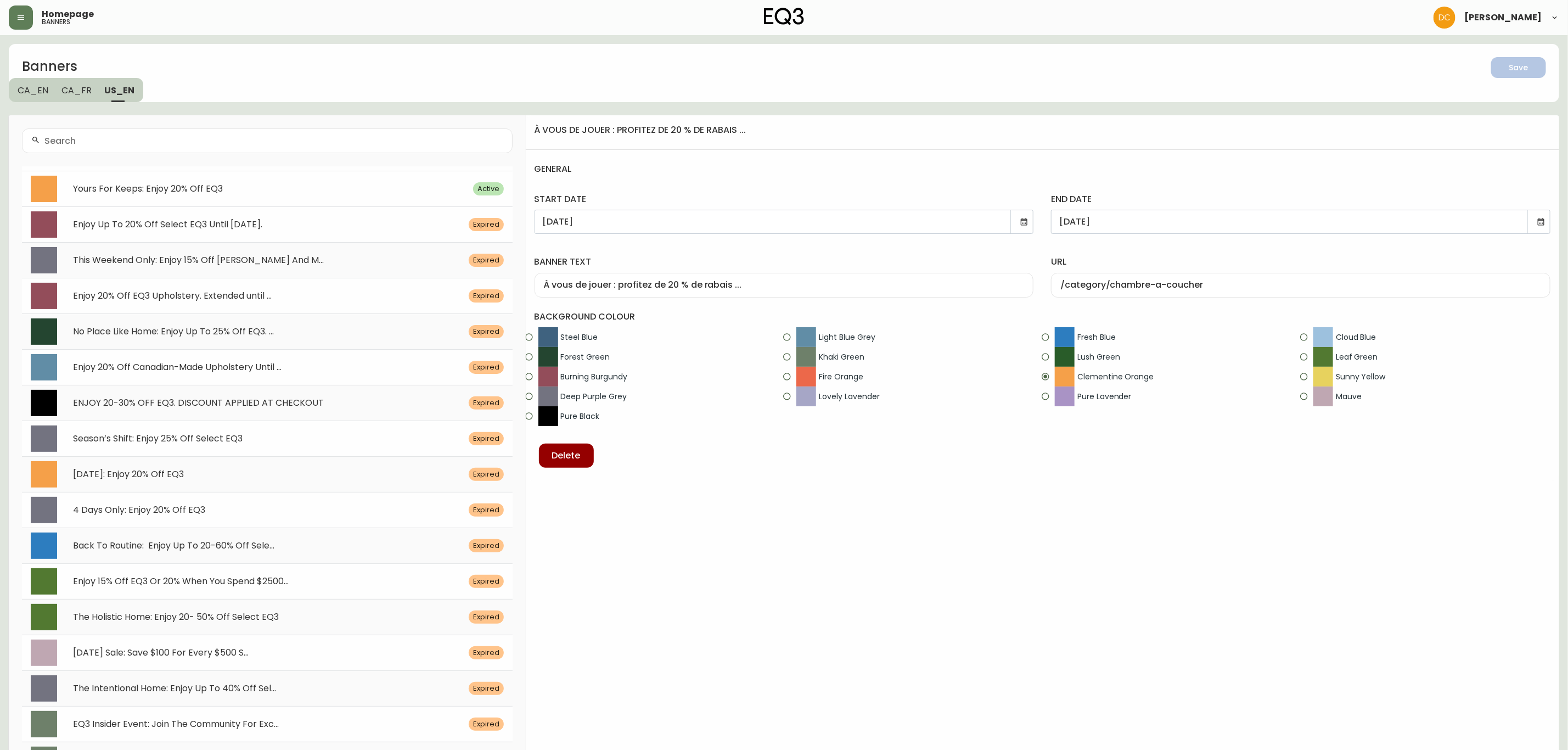
drag, startPoint x: 150, startPoint y: 187, endPoint x: 138, endPoint y: 178, distance: 15.0
click at [152, 187] on span "Yours For Keeps: Enjoy 20% Off EQ3" at bounding box center [148, 188] width 150 height 13
type input "Yours For Keeps: Enjoy 20% Off EQ3"
type input "/category/bedroom"
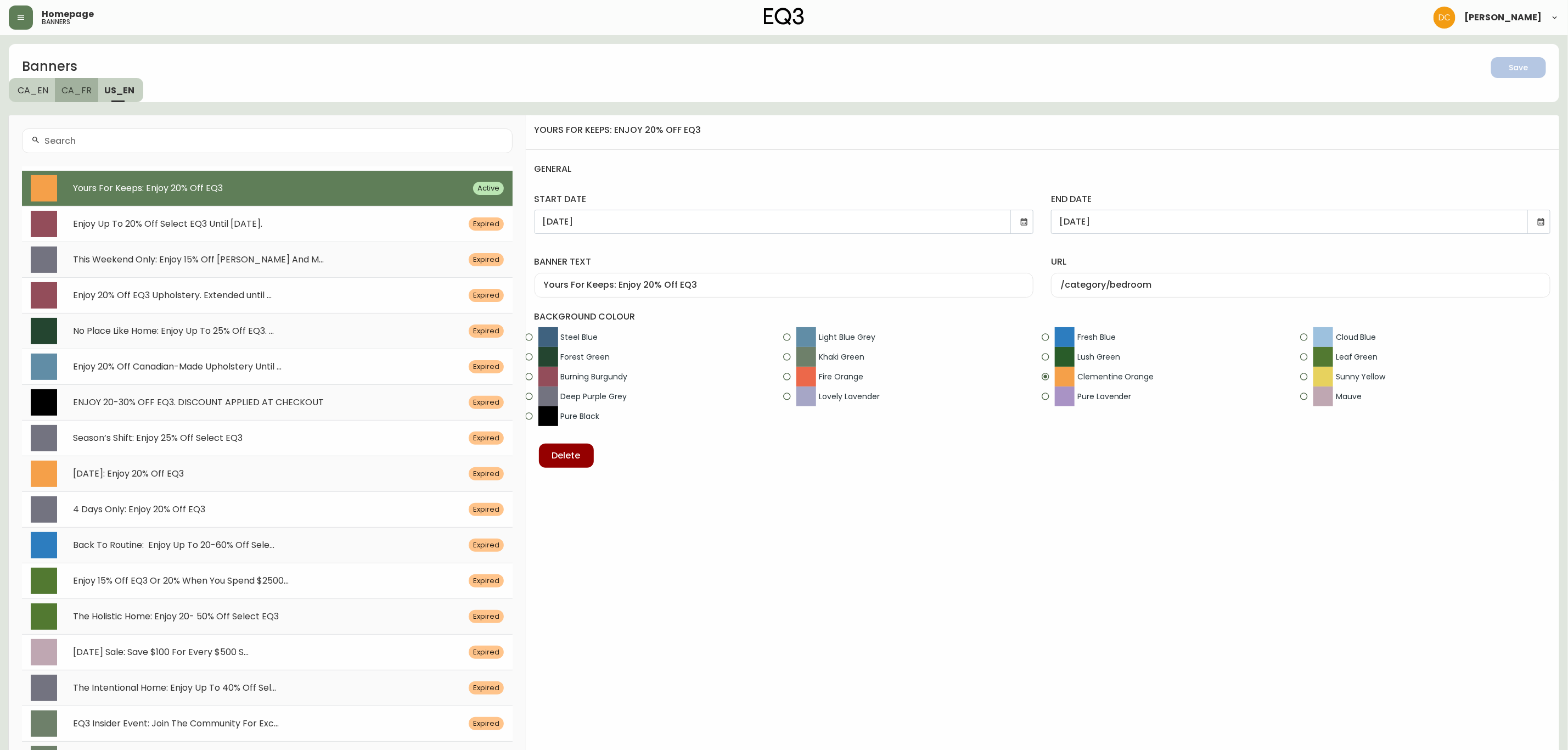
drag, startPoint x: 75, startPoint y: 89, endPoint x: 64, endPoint y: 89, distance: 11.0
click at [75, 88] on span "CA_FR" at bounding box center [77, 90] width 30 height 12
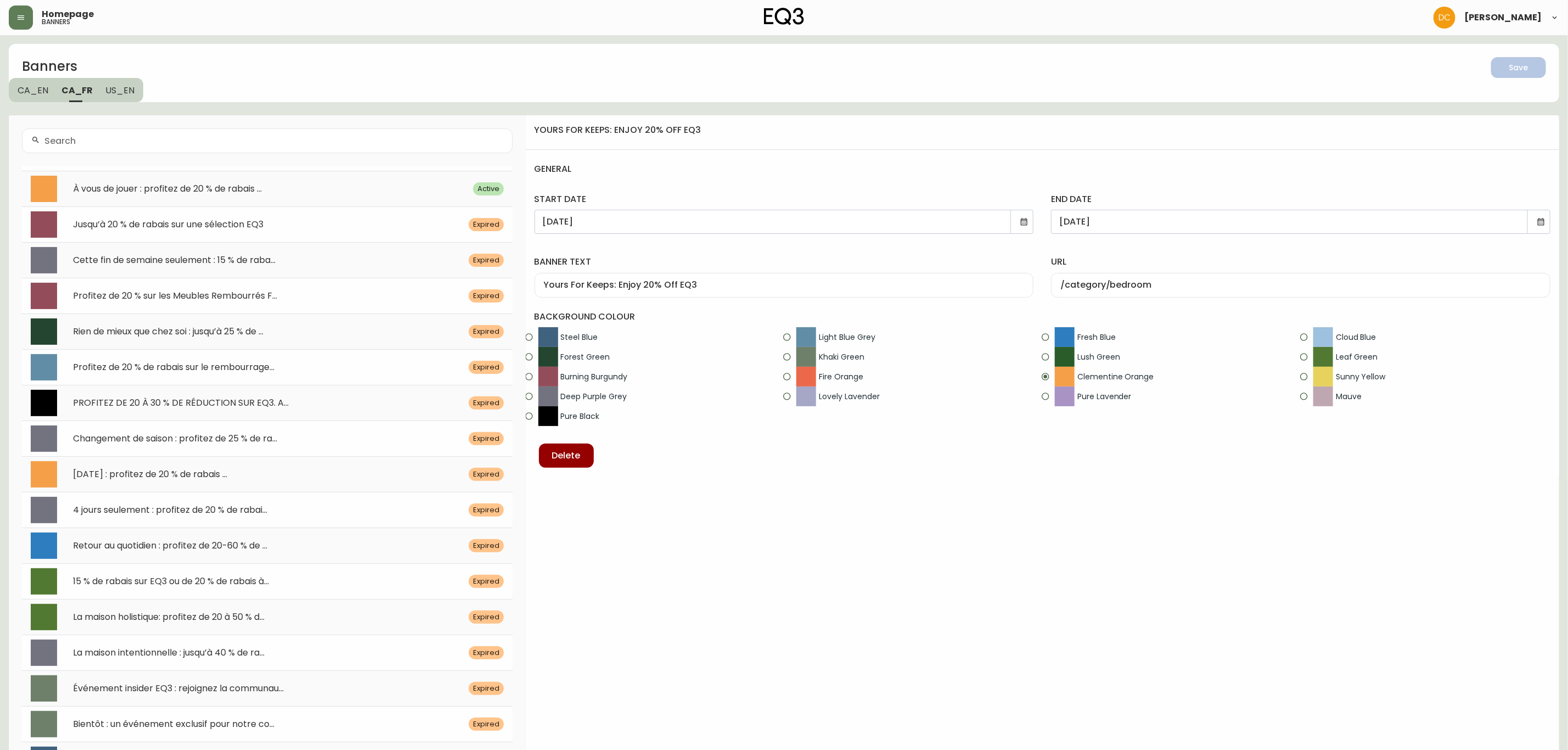
click at [43, 89] on span "CA_EN" at bounding box center [33, 90] width 30 height 12
